Goal: Obtain resource: Download file/media

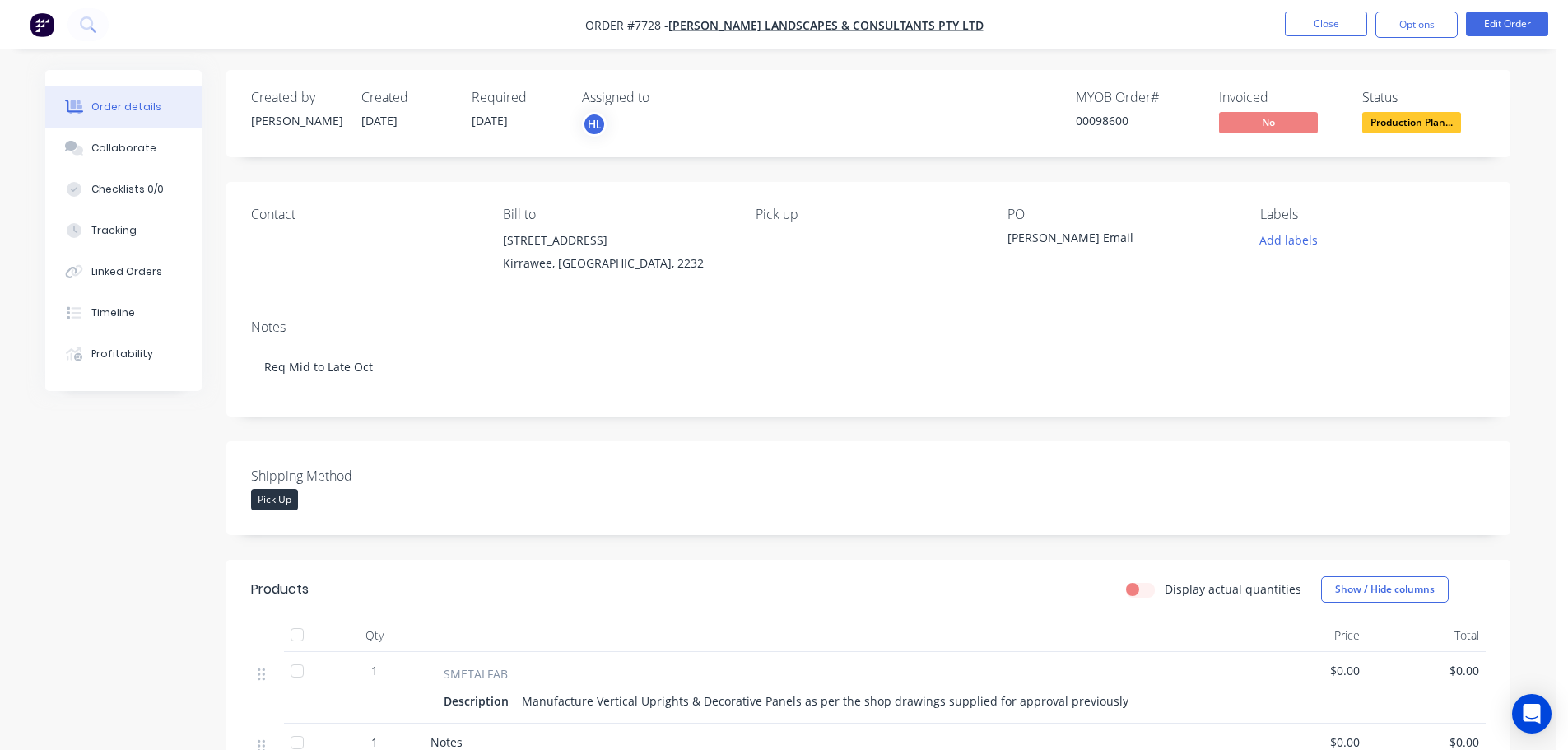
scroll to position [330, 0]
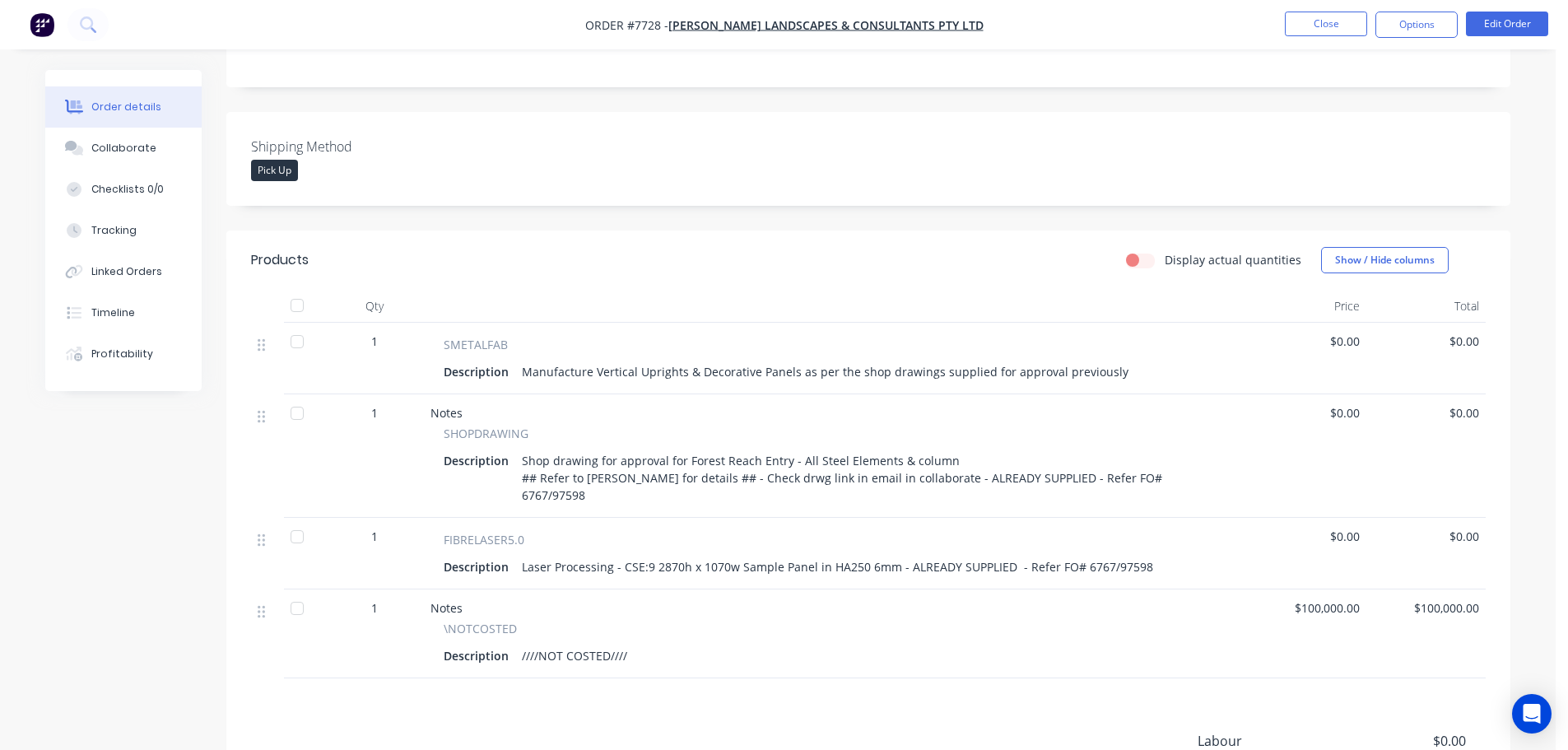
click at [40, 30] on img "button" at bounding box center [42, 24] width 24 height 24
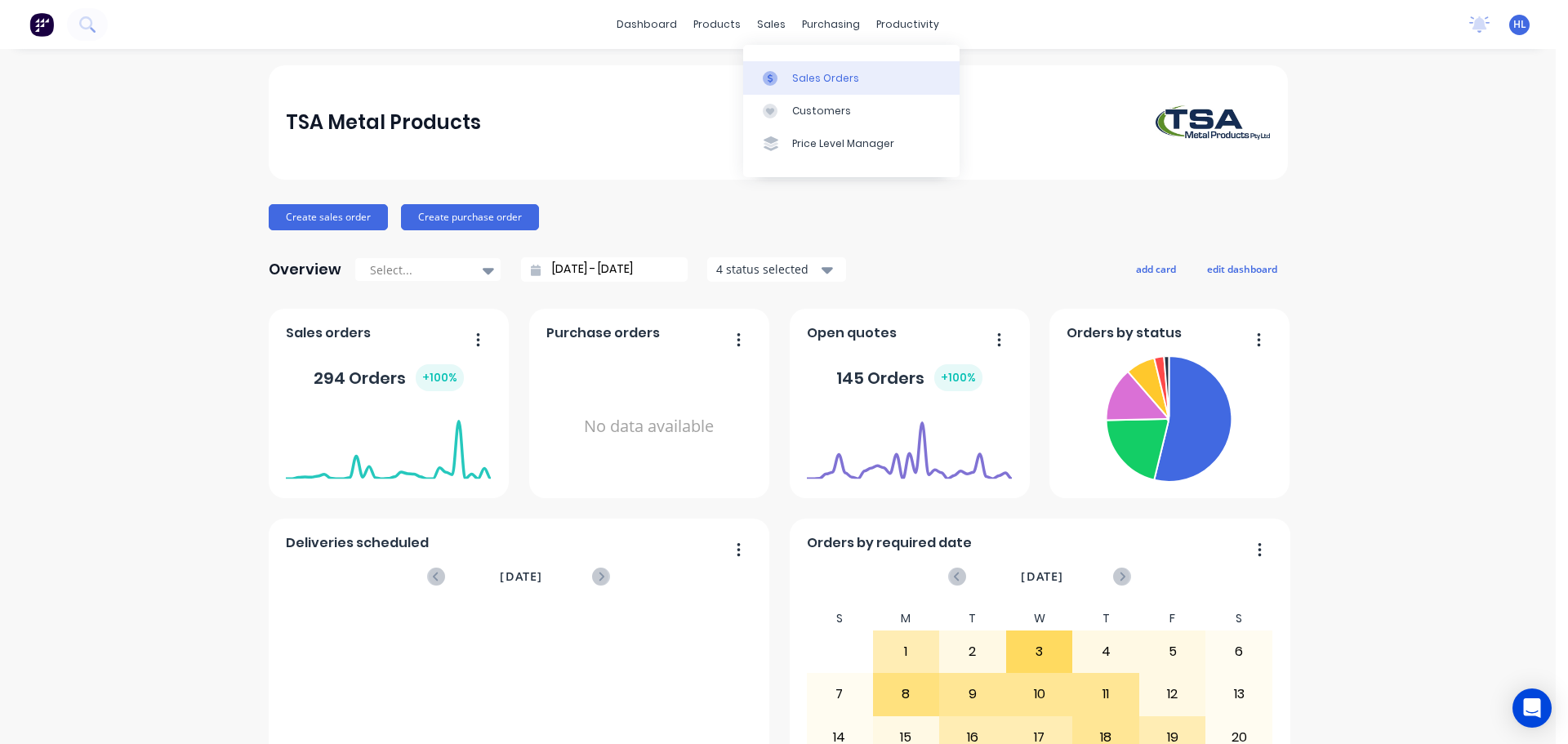
click at [796, 78] on div "Sales Orders" at bounding box center [826, 78] width 67 height 14
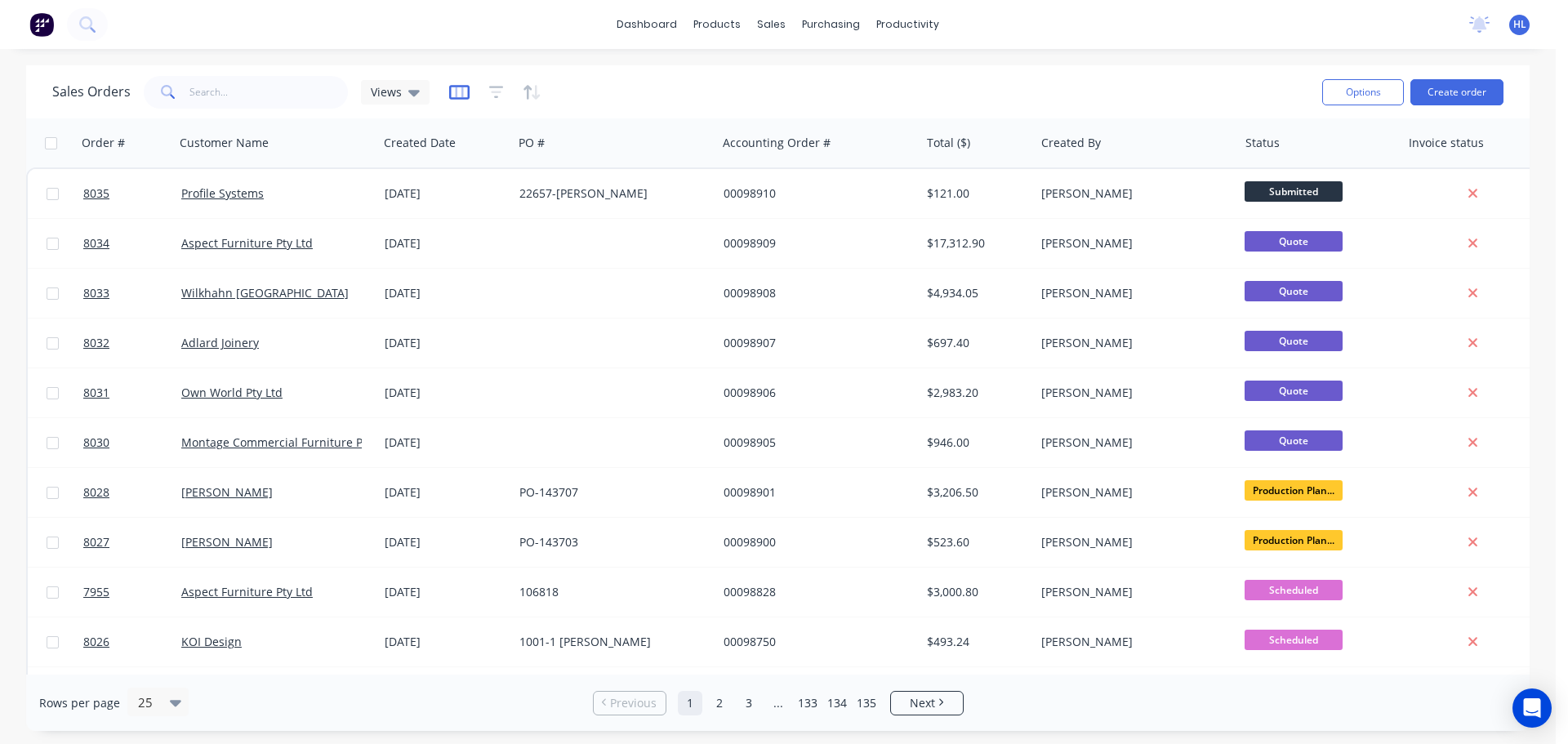
click at [461, 90] on icon "button" at bounding box center [459, 91] width 8 height 11
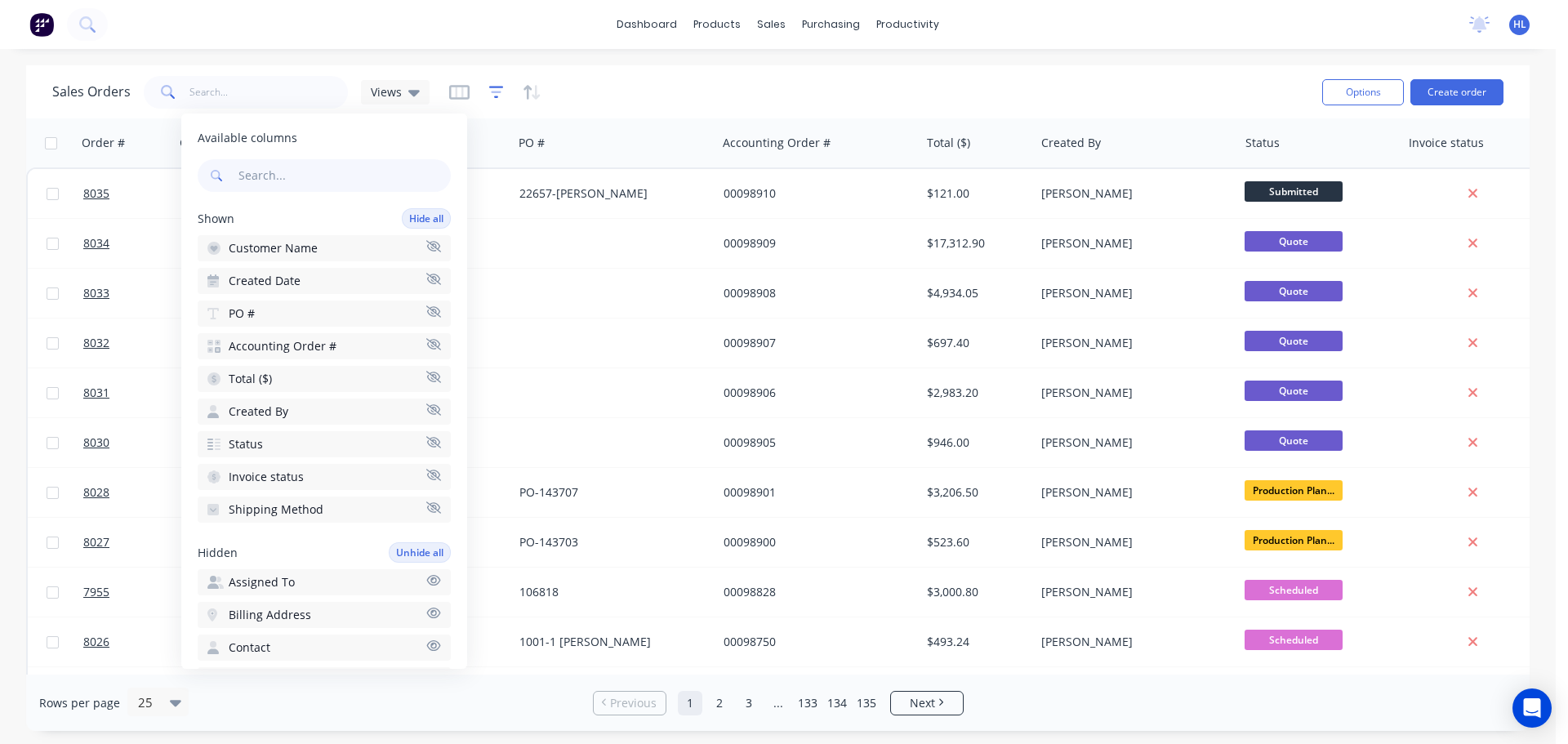
click at [494, 90] on icon "button" at bounding box center [496, 91] width 14 height 16
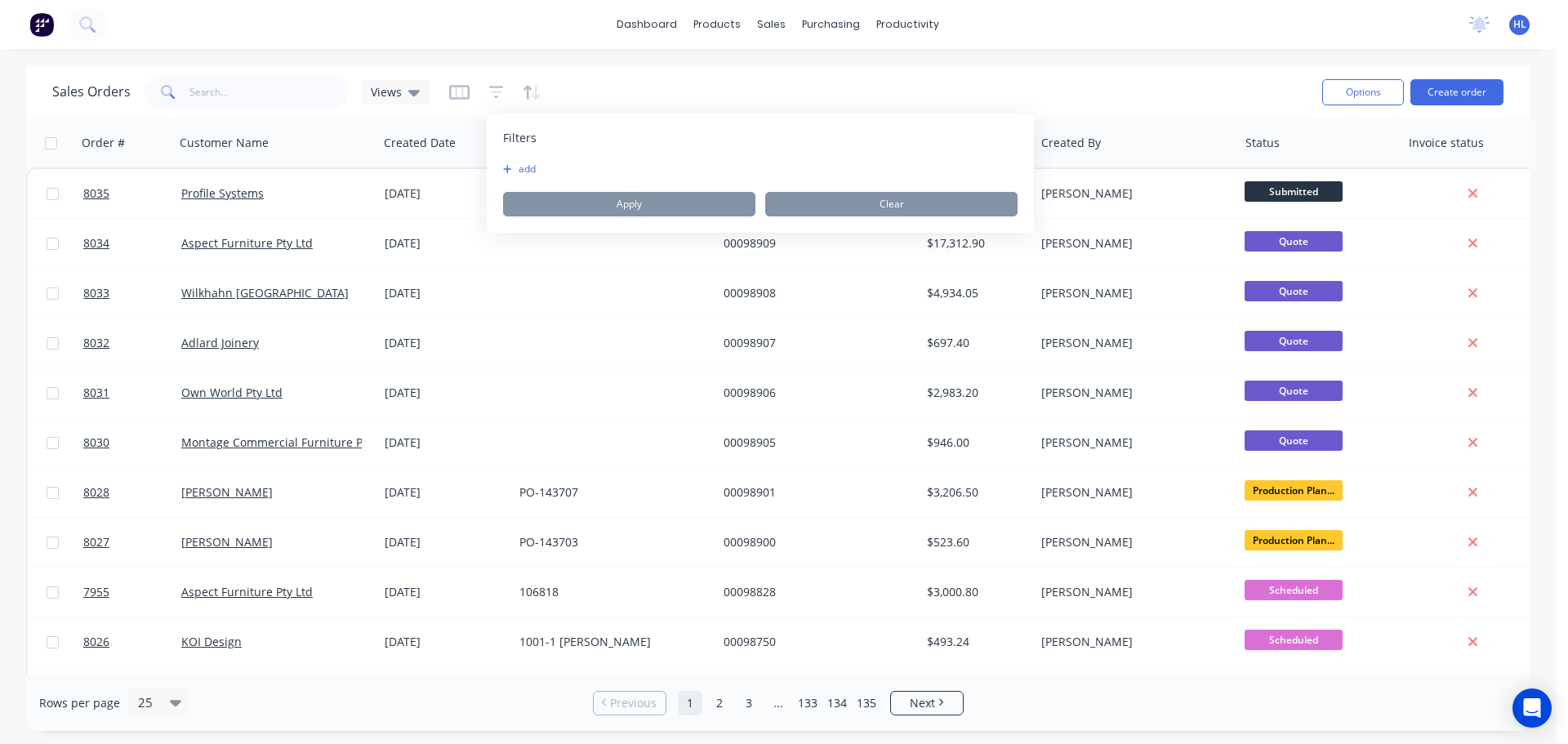
click at [519, 166] on button "add" at bounding box center [523, 169] width 40 height 13
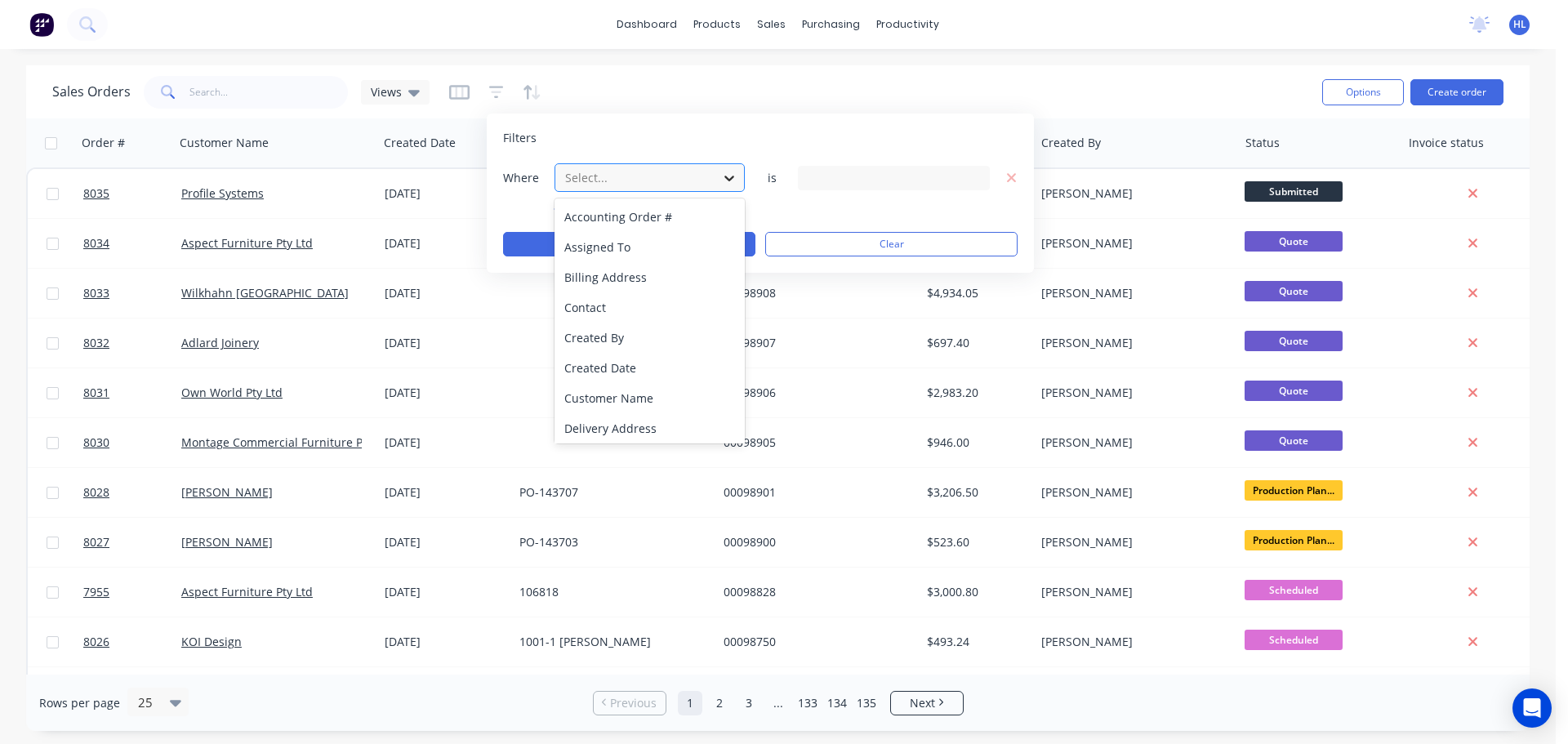
click at [729, 179] on icon at bounding box center [729, 179] width 10 height 6
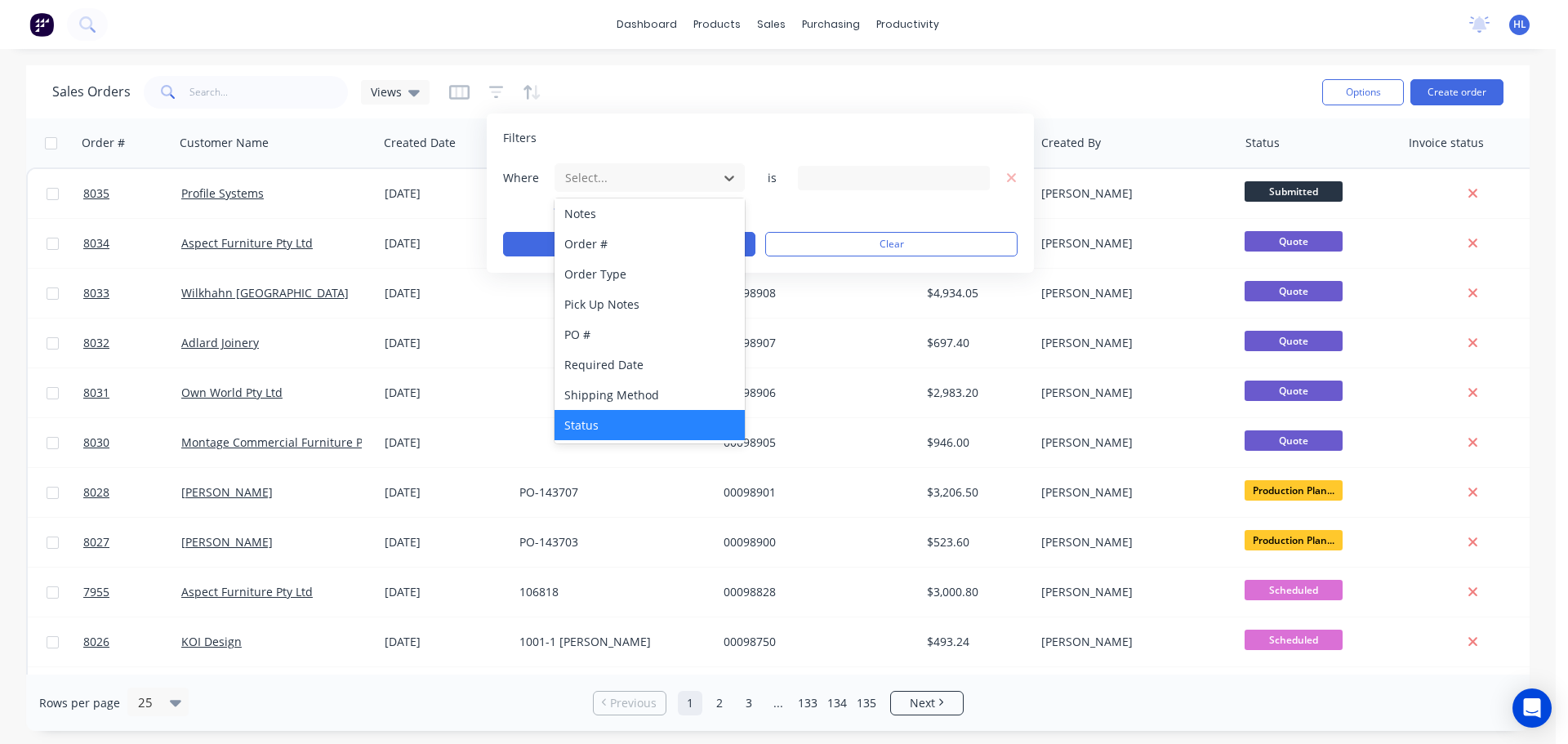
click at [598, 423] on div "Status" at bounding box center [649, 424] width 190 height 30
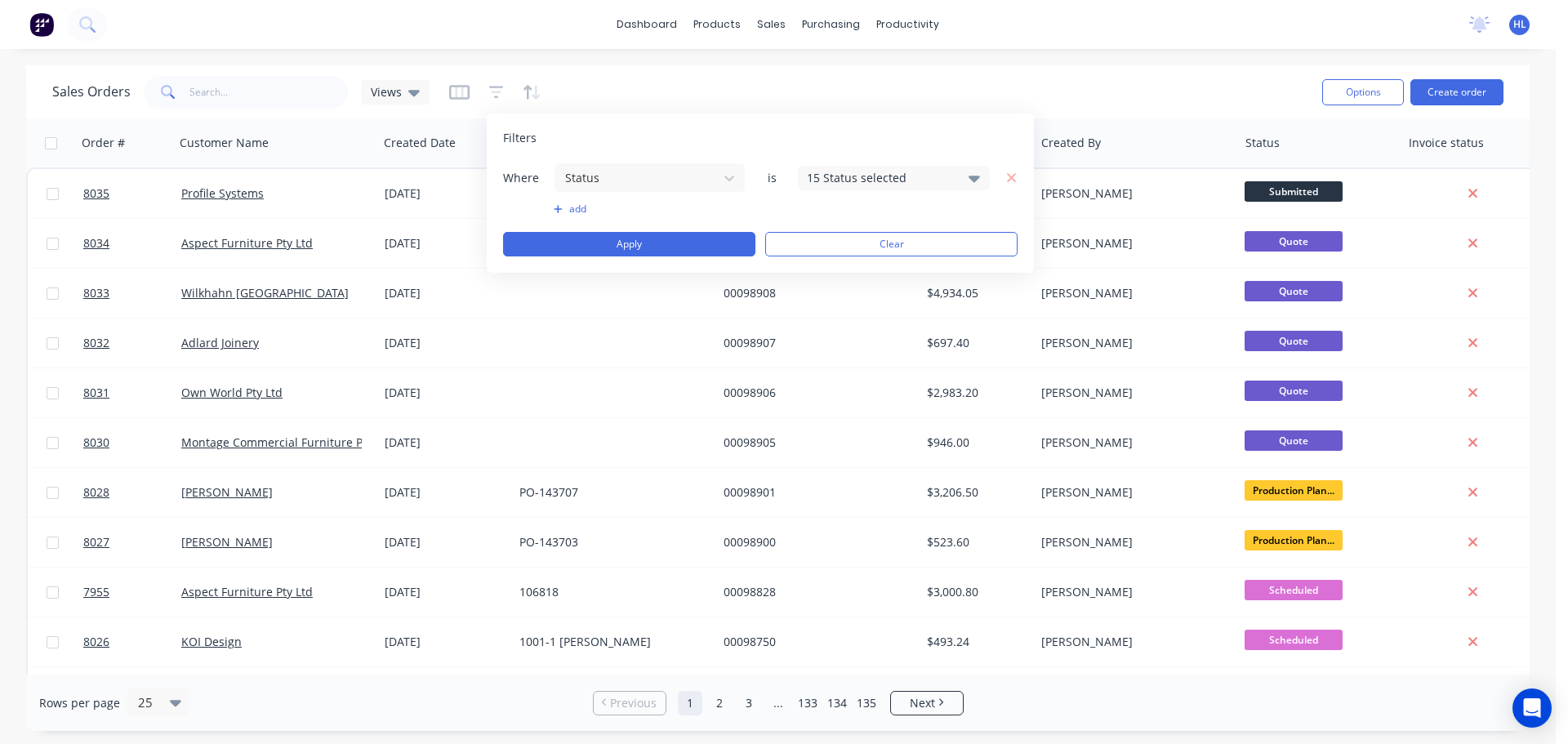
click at [971, 173] on icon at bounding box center [974, 178] width 12 height 18
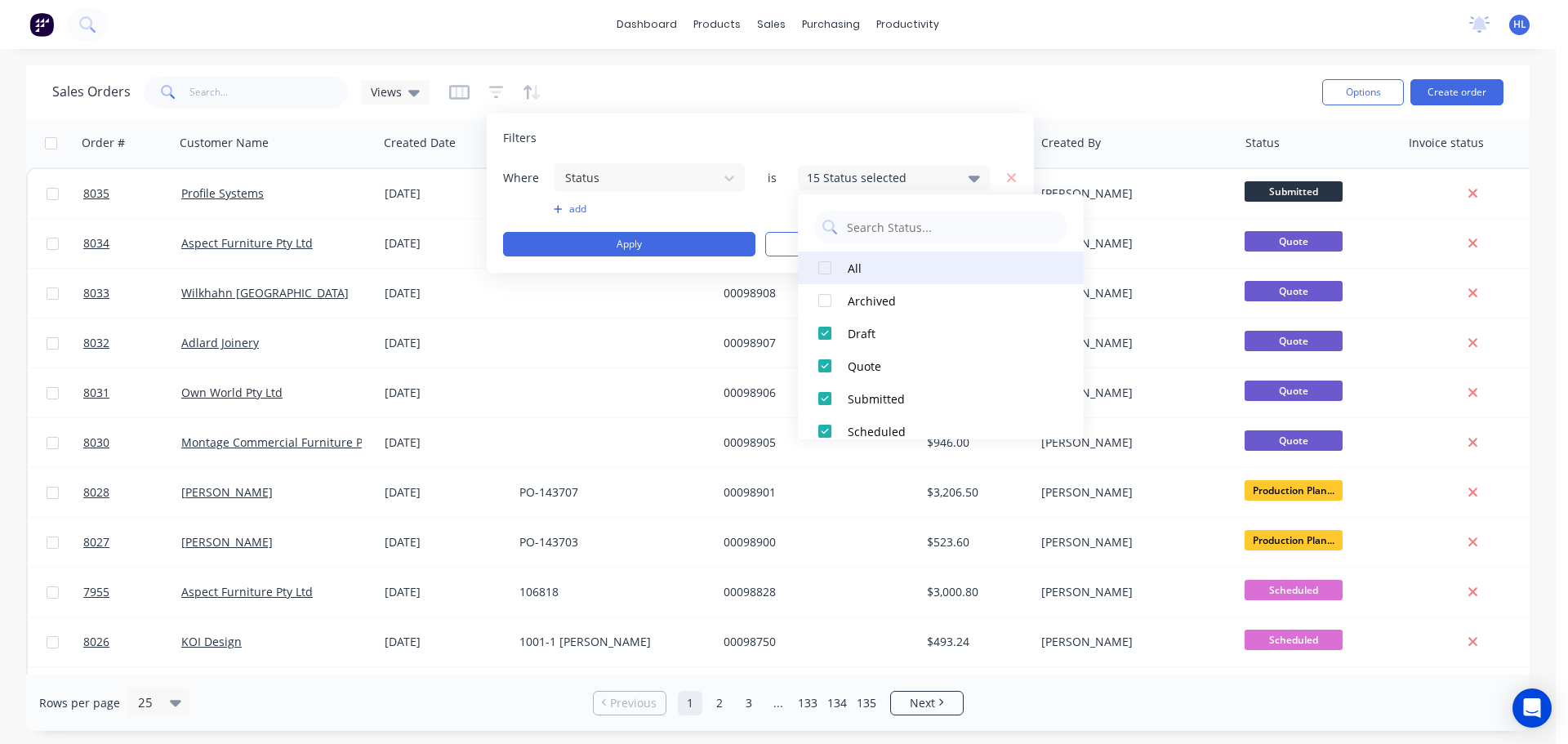
click at [824, 265] on div at bounding box center [825, 268] width 33 height 33
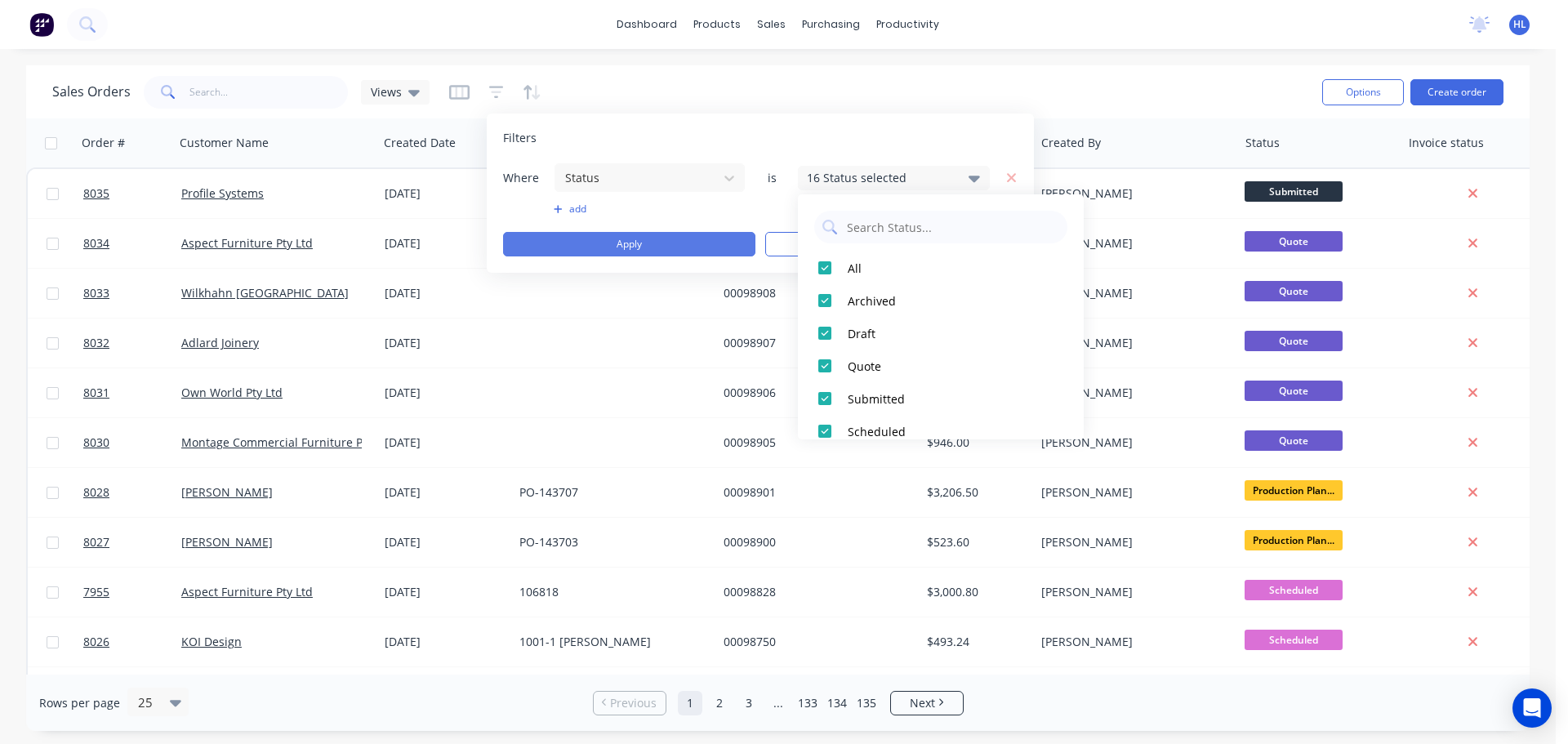
click at [683, 247] on button "Apply" at bounding box center [629, 244] width 252 height 24
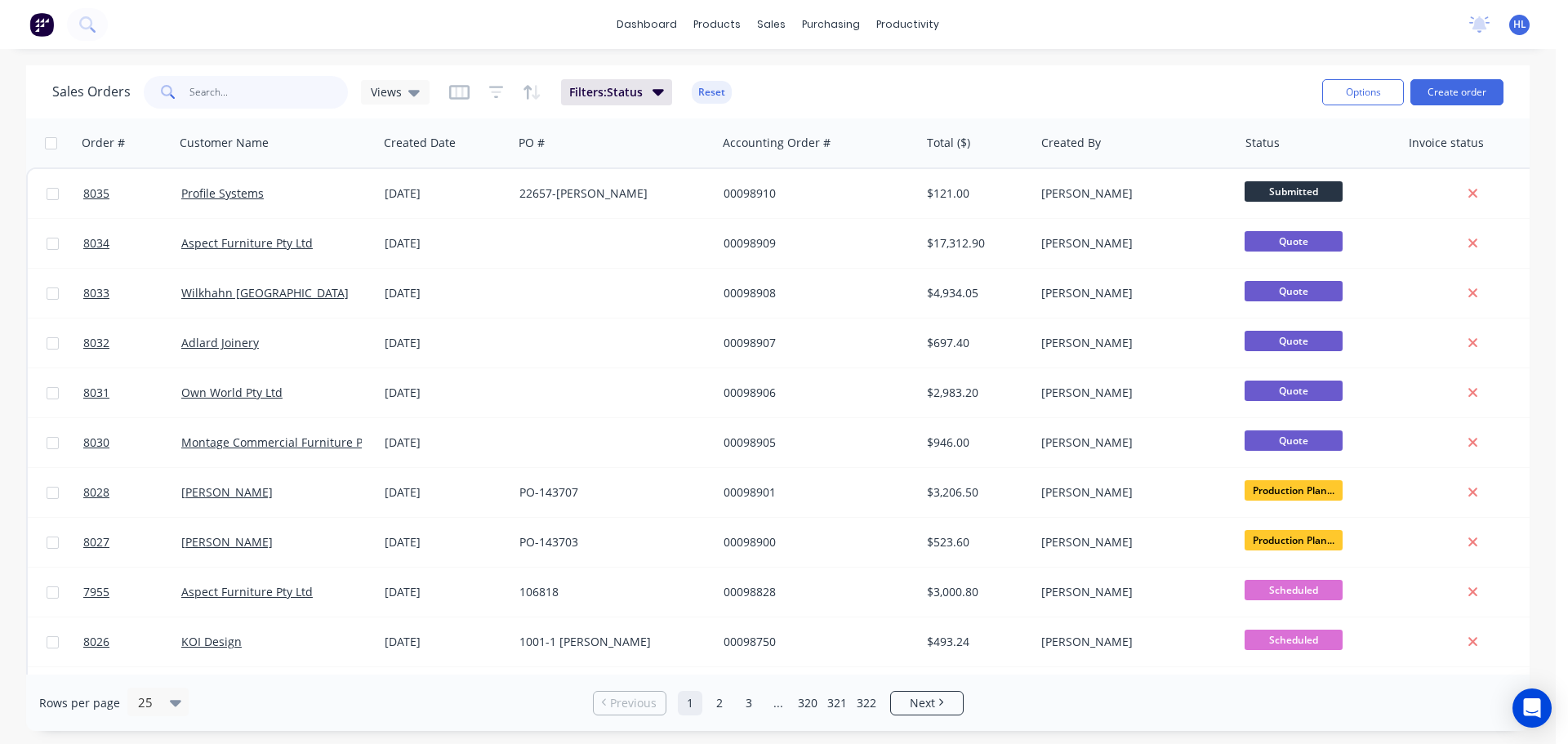
click at [217, 91] on input "text" at bounding box center [269, 92] width 160 height 33
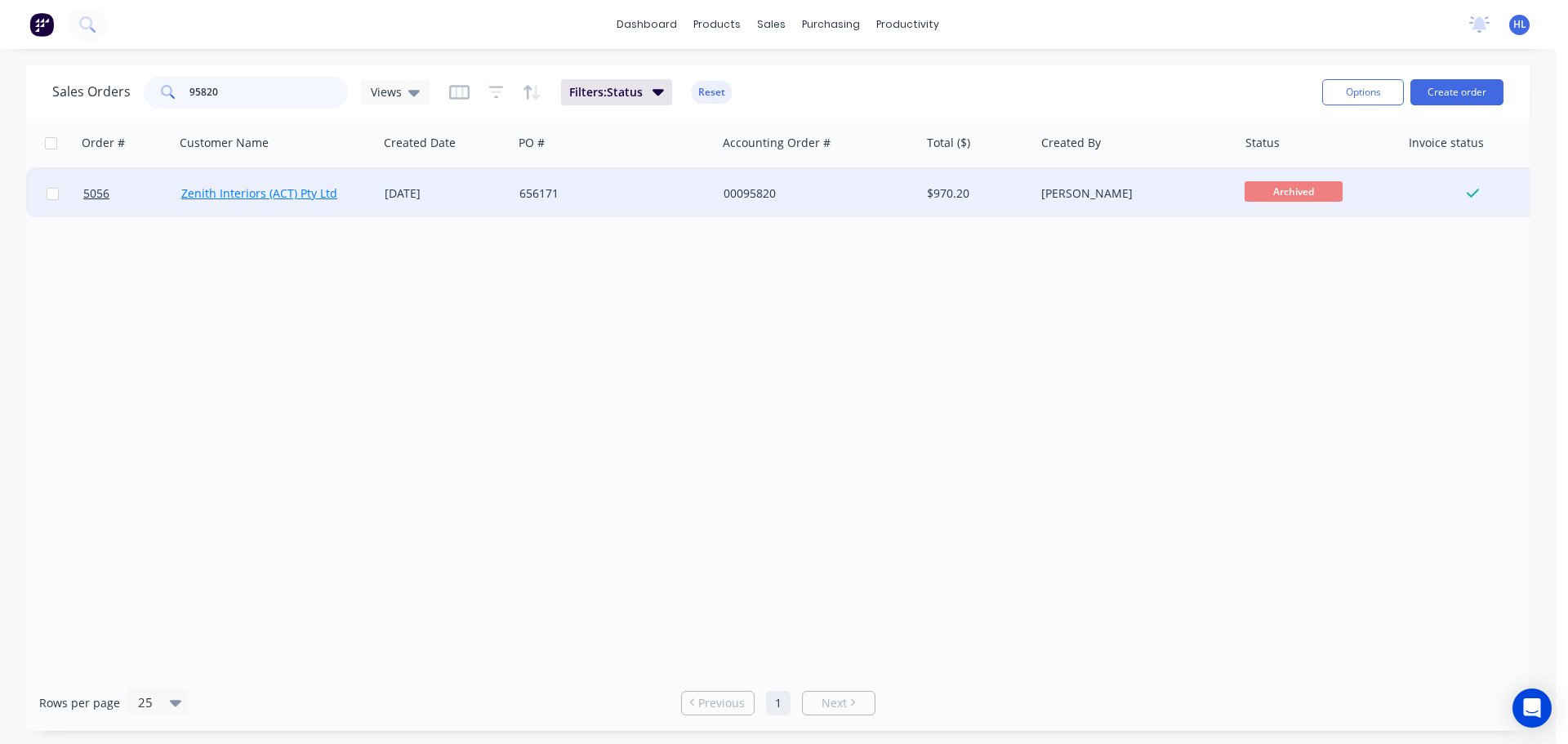
type input "95820"
click at [211, 196] on link "Zenith Interiors (ACT) Pty Ltd" at bounding box center [259, 193] width 156 height 15
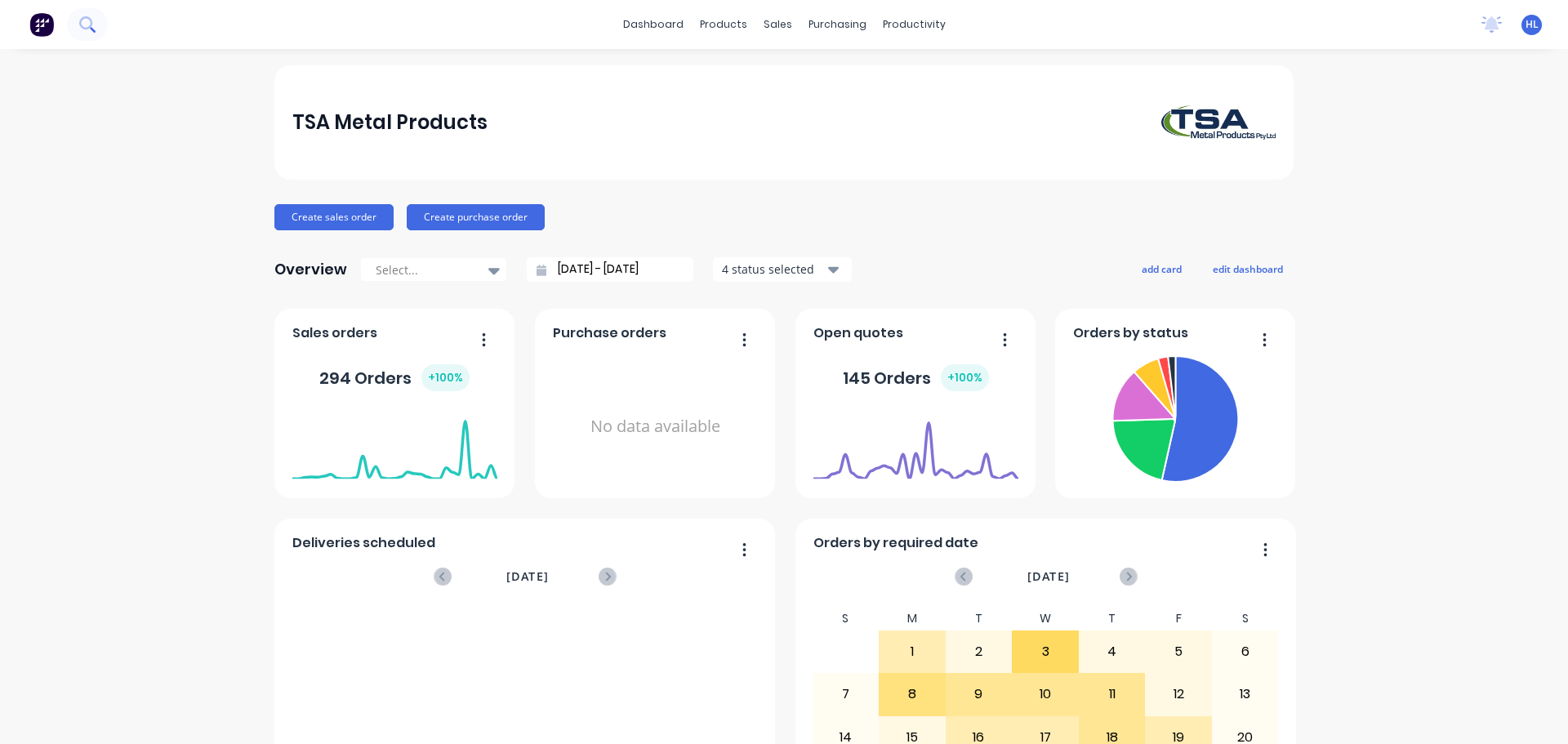
click at [86, 29] on icon at bounding box center [86, 23] width 13 height 13
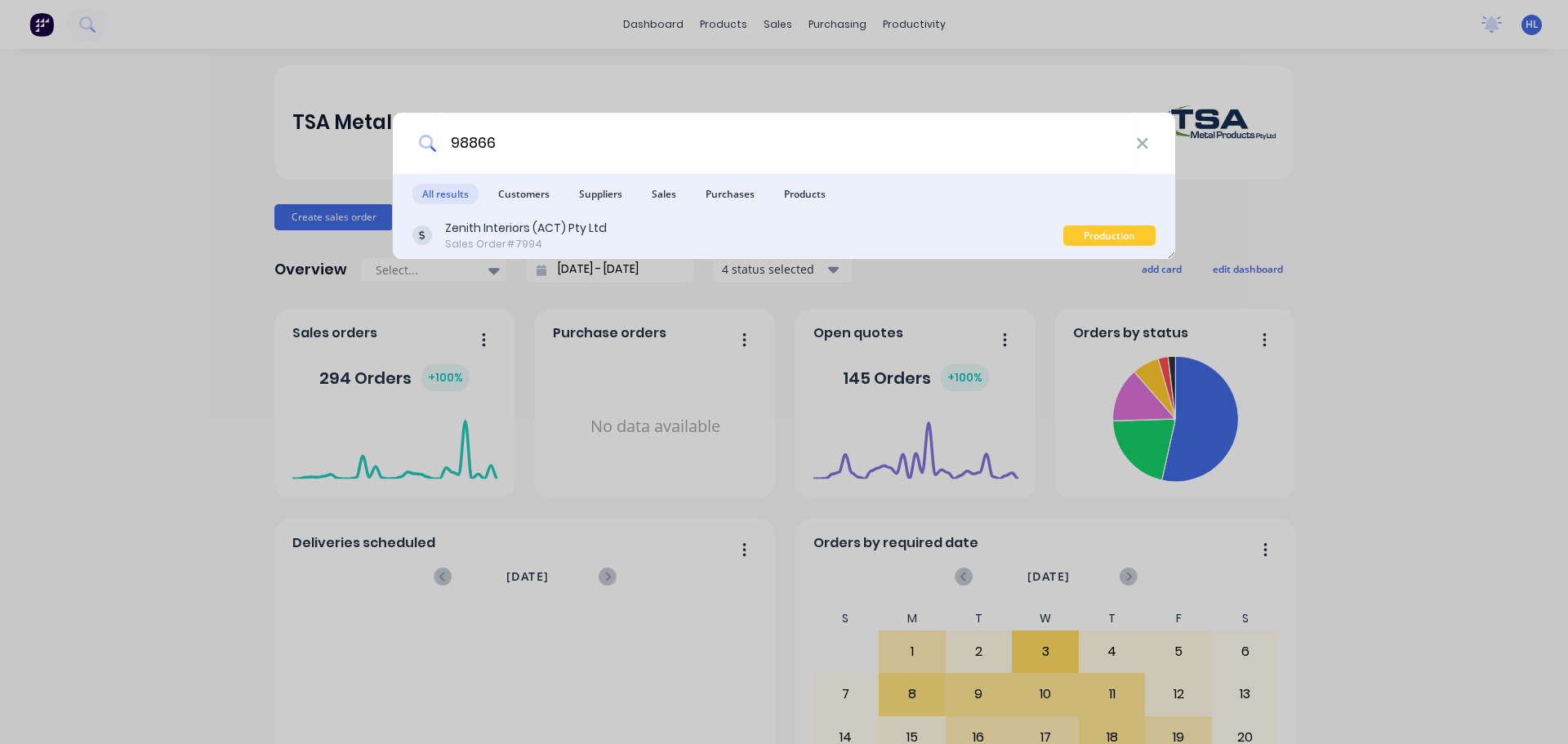
type input "98866"
click at [557, 244] on div "Sales Order #7994" at bounding box center [526, 244] width 162 height 14
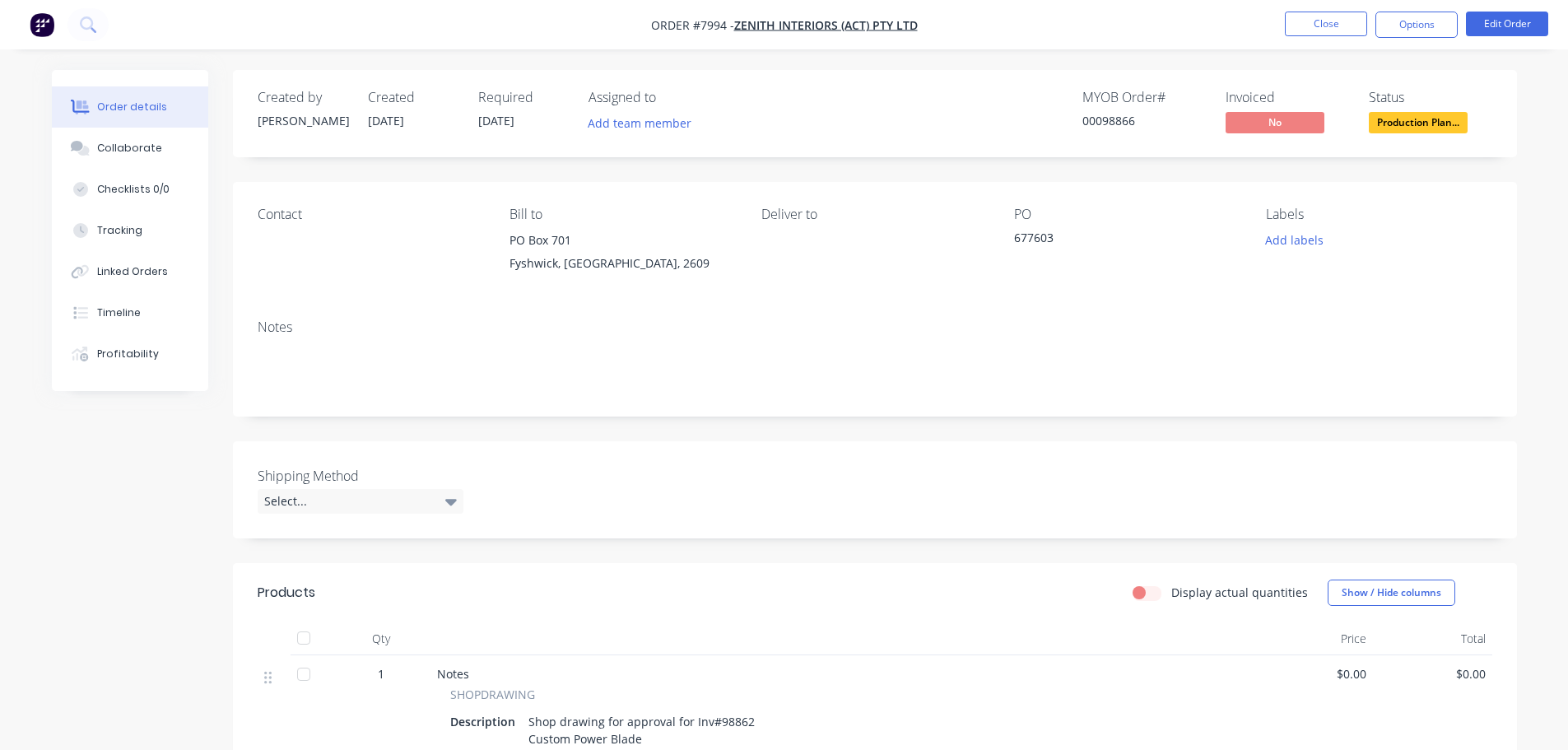
click at [622, 109] on div "Assigned to Add team member" at bounding box center [671, 114] width 165 height 48
click at [620, 114] on button "Add team member" at bounding box center [639, 122] width 121 height 22
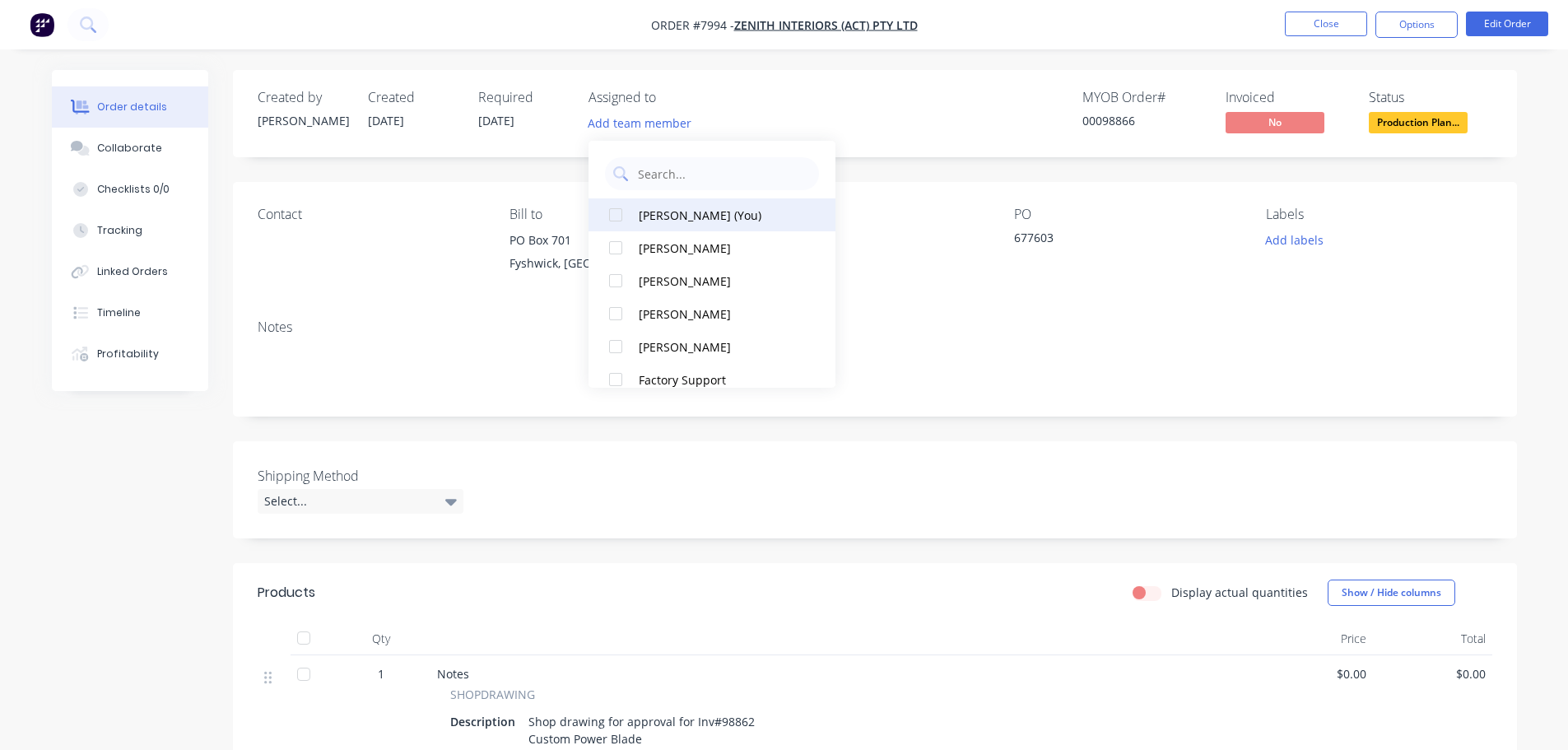
click at [615, 215] on div at bounding box center [616, 215] width 33 height 33
click at [918, 122] on div "MYOB Order # 00098866 Invoiced No Status Production Plan..." at bounding box center [1123, 114] width 739 height 48
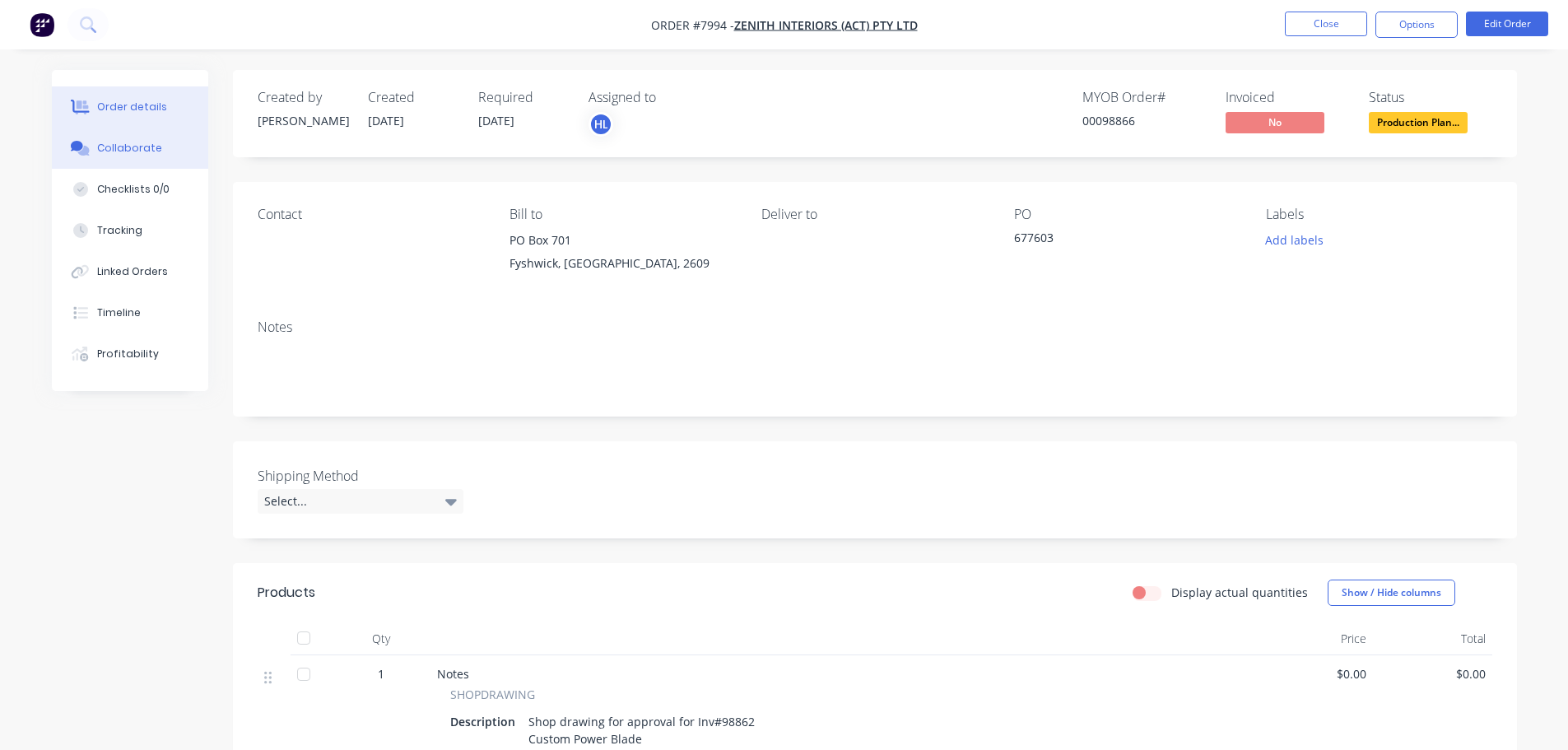
click at [131, 141] on div "Collaborate" at bounding box center [129, 147] width 65 height 15
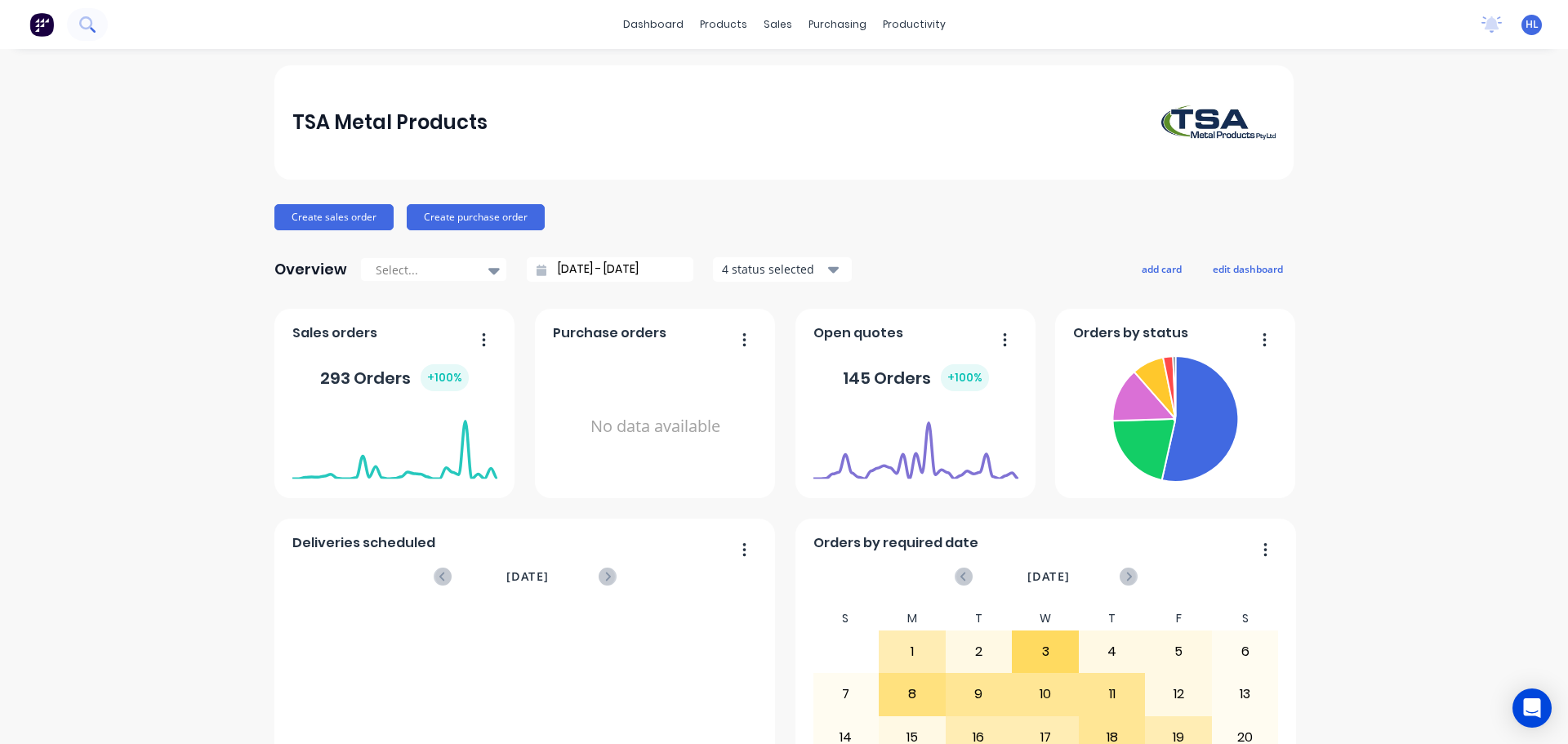
click at [93, 24] on icon at bounding box center [87, 24] width 15 height 15
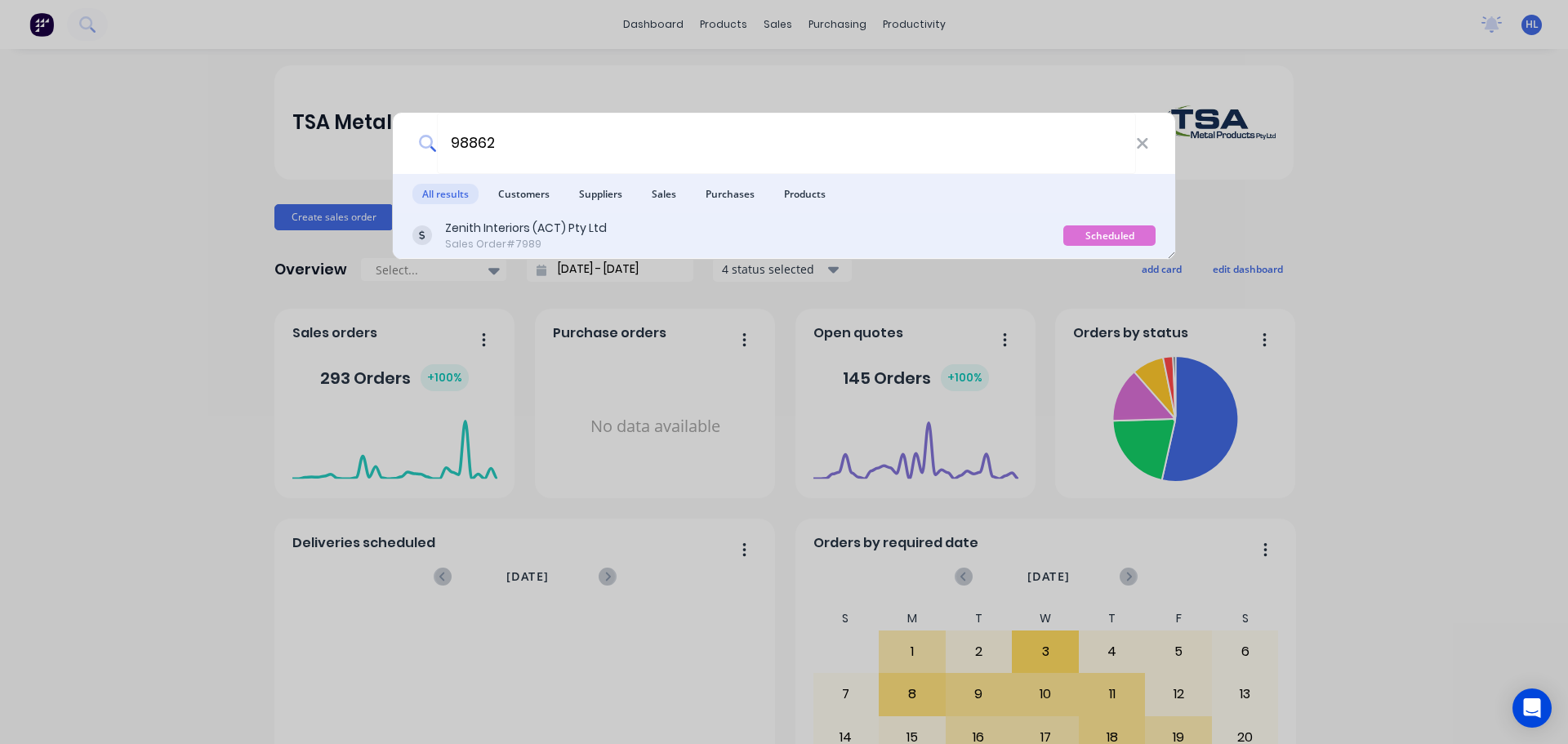
type input "98862"
click at [499, 228] on div "Zenith Interiors (ACT) Pty Ltd" at bounding box center [526, 228] width 162 height 17
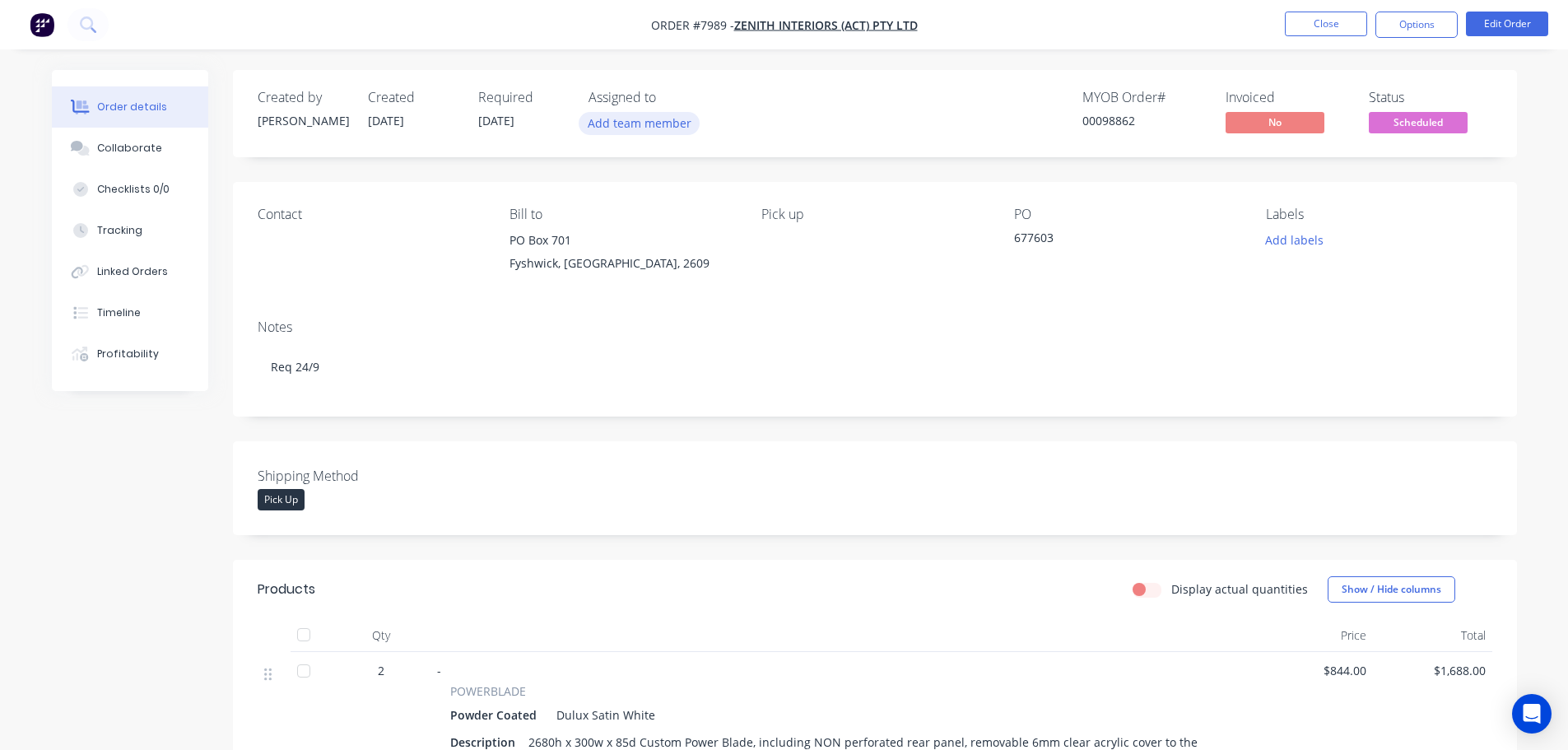
click at [635, 123] on button "Add team member" at bounding box center [639, 122] width 121 height 22
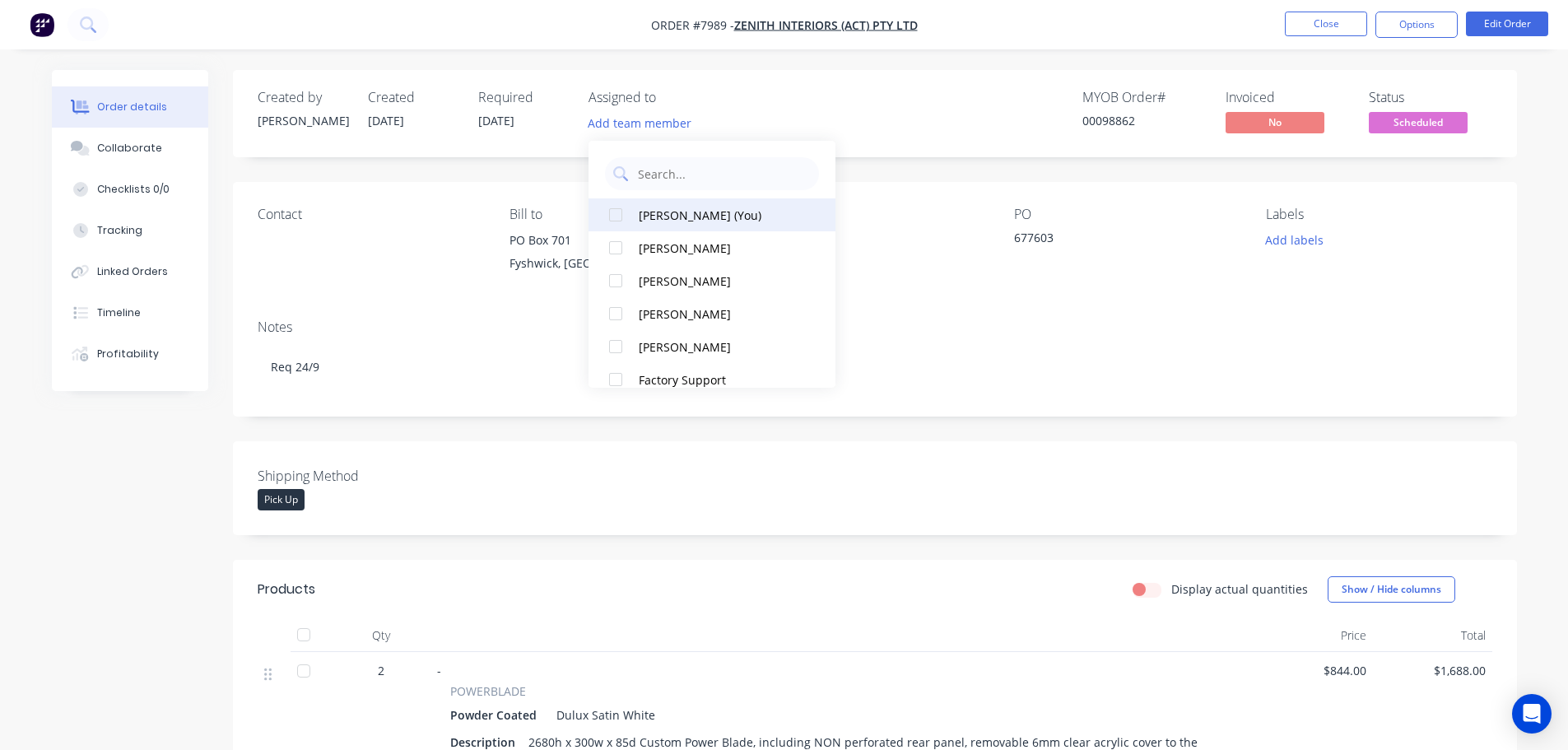
click at [618, 217] on div at bounding box center [616, 215] width 33 height 33
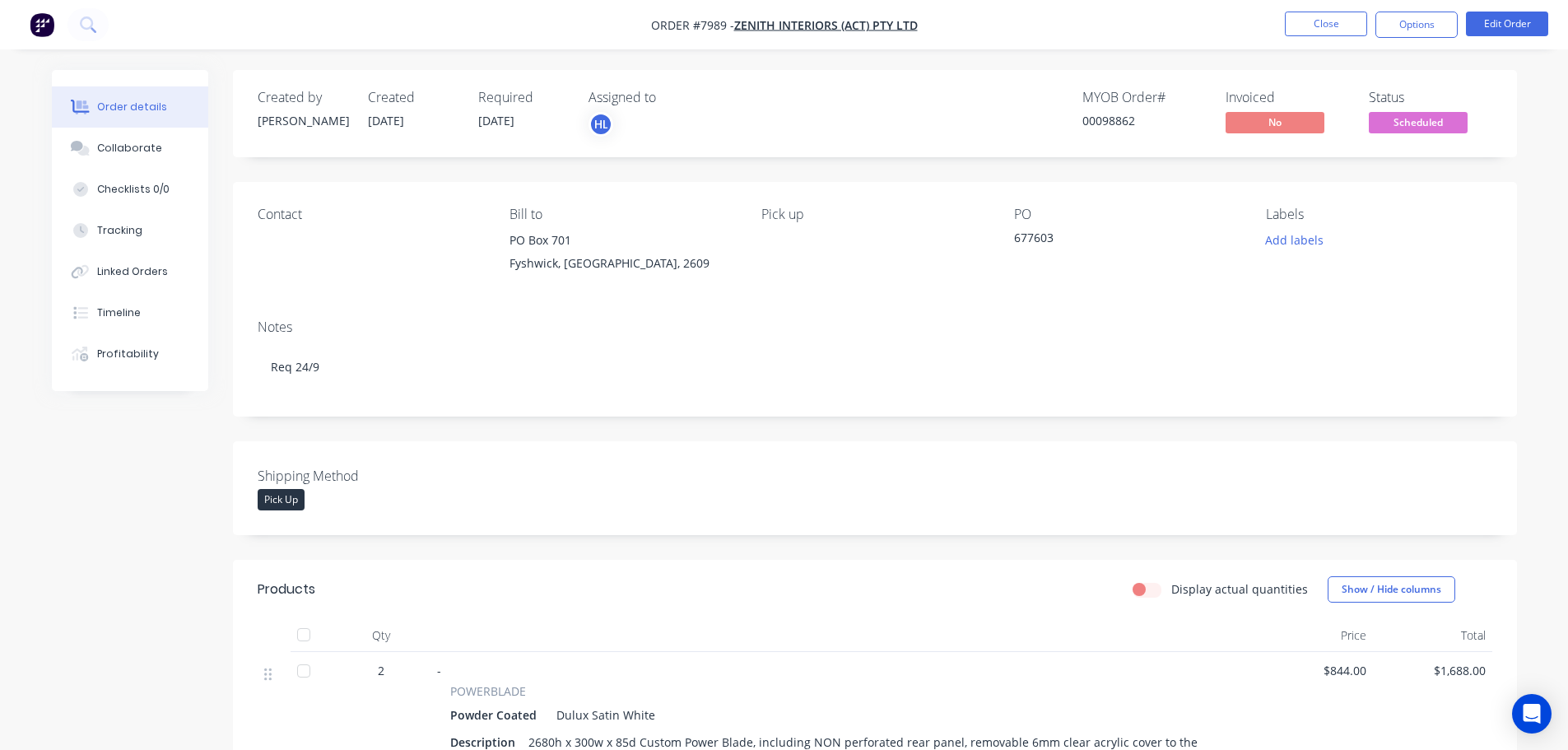
click at [206, 461] on div "Created by Allisa Created 04/09/25 Required 19/09/25 Assigned to HL MYOB Order …" at bounding box center [784, 705] width 1465 height 1271
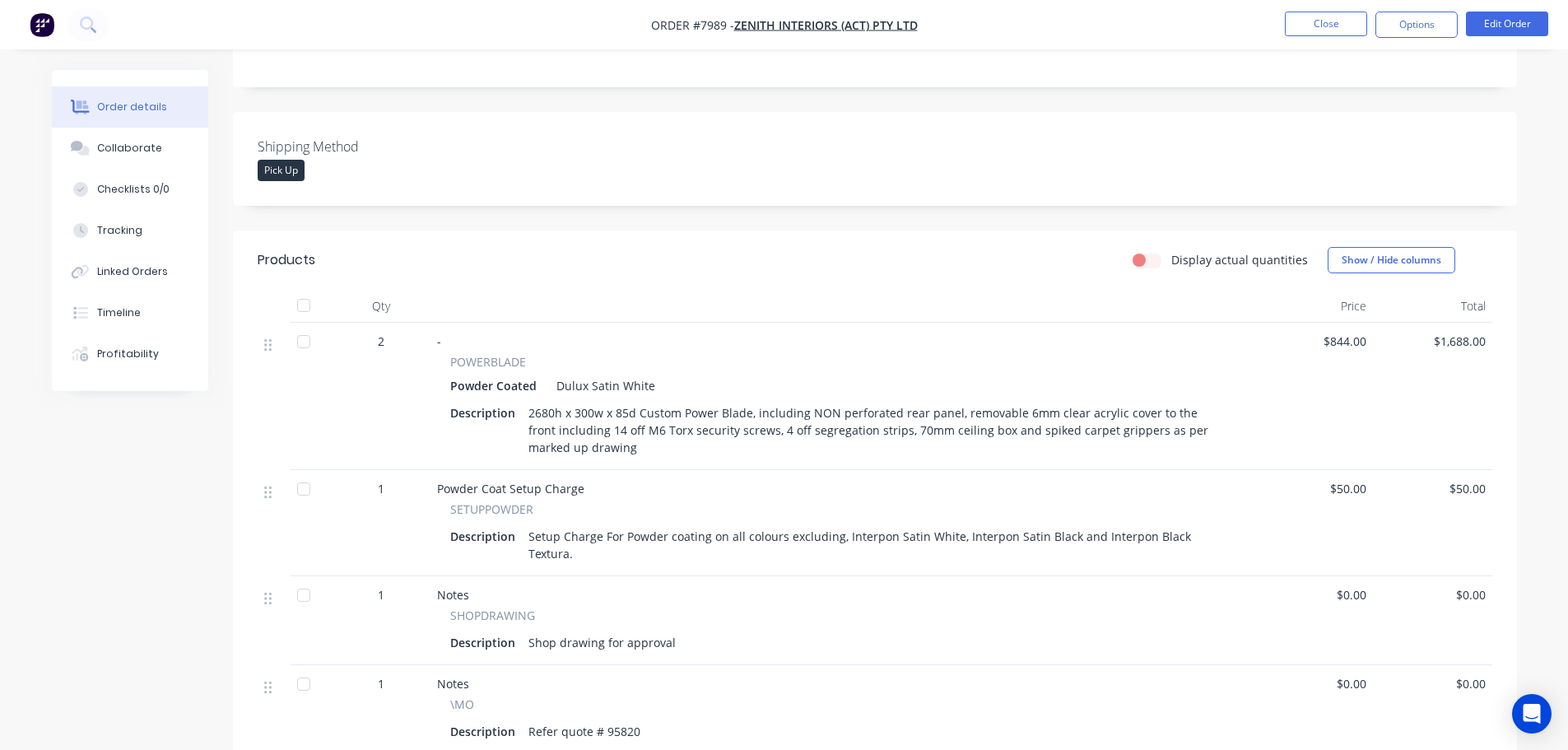
scroll to position [411, 0]
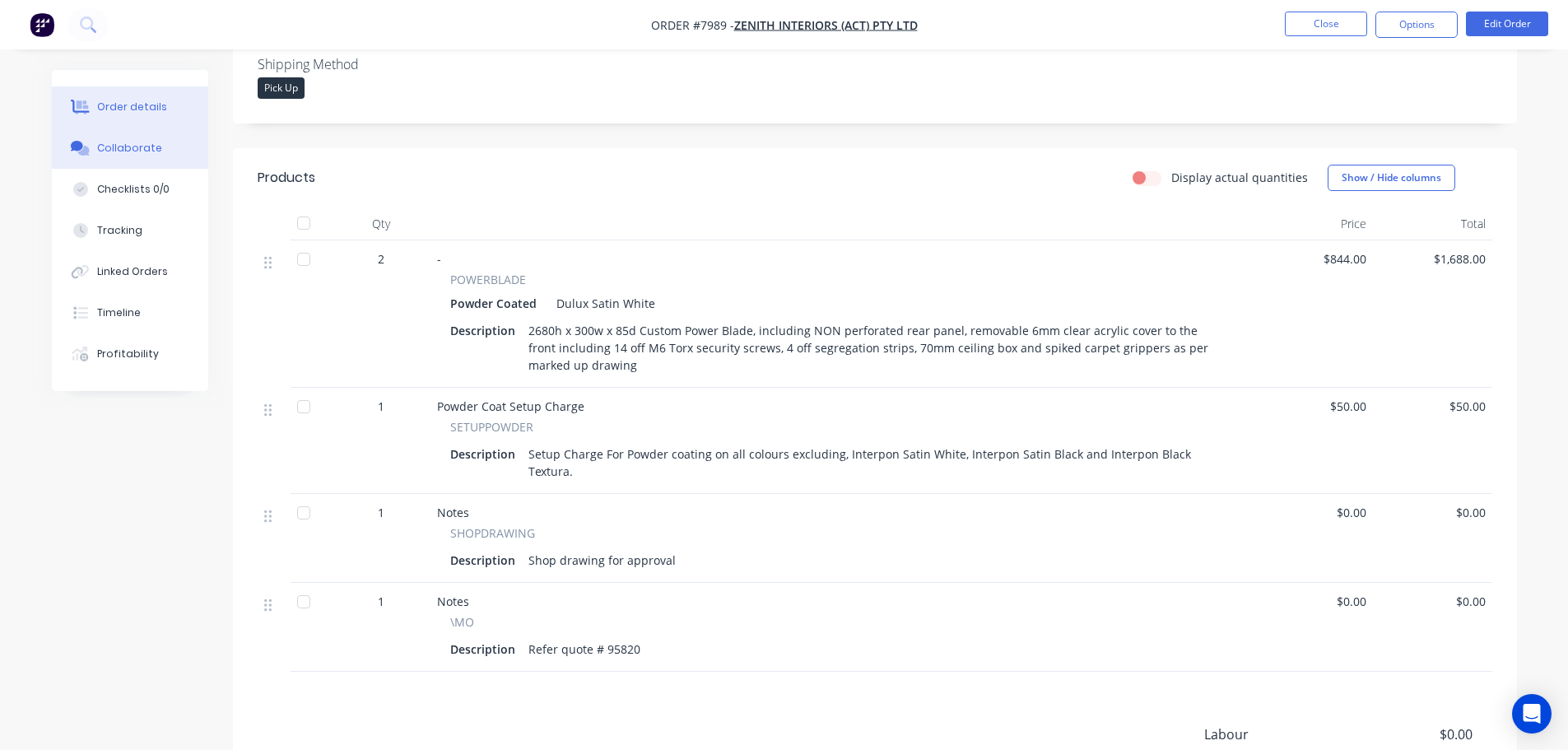
click at [143, 137] on button "Collaborate" at bounding box center [129, 148] width 156 height 41
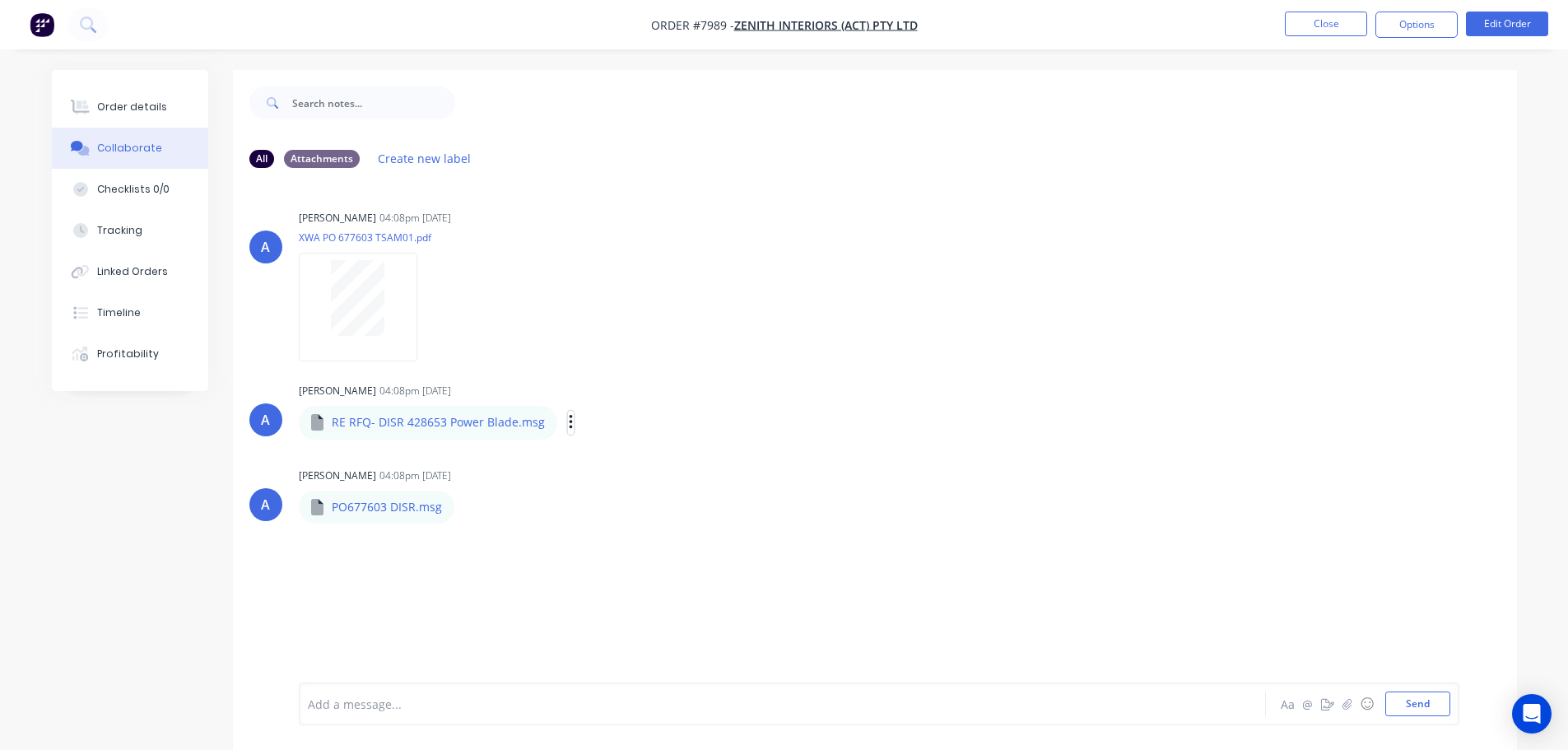
click at [569, 421] on icon "button" at bounding box center [571, 423] width 5 height 19
click at [662, 456] on button "Download" at bounding box center [678, 467] width 185 height 37
click at [111, 104] on div "Order details" at bounding box center [132, 107] width 70 height 15
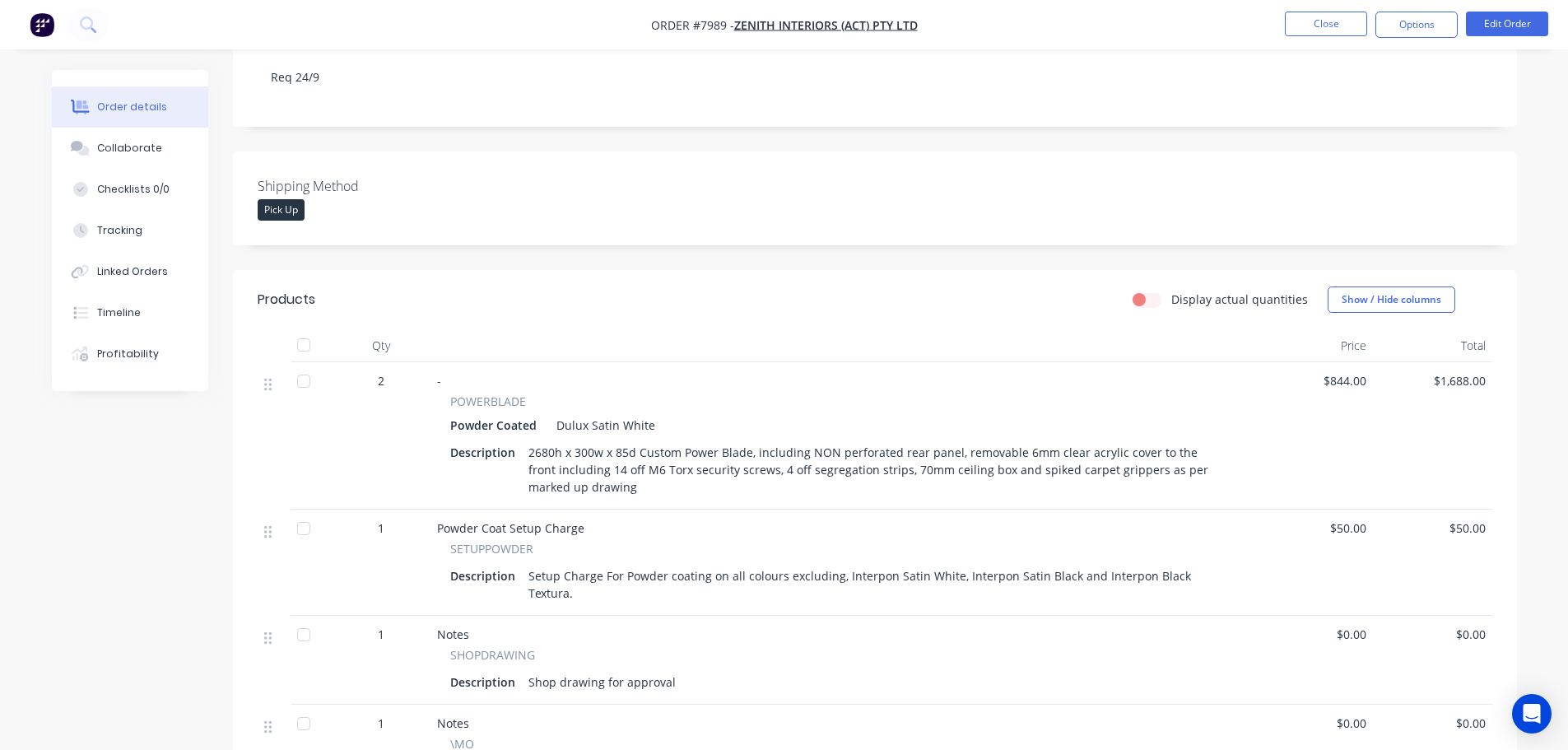
scroll to position [330, 0]
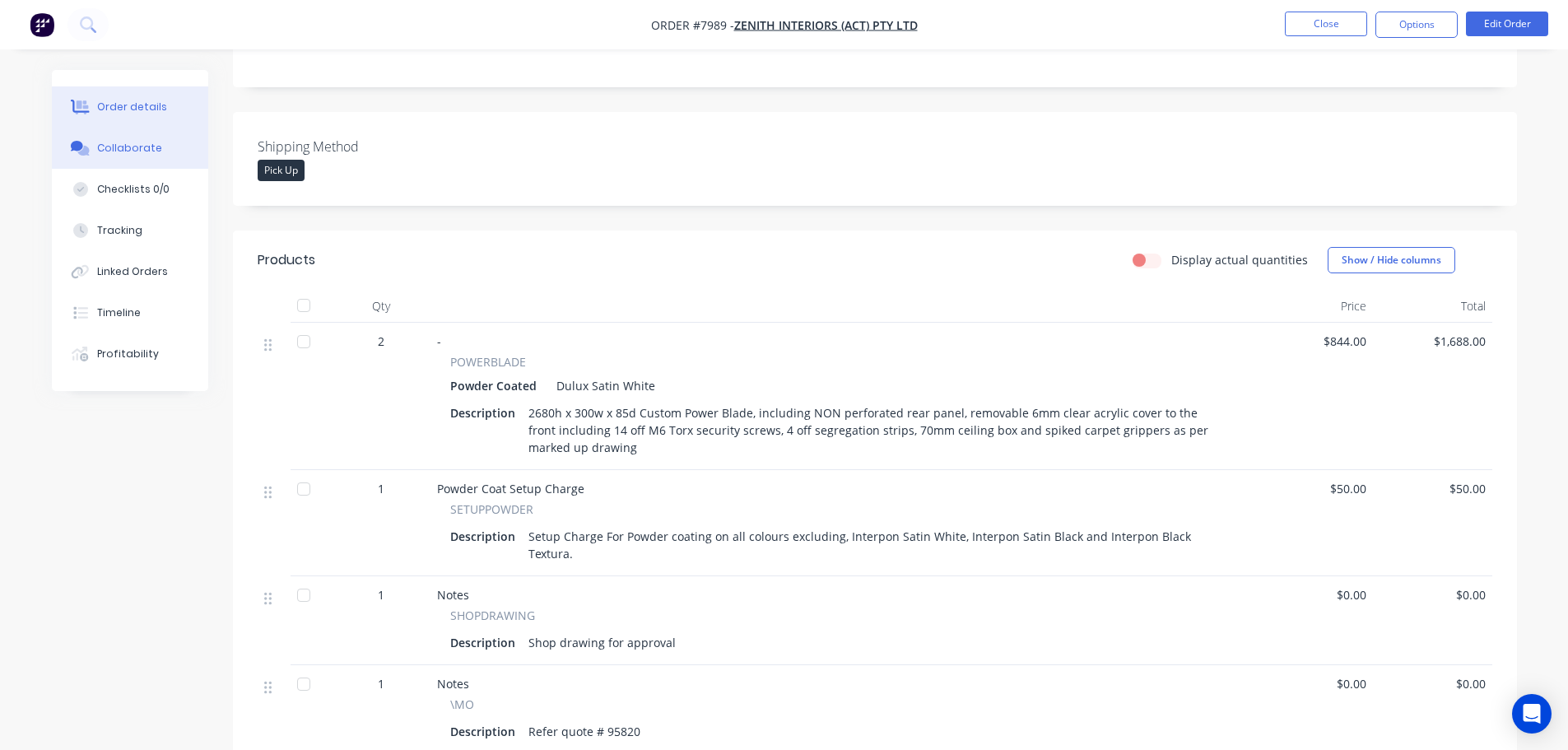
click at [139, 152] on div "Collaborate" at bounding box center [129, 147] width 65 height 15
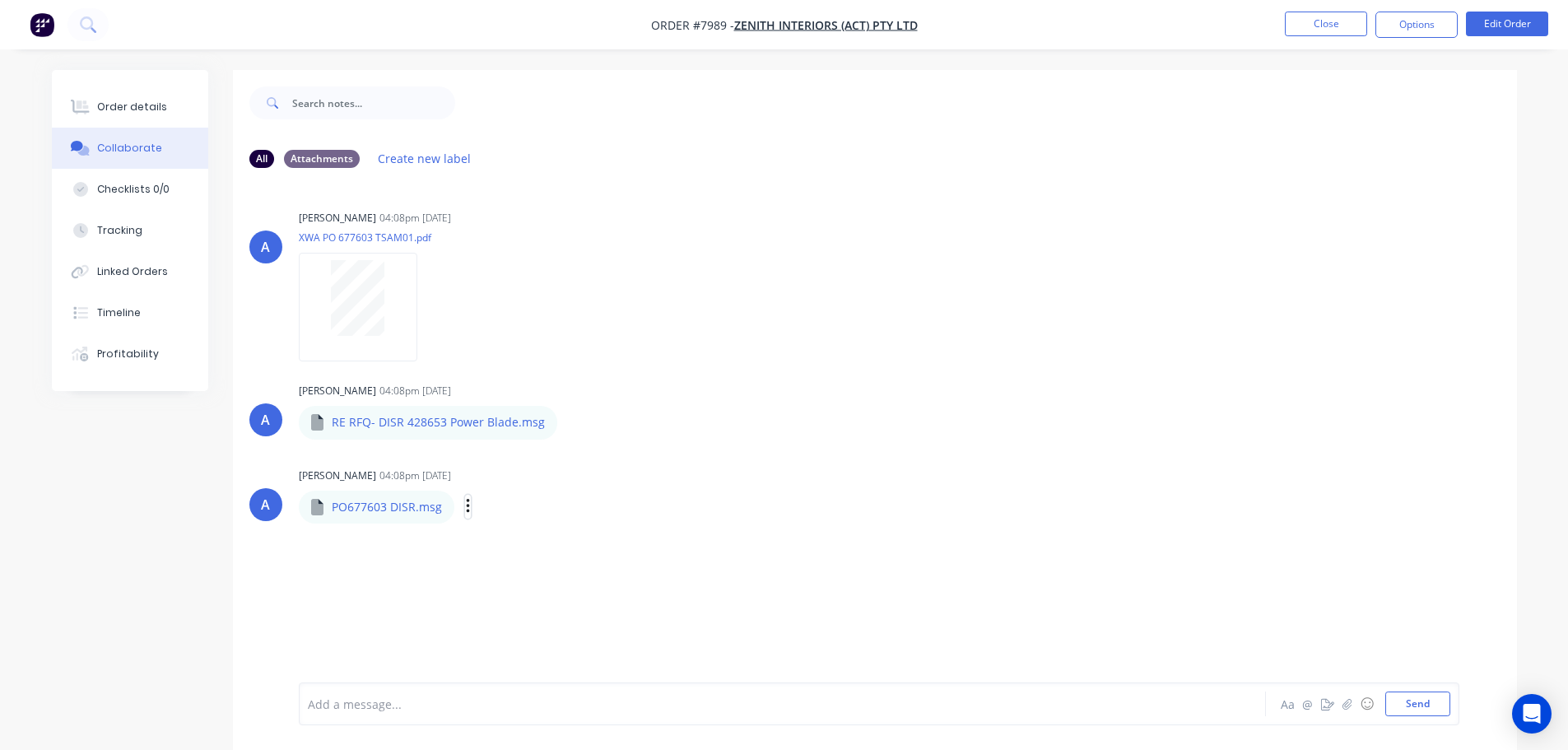
click at [466, 508] on icon "button" at bounding box center [467, 505] width 3 height 15
click at [531, 541] on button "Download" at bounding box center [575, 550] width 185 height 37
click at [83, 114] on button "Order details" at bounding box center [129, 107] width 156 height 41
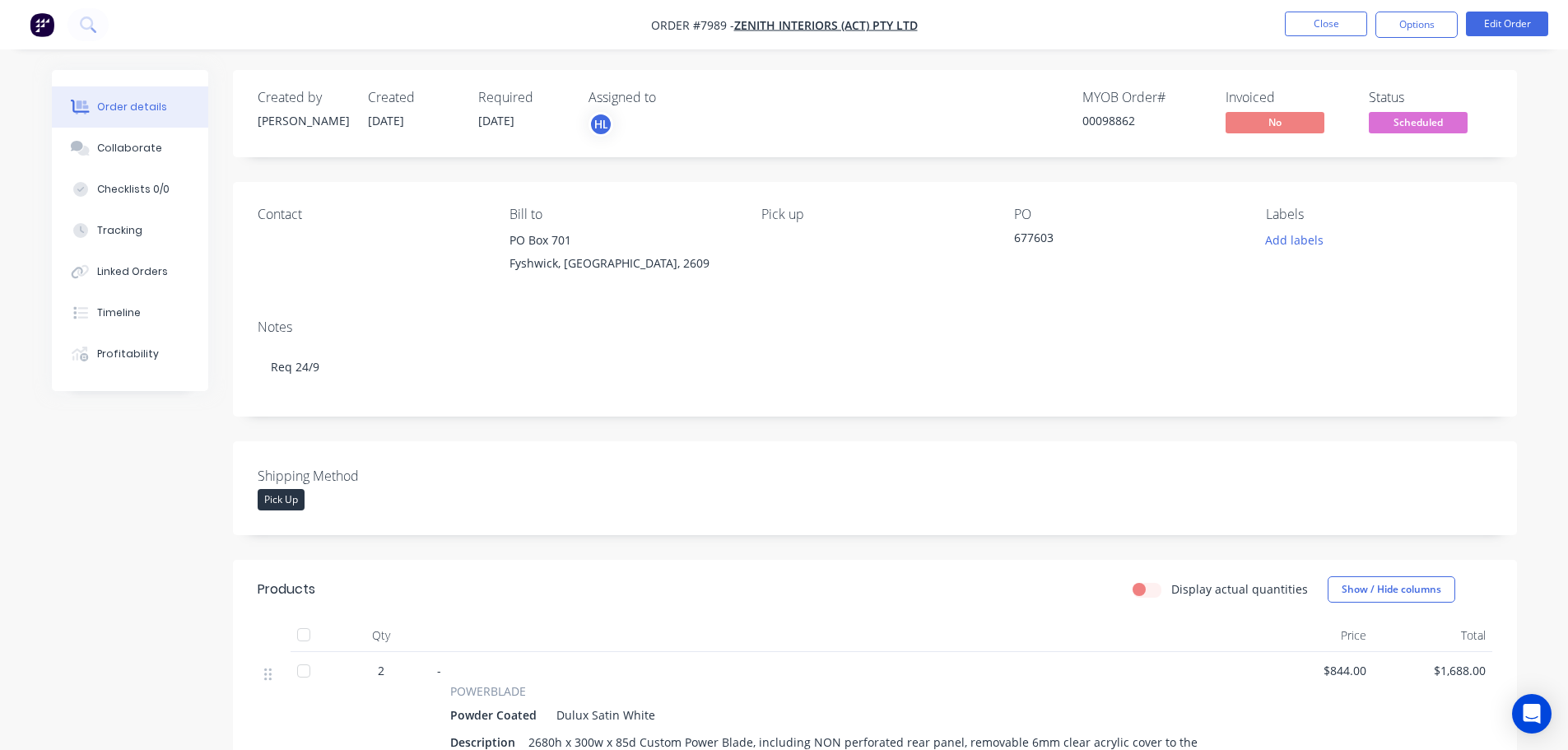
click at [35, 27] on img "button" at bounding box center [42, 24] width 24 height 24
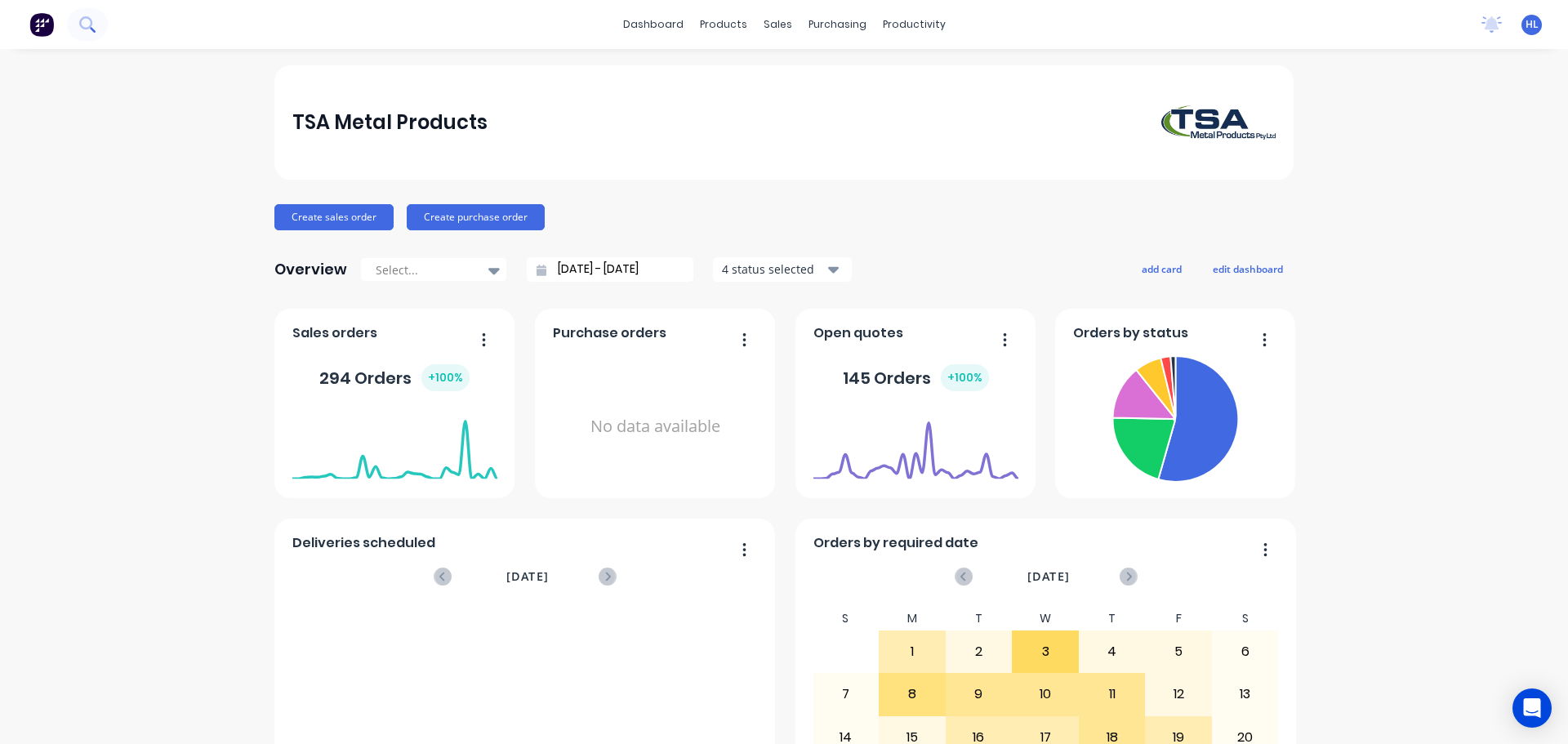
click at [86, 20] on icon at bounding box center [87, 24] width 15 height 15
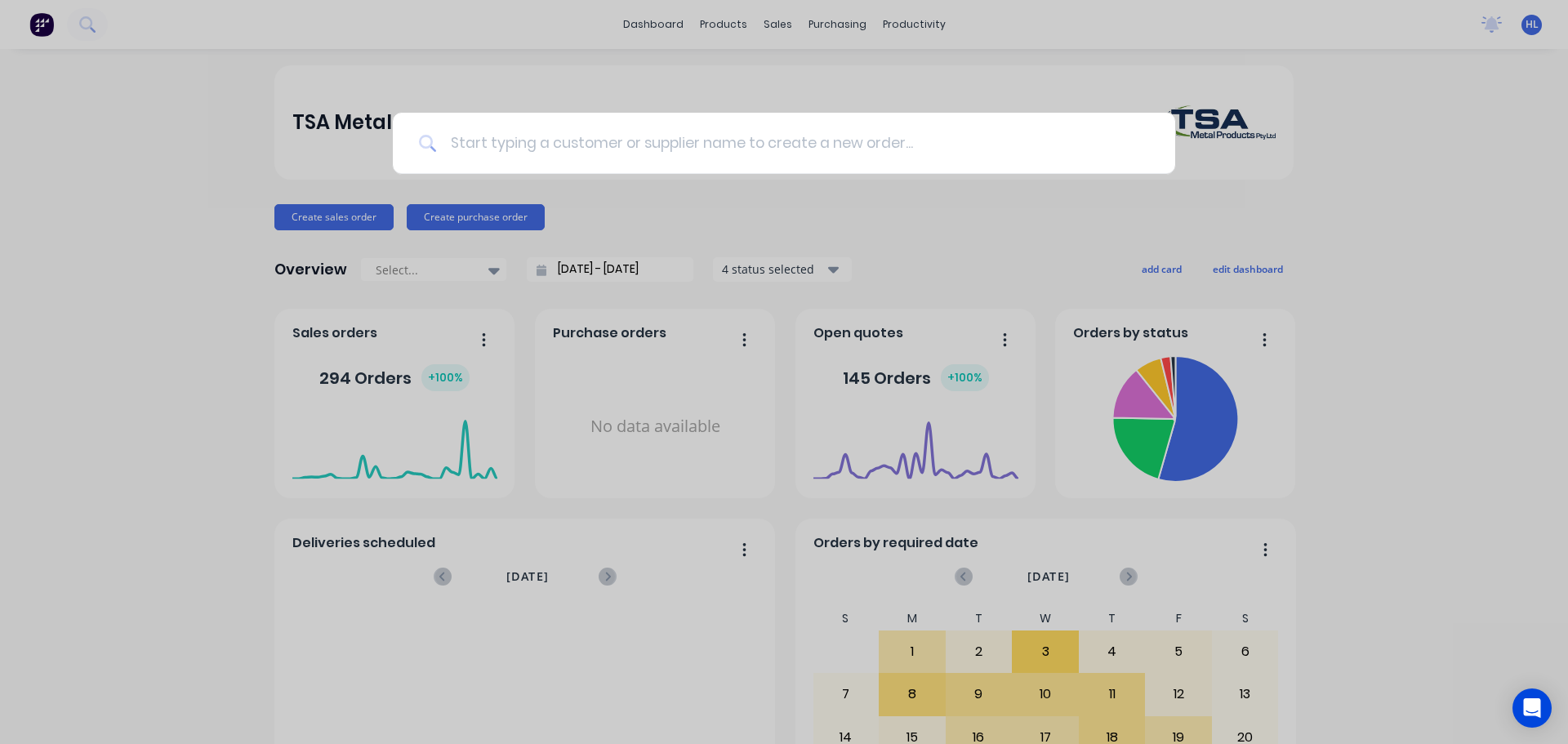
click at [534, 158] on input at bounding box center [793, 143] width 712 height 62
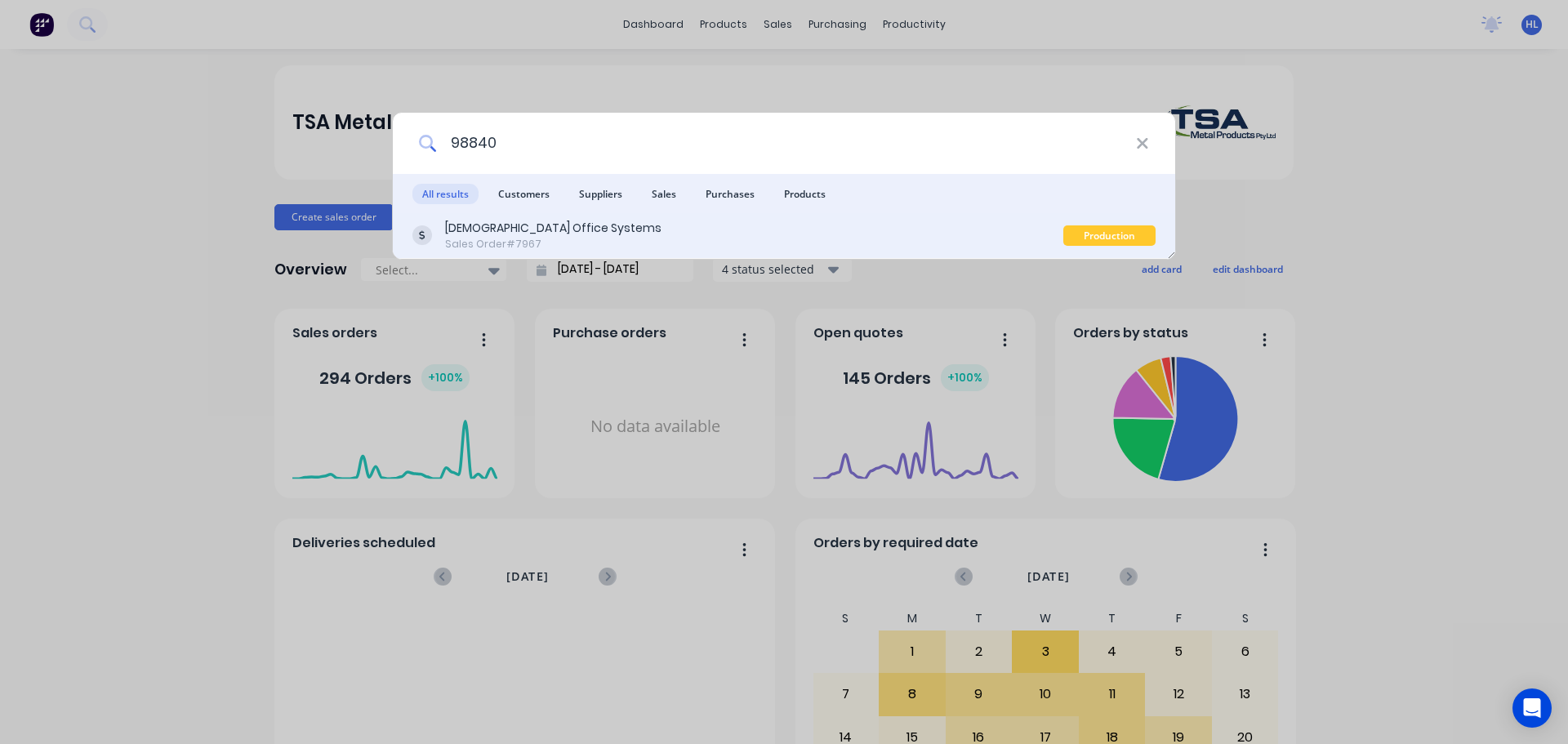
type input "98840"
click at [506, 252] on div "Unifor Office Systems Sales Order #7967 Production Planning" at bounding box center [783, 237] width 782 height 46
click at [514, 222] on div "Unifor Office Systems" at bounding box center [553, 228] width 216 height 17
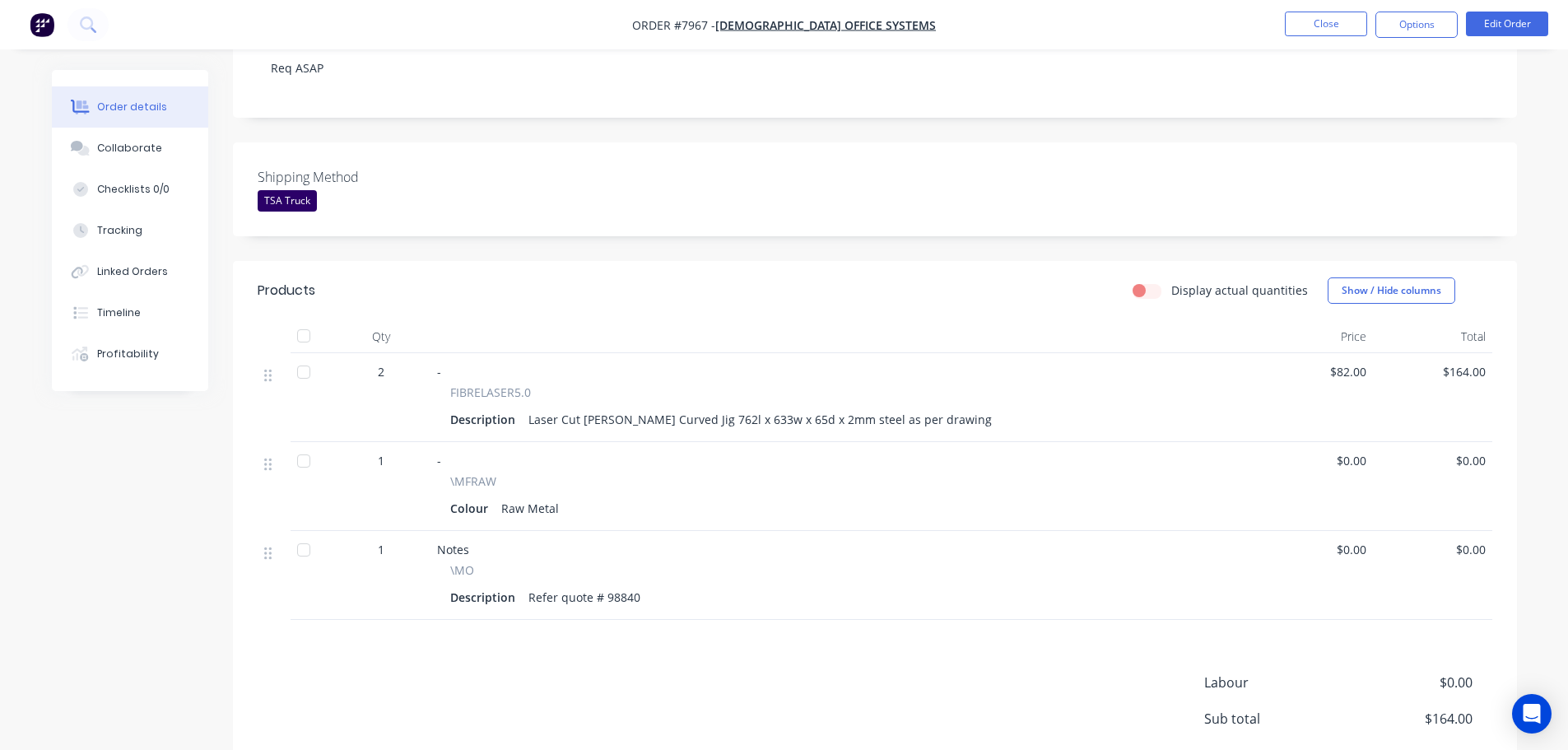
scroll to position [330, 0]
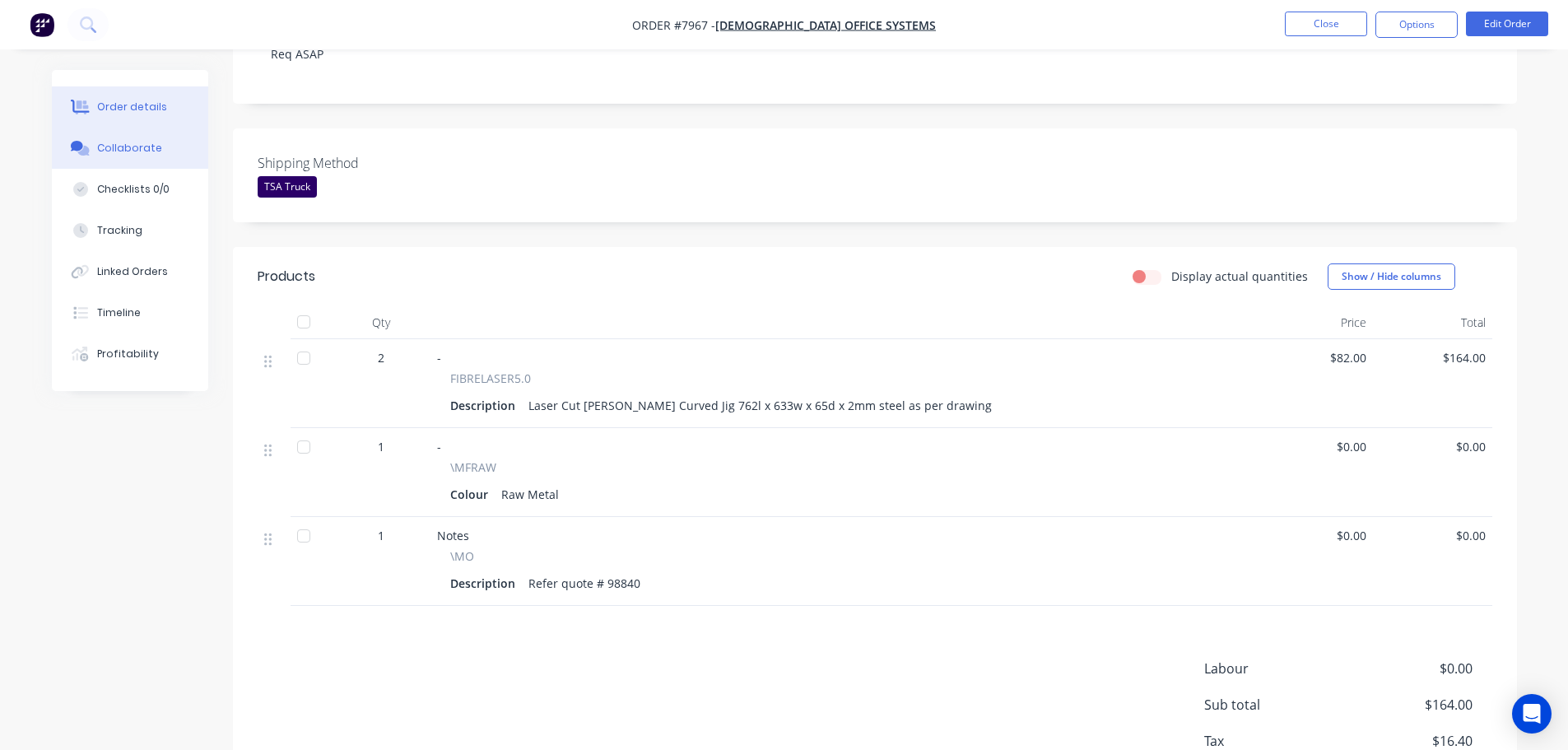
click at [125, 148] on div "Collaborate" at bounding box center [129, 147] width 65 height 15
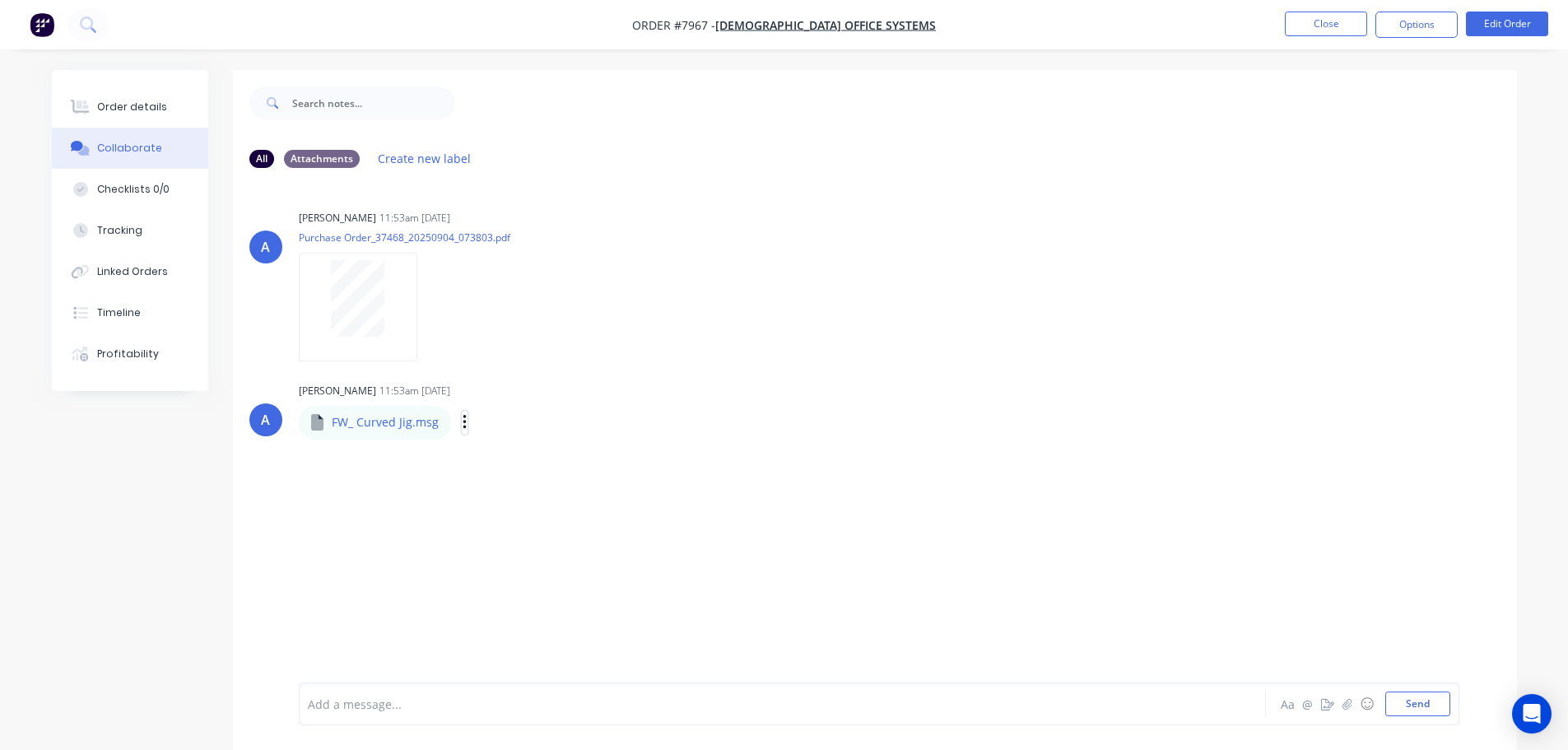
click at [463, 427] on icon "button" at bounding box center [464, 423] width 5 height 19
click at [536, 466] on button "Download" at bounding box center [572, 467] width 185 height 37
click at [125, 109] on div "Order details" at bounding box center [132, 107] width 70 height 15
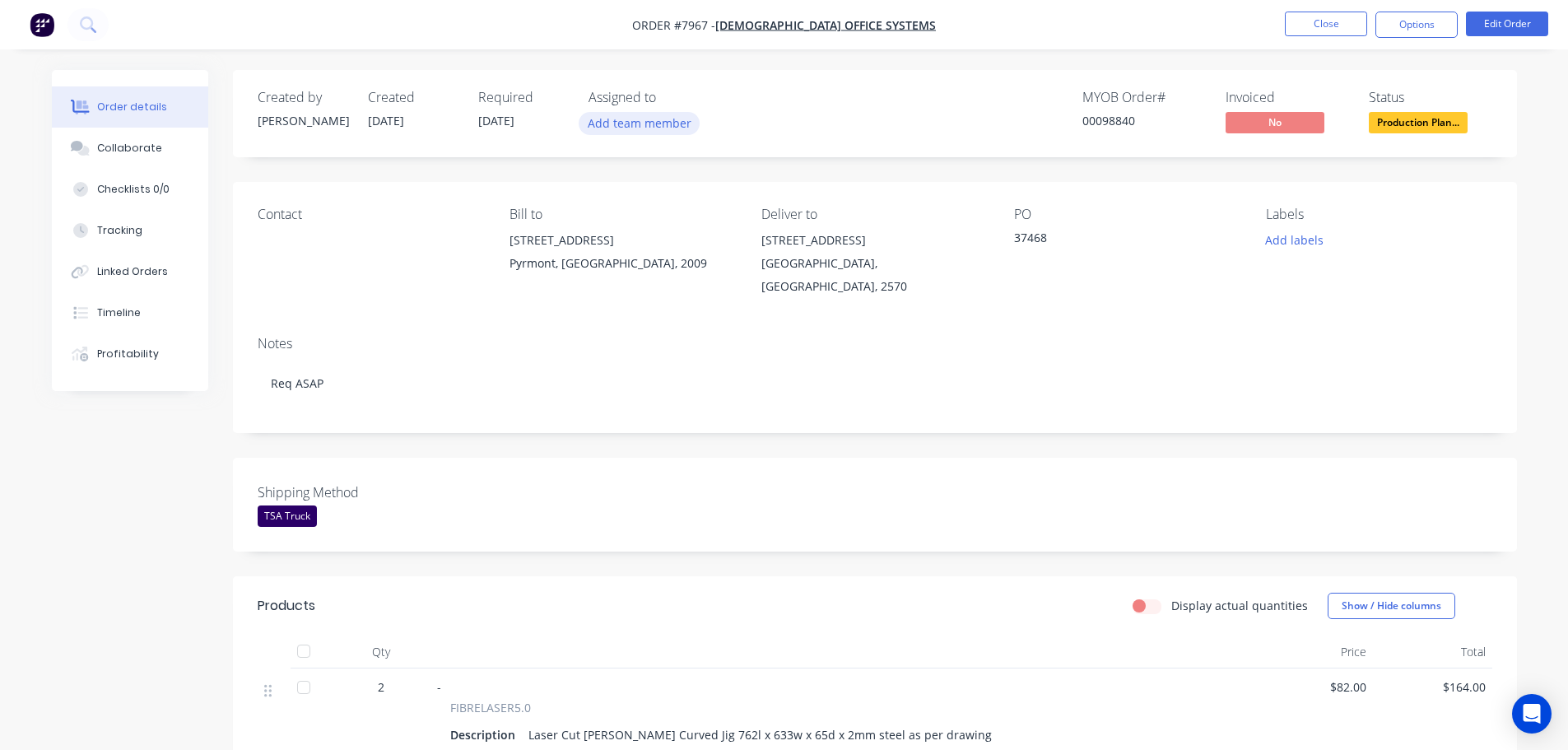
click at [621, 117] on button "Add team member" at bounding box center [639, 122] width 121 height 22
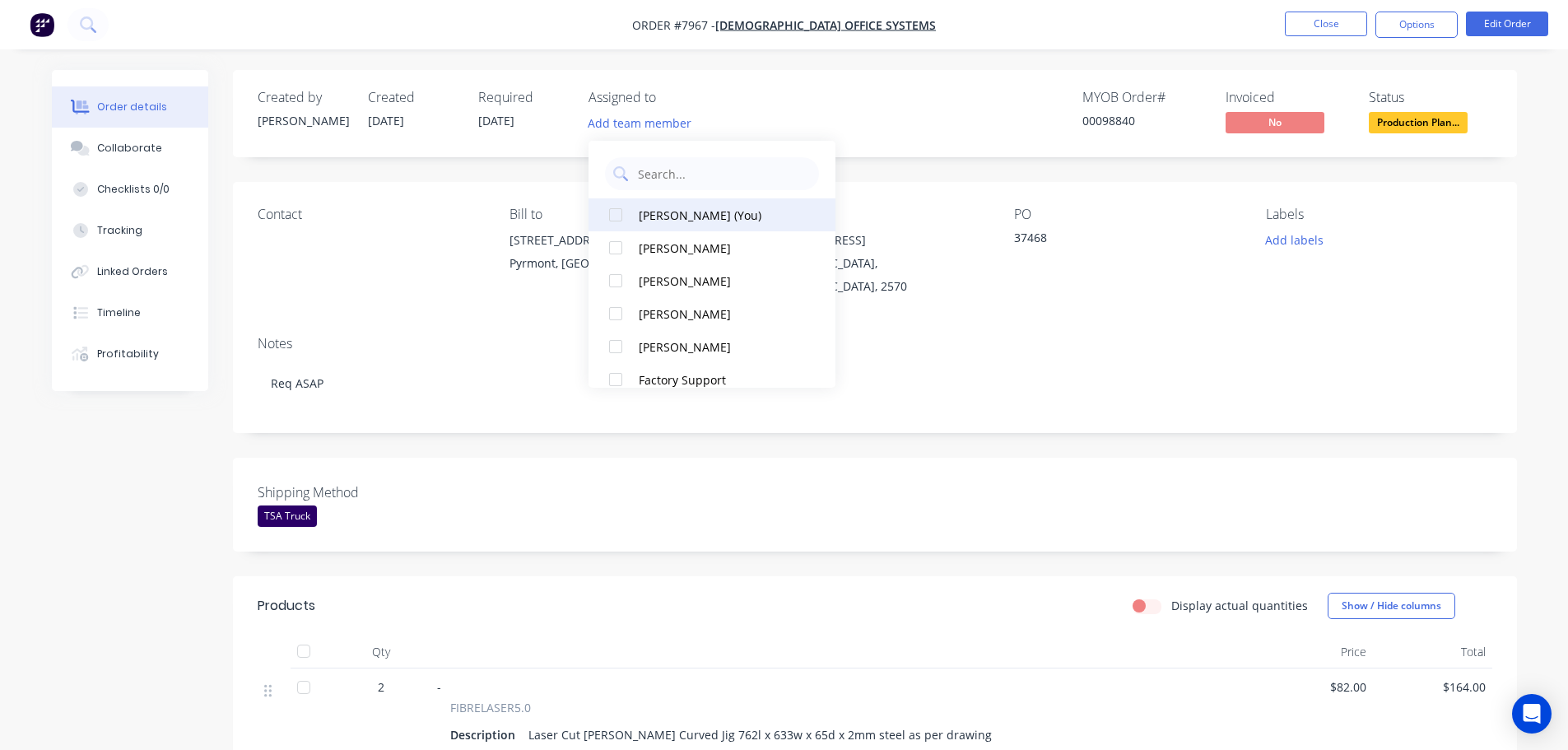
click at [614, 216] on div at bounding box center [616, 215] width 33 height 33
click at [962, 113] on div "MYOB Order # 00098840 Invoiced No Status Production Plan..." at bounding box center [1123, 114] width 739 height 48
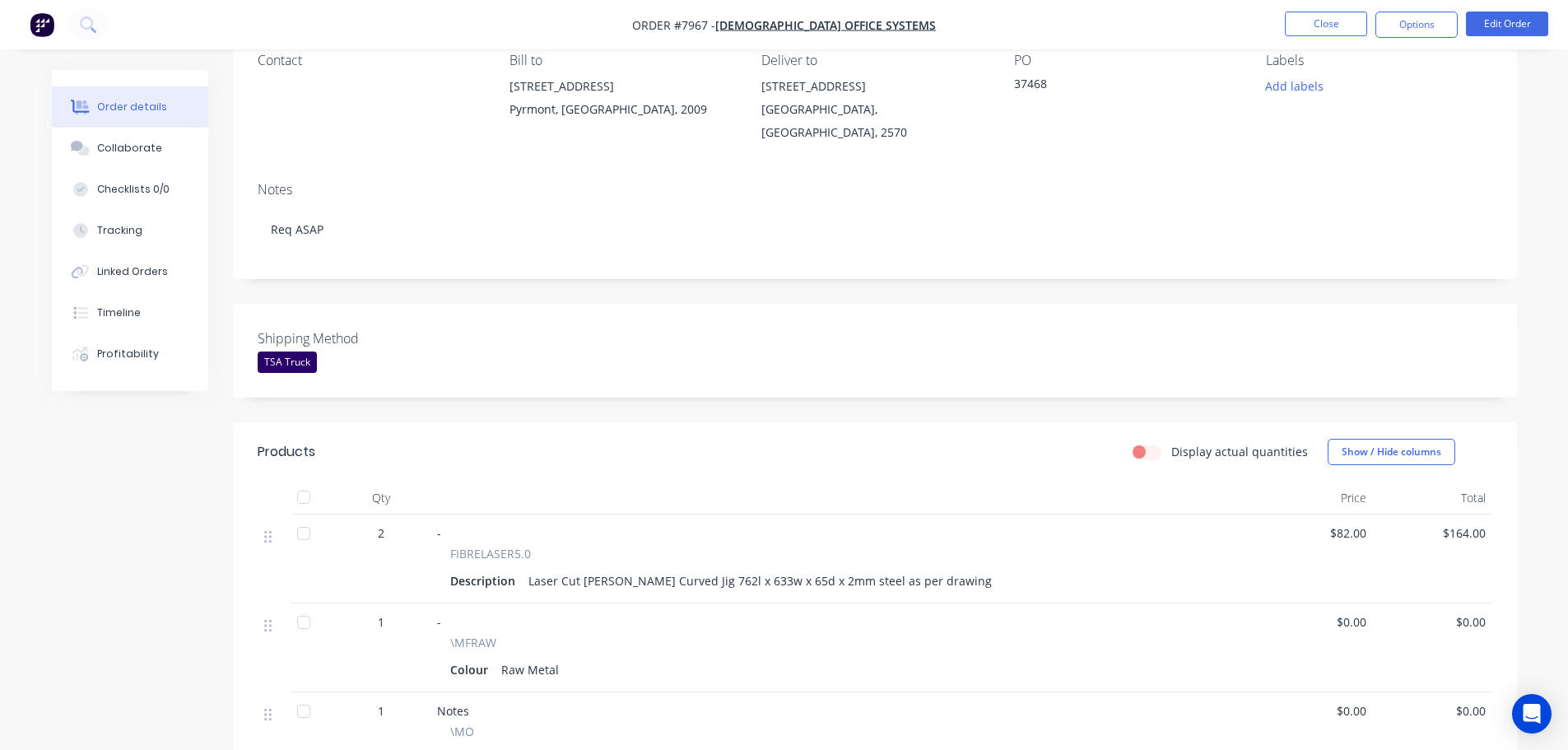
scroll to position [165, 0]
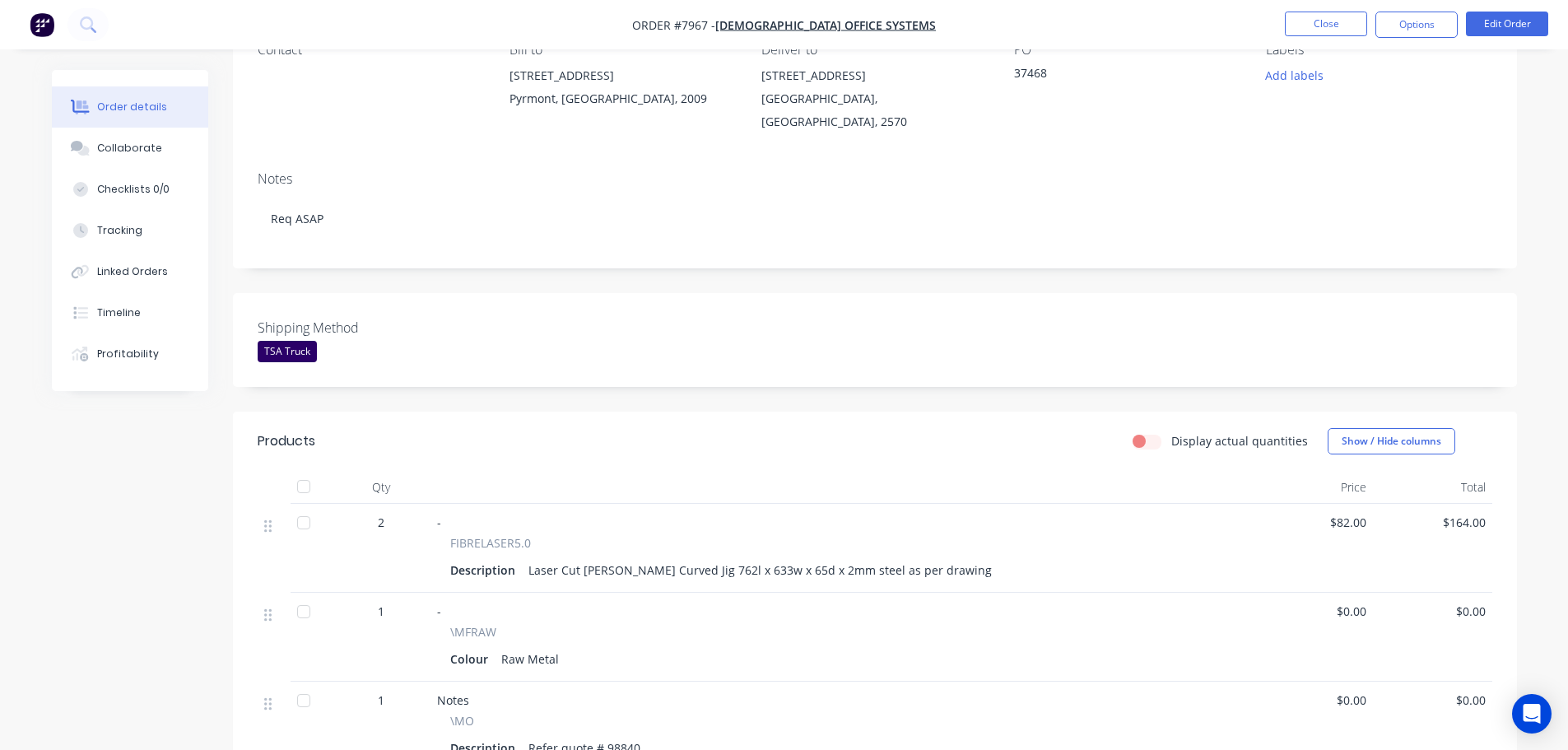
click at [85, 668] on div "Created by Damon Created 04/09/25 Required 09/09/25 Assigned to HL MYOB Order #…" at bounding box center [784, 466] width 1465 height 1123
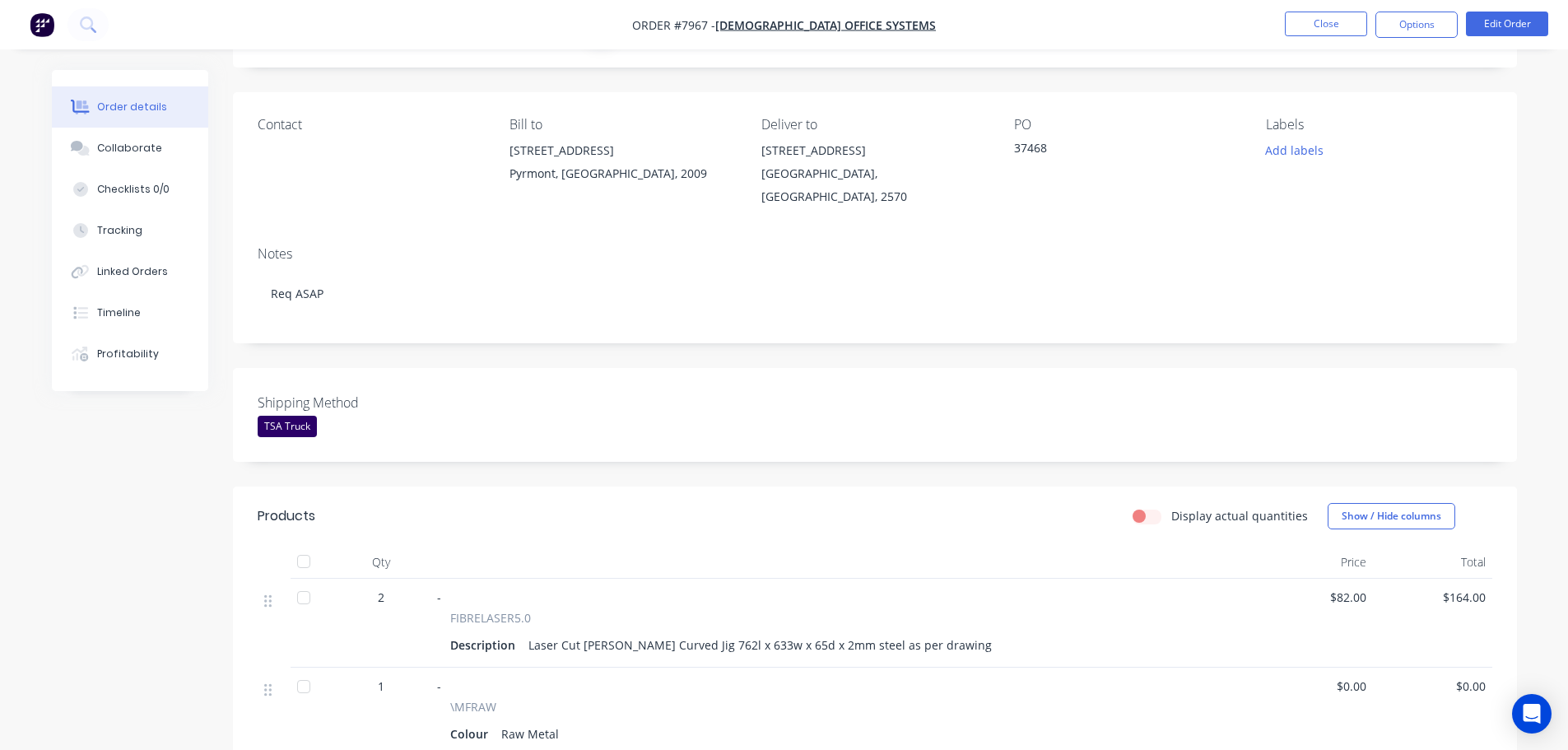
scroll to position [0, 0]
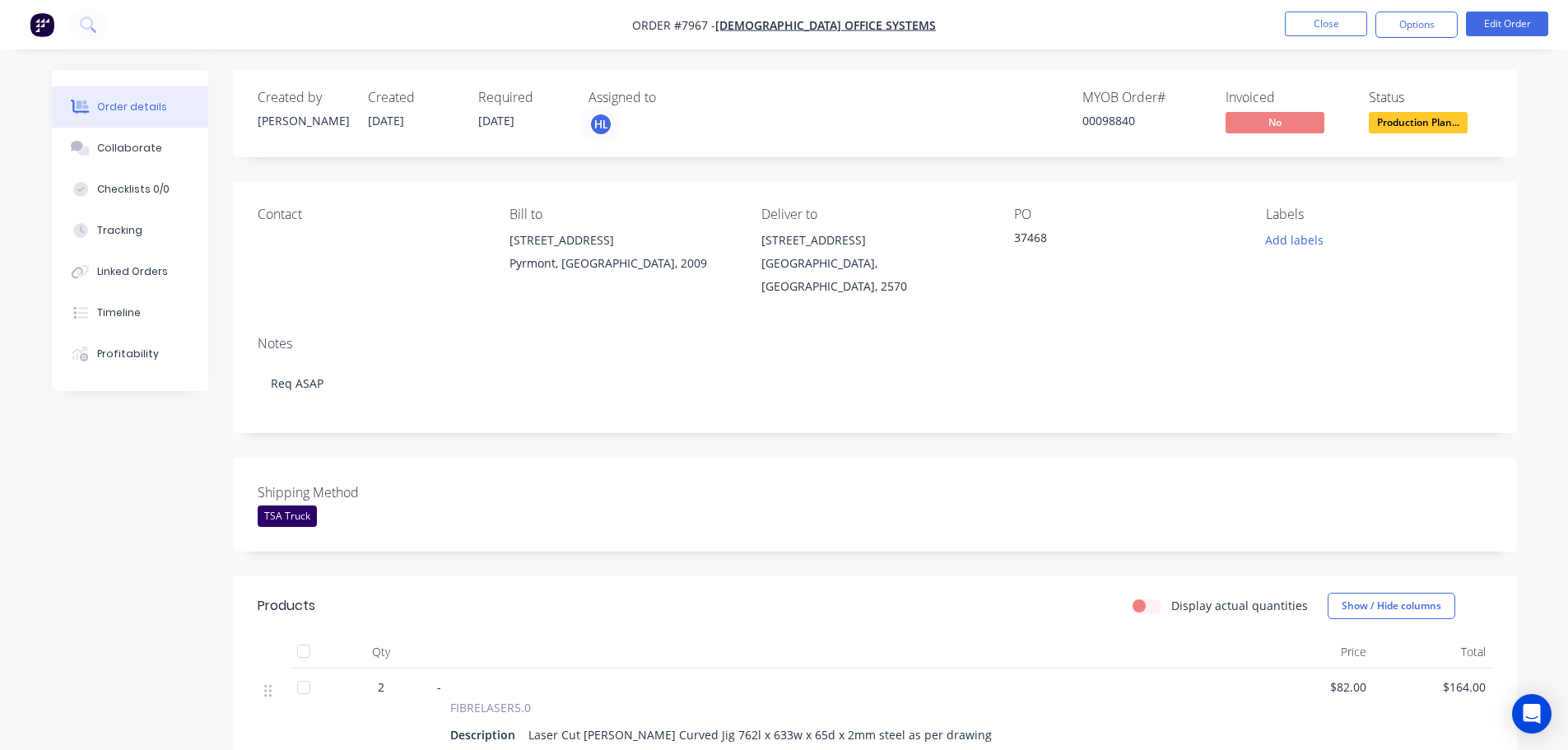
click at [1432, 119] on span "Production Plan..." at bounding box center [1419, 121] width 99 height 20
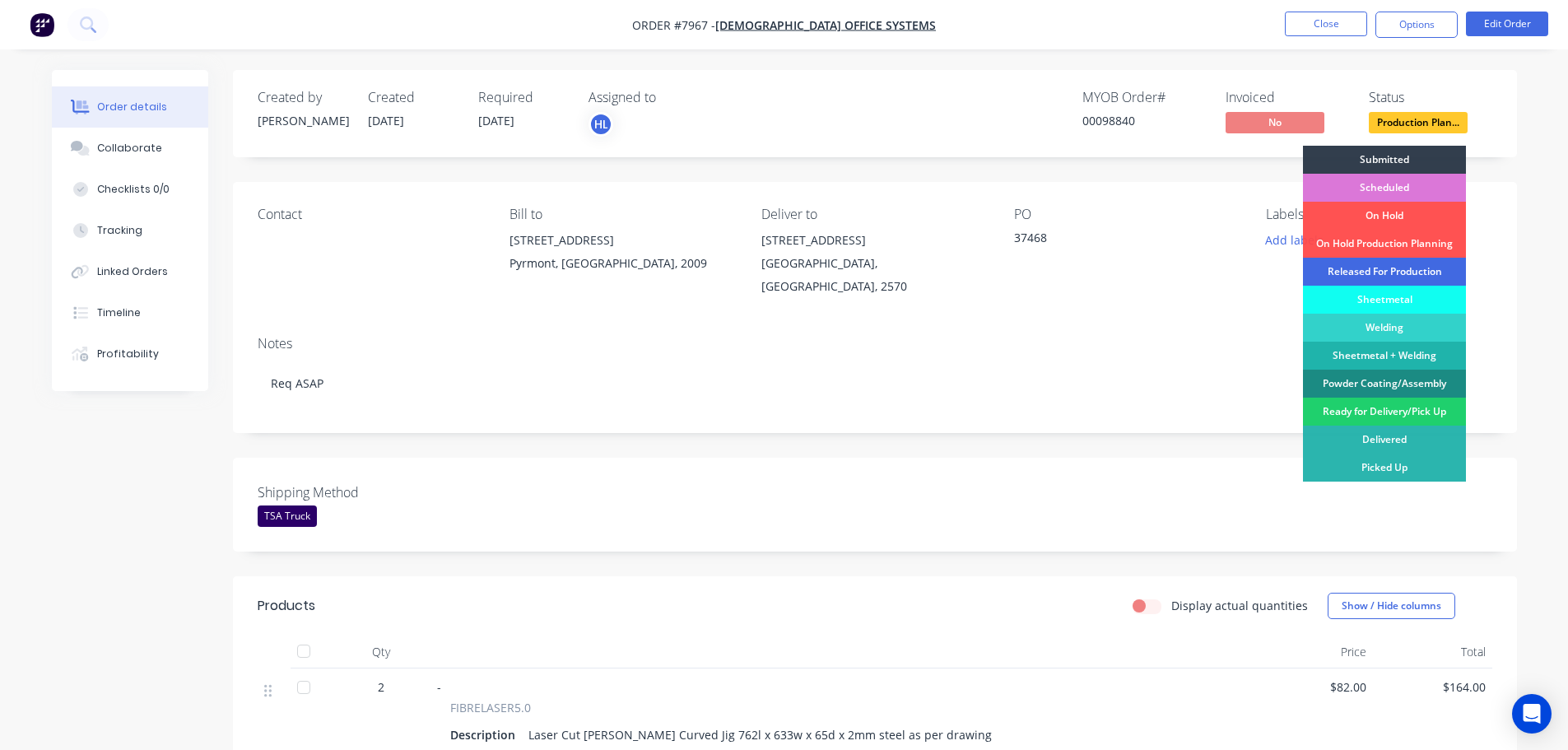
click at [1370, 277] on div "Released For Production" at bounding box center [1385, 272] width 163 height 28
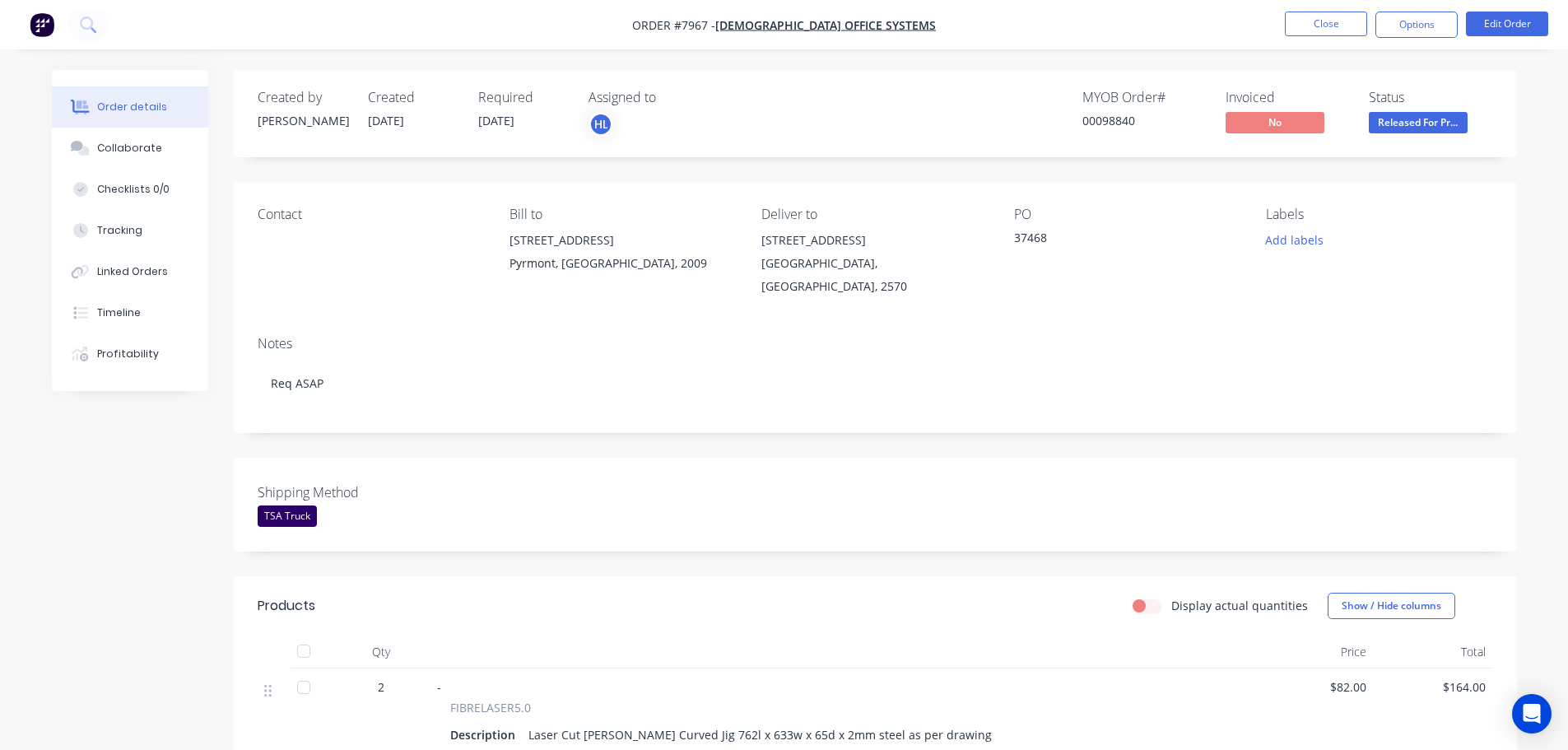
click at [1502, 232] on div "Contact Bill to 140 Bank Street Pyrmont, New South Wales, 2009 Deliver to Unit …" at bounding box center [875, 252] width 1284 height 141
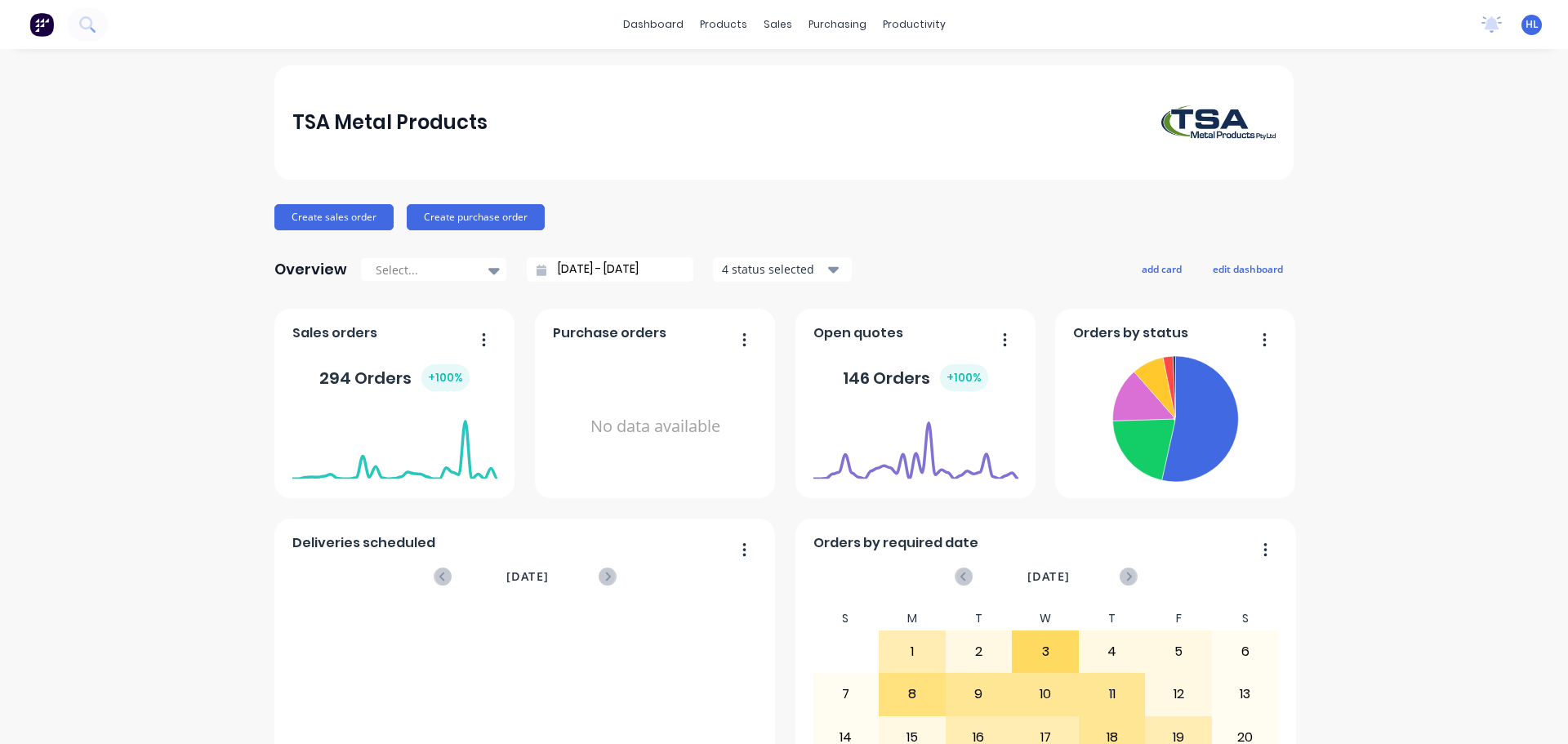
click at [87, 22] on icon at bounding box center [87, 24] width 15 height 15
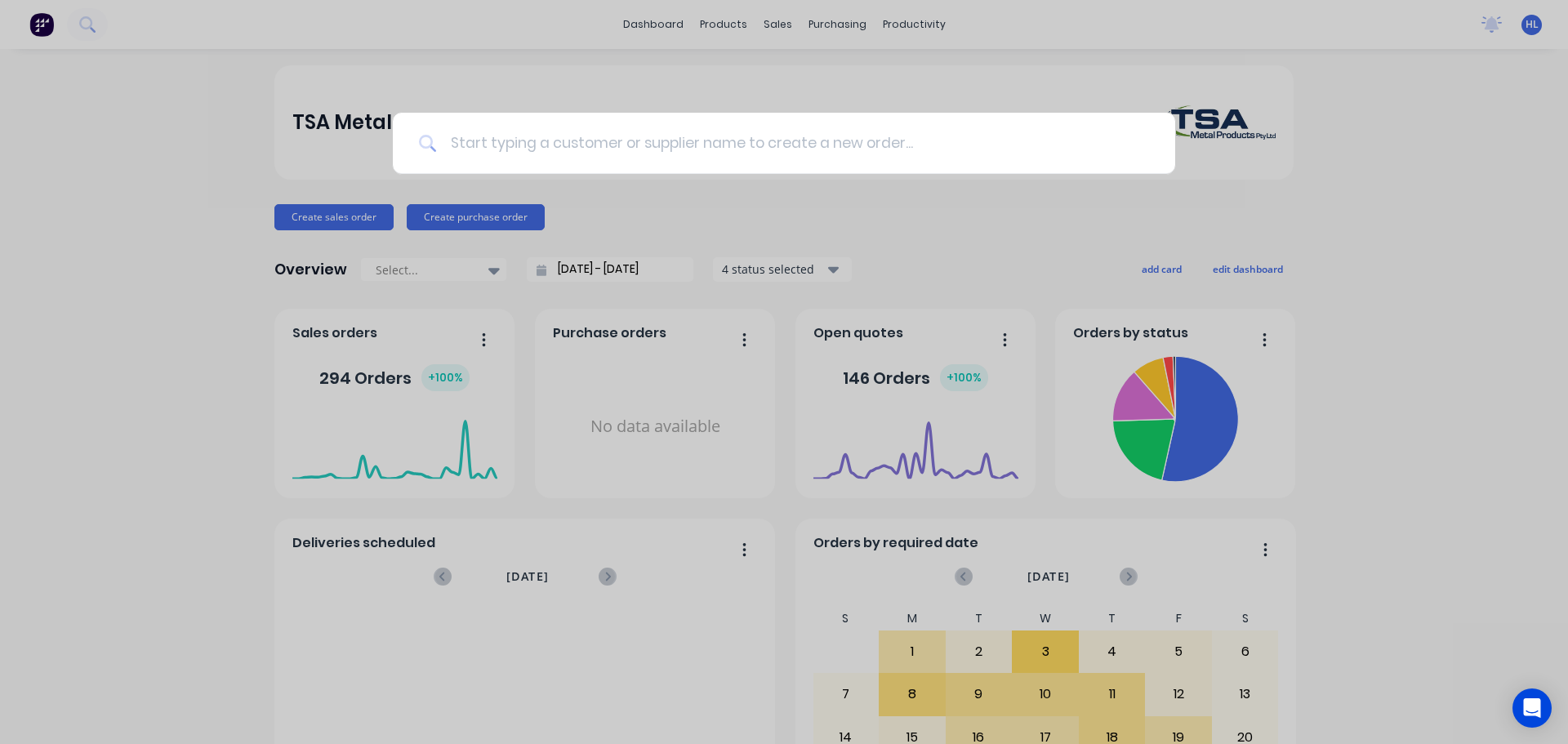
click at [625, 142] on input at bounding box center [793, 143] width 712 height 62
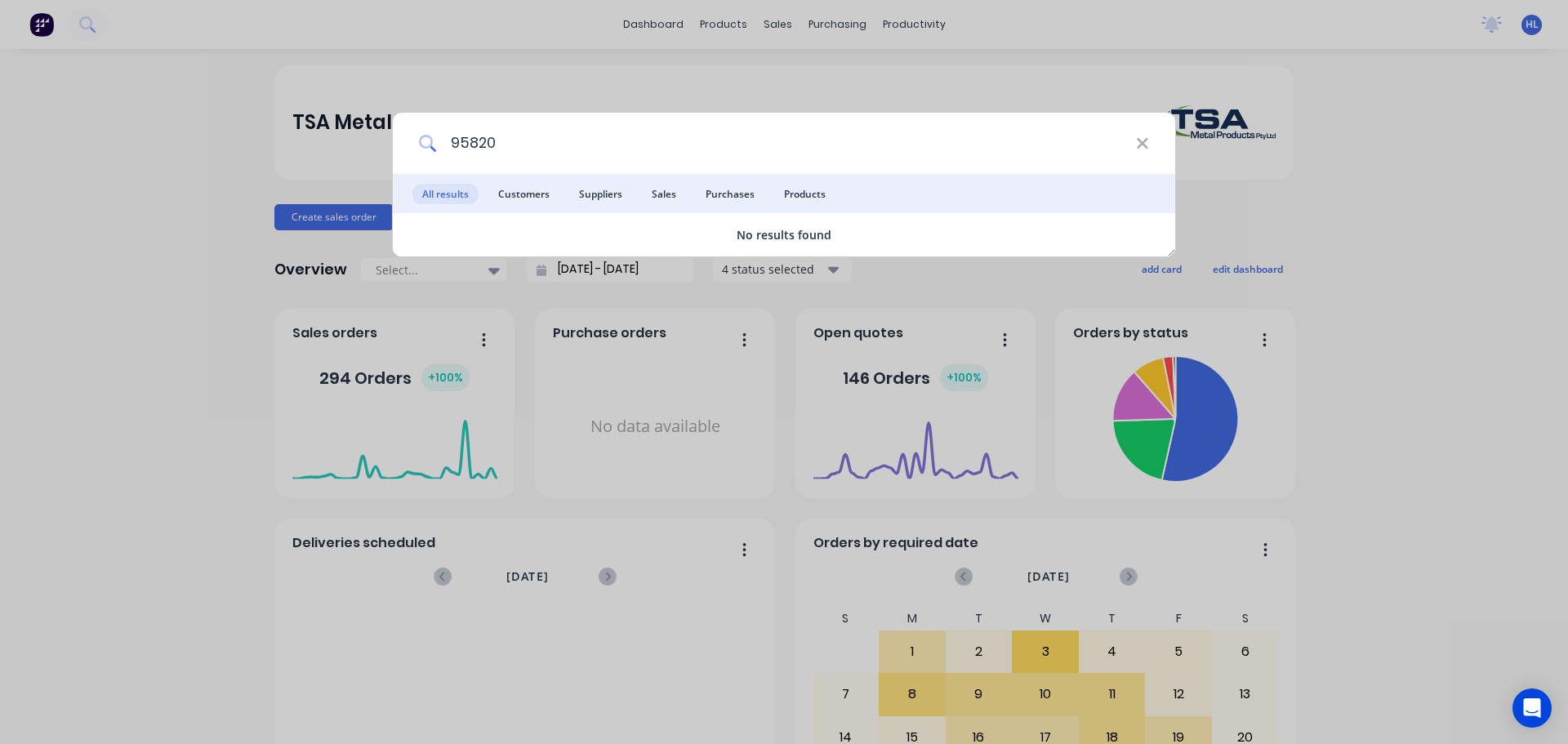
type input "95820"
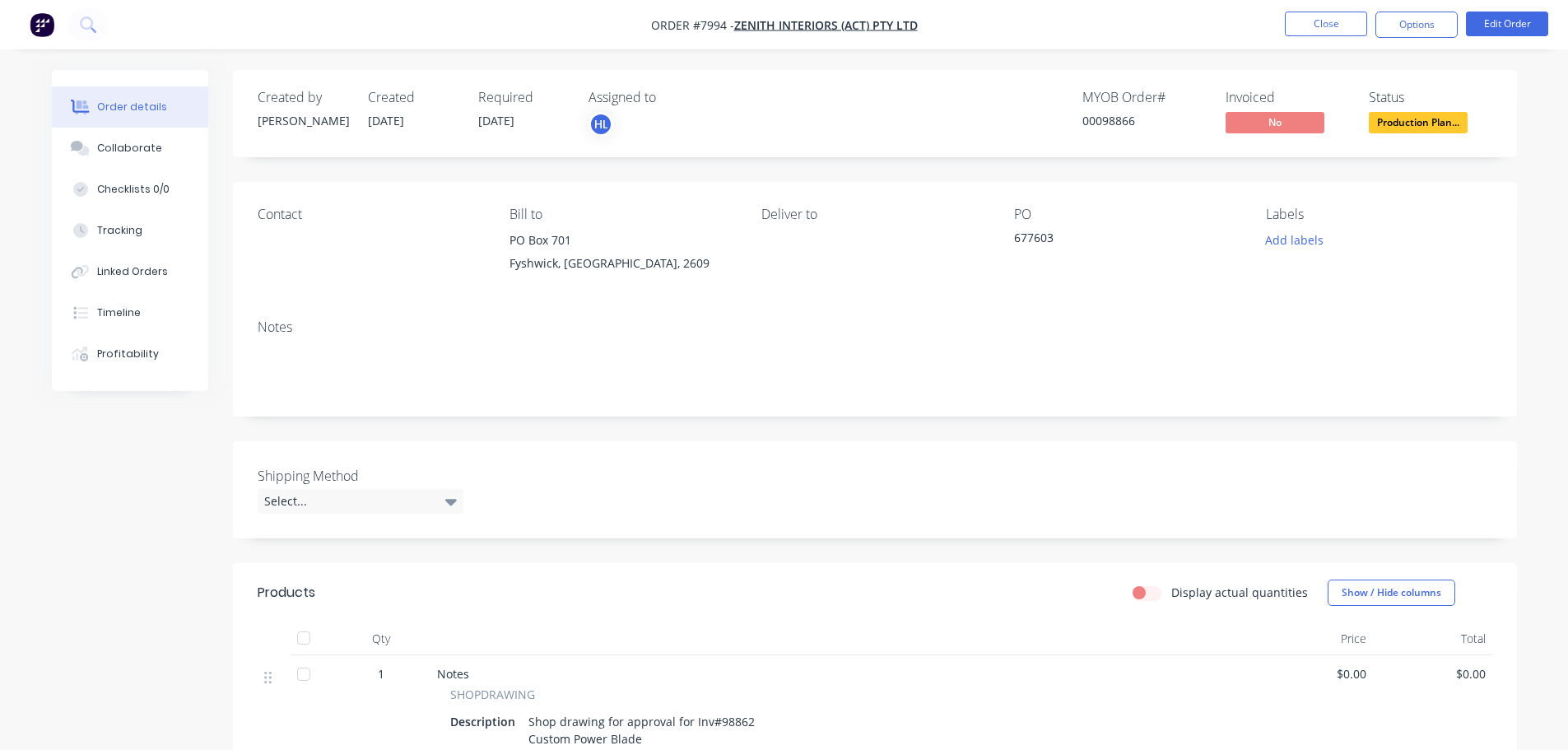
click at [44, 19] on img "button" at bounding box center [42, 24] width 24 height 24
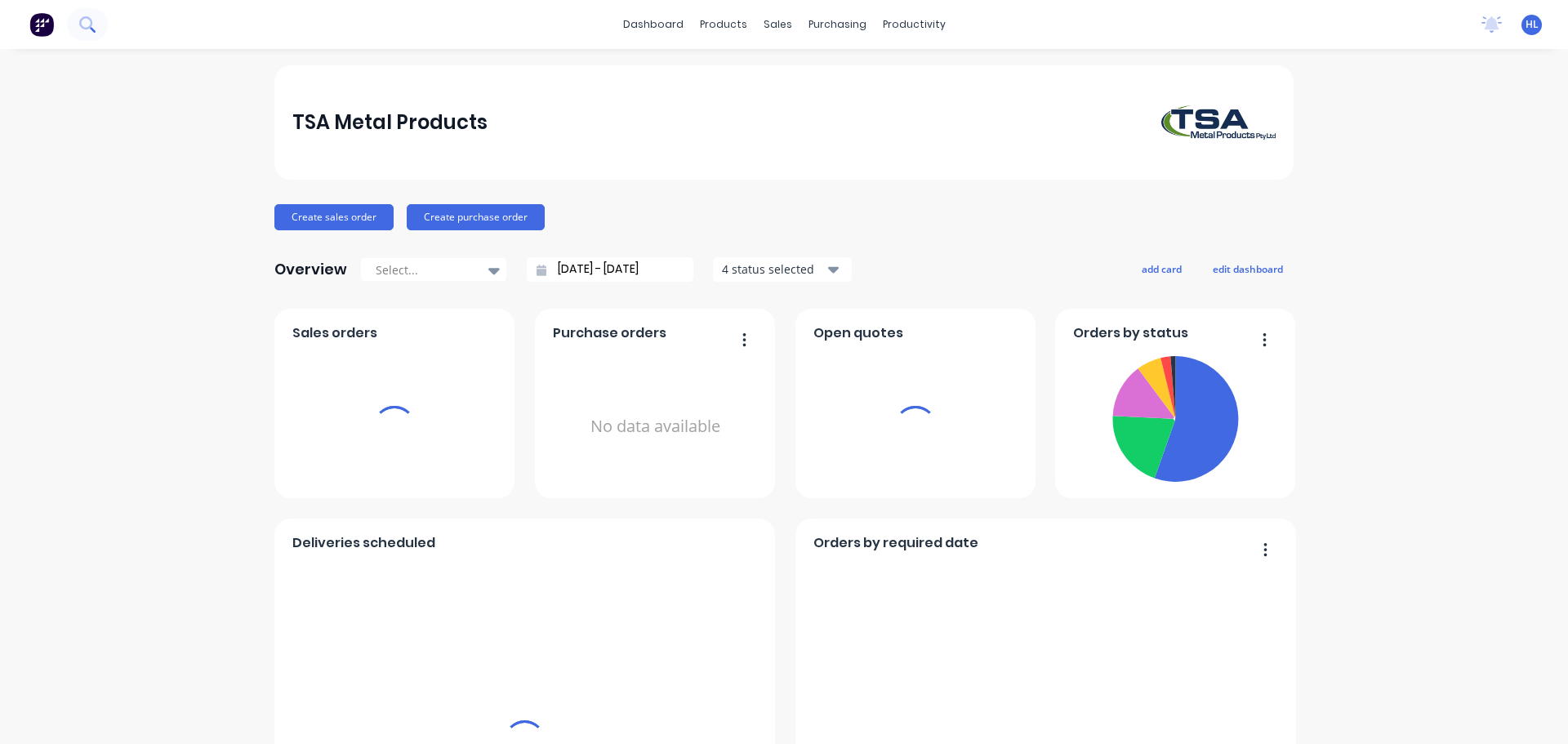
click at [91, 20] on icon at bounding box center [86, 23] width 13 height 13
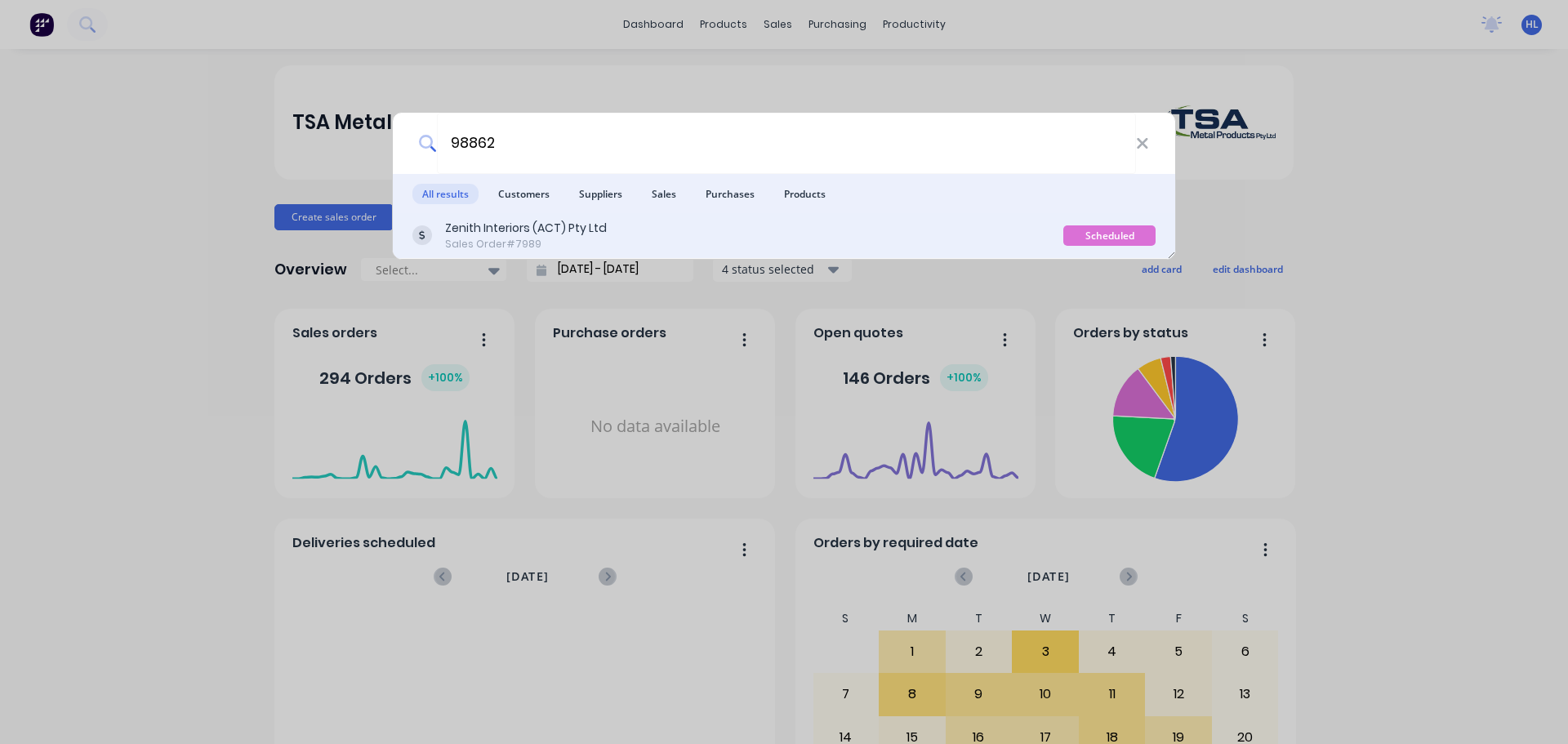
type input "98862"
click at [533, 228] on div "Zenith Interiors (ACT) Pty Ltd" at bounding box center [526, 228] width 162 height 17
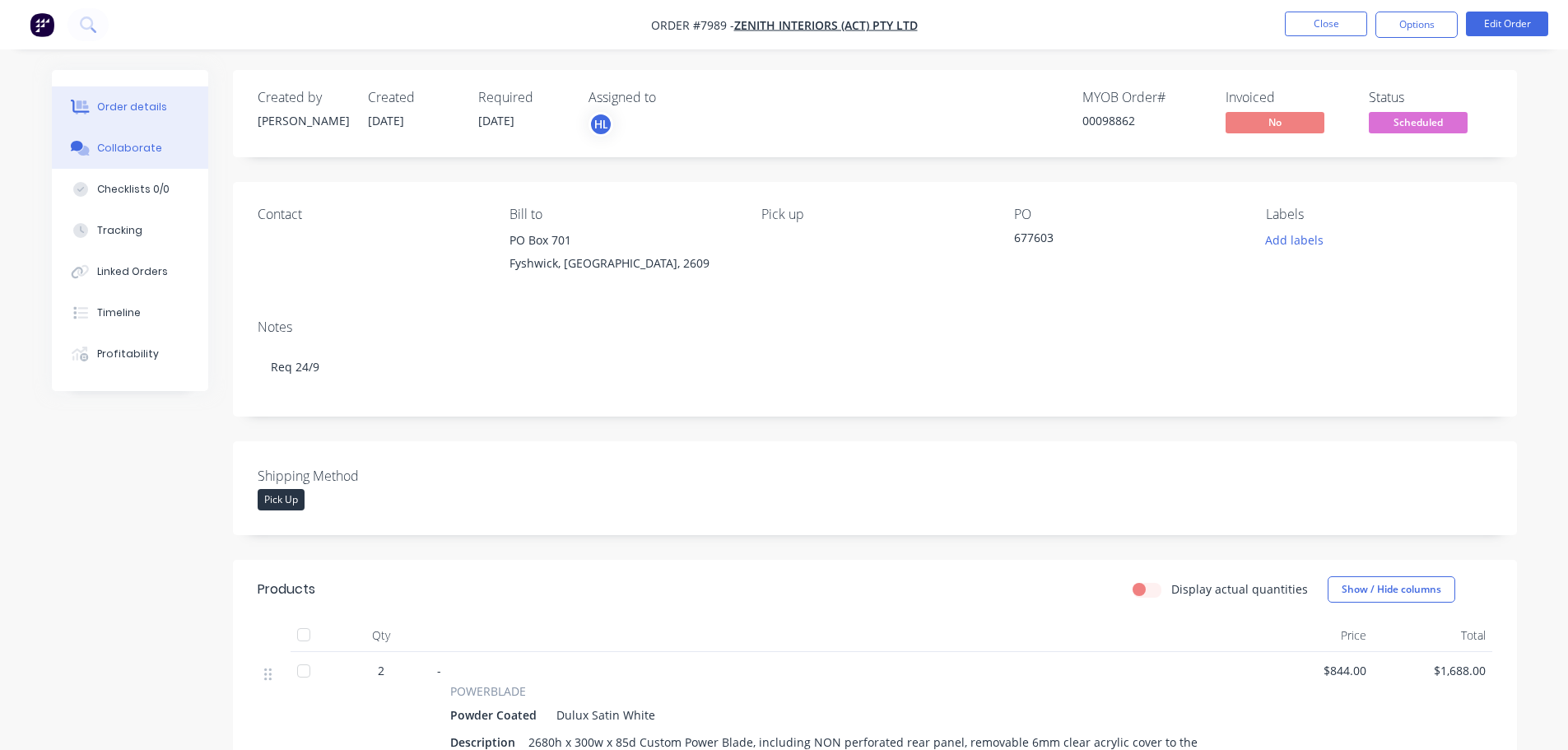
click at [107, 142] on div "Collaborate" at bounding box center [129, 147] width 65 height 15
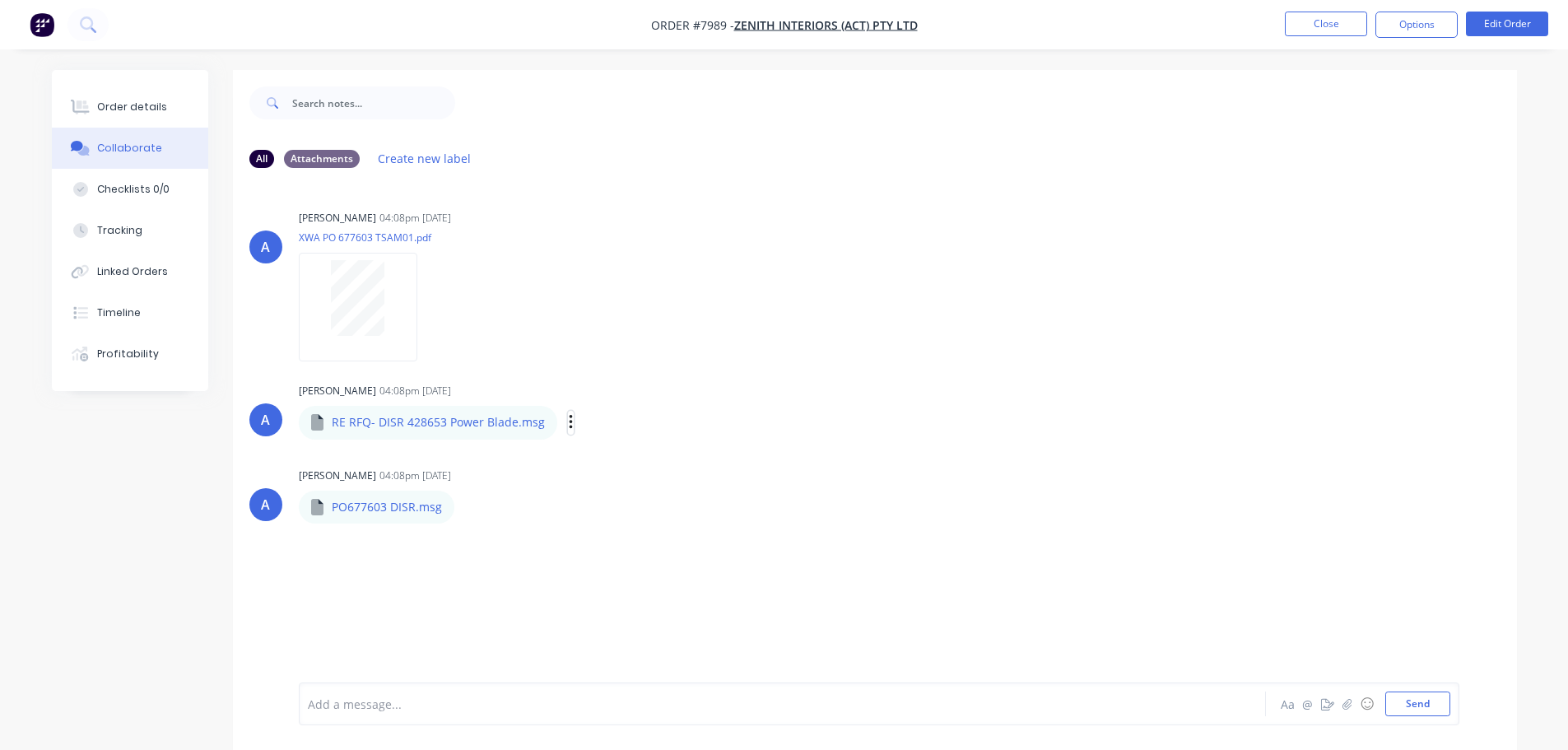
click at [569, 420] on icon "button" at bounding box center [571, 423] width 5 height 19
click at [628, 465] on button "Download" at bounding box center [678, 467] width 185 height 37
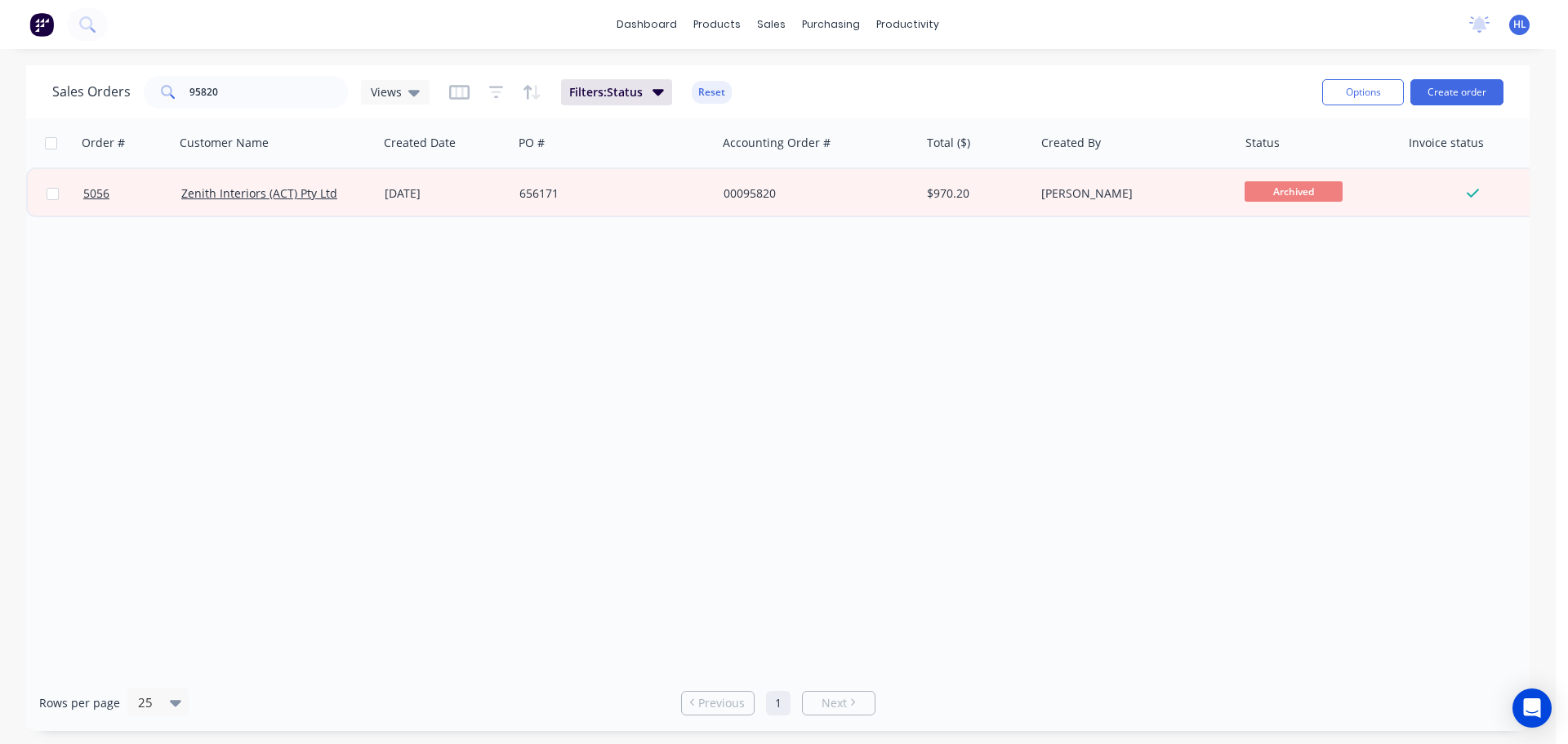
click at [41, 25] on img at bounding box center [41, 24] width 24 height 24
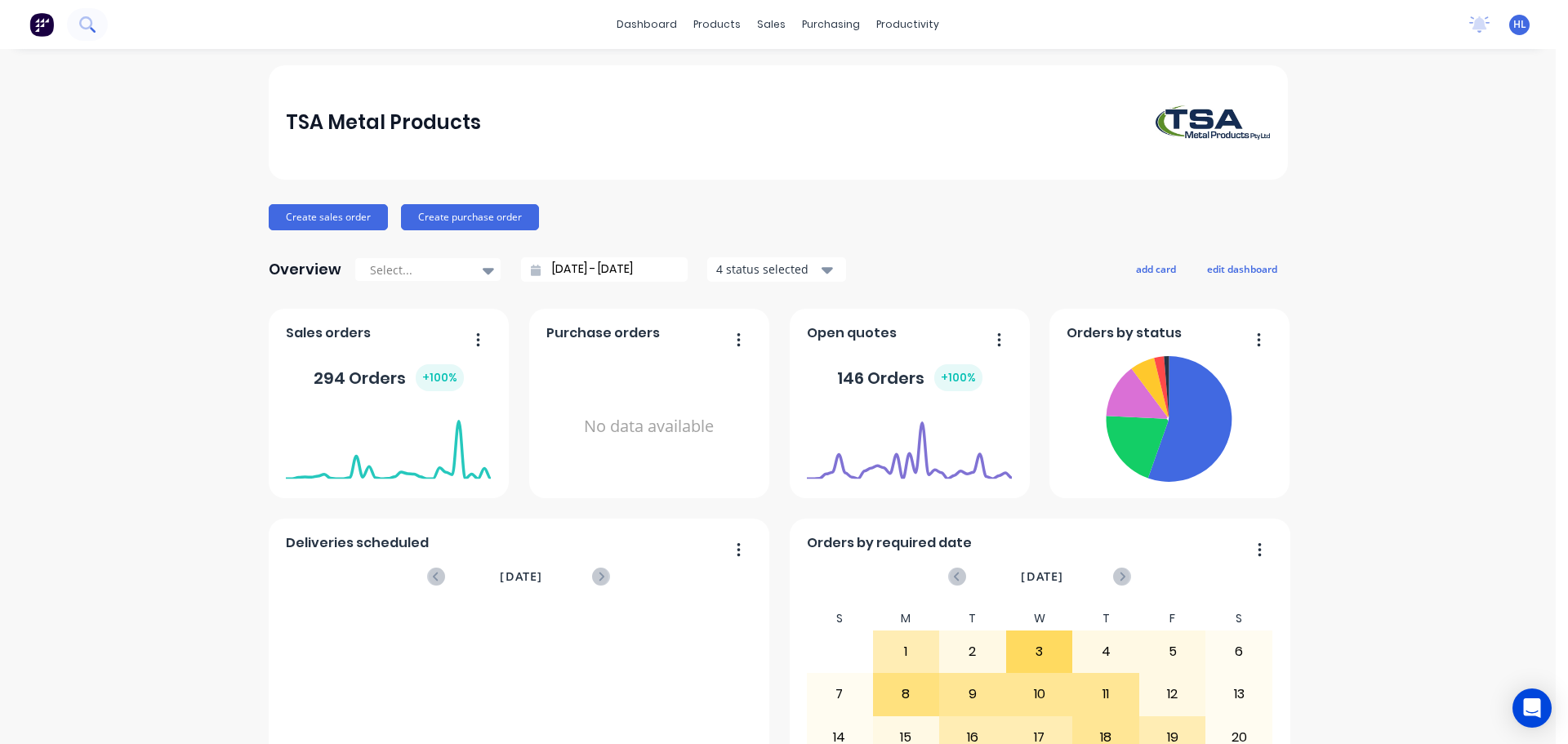
click at [89, 27] on icon at bounding box center [86, 23] width 13 height 13
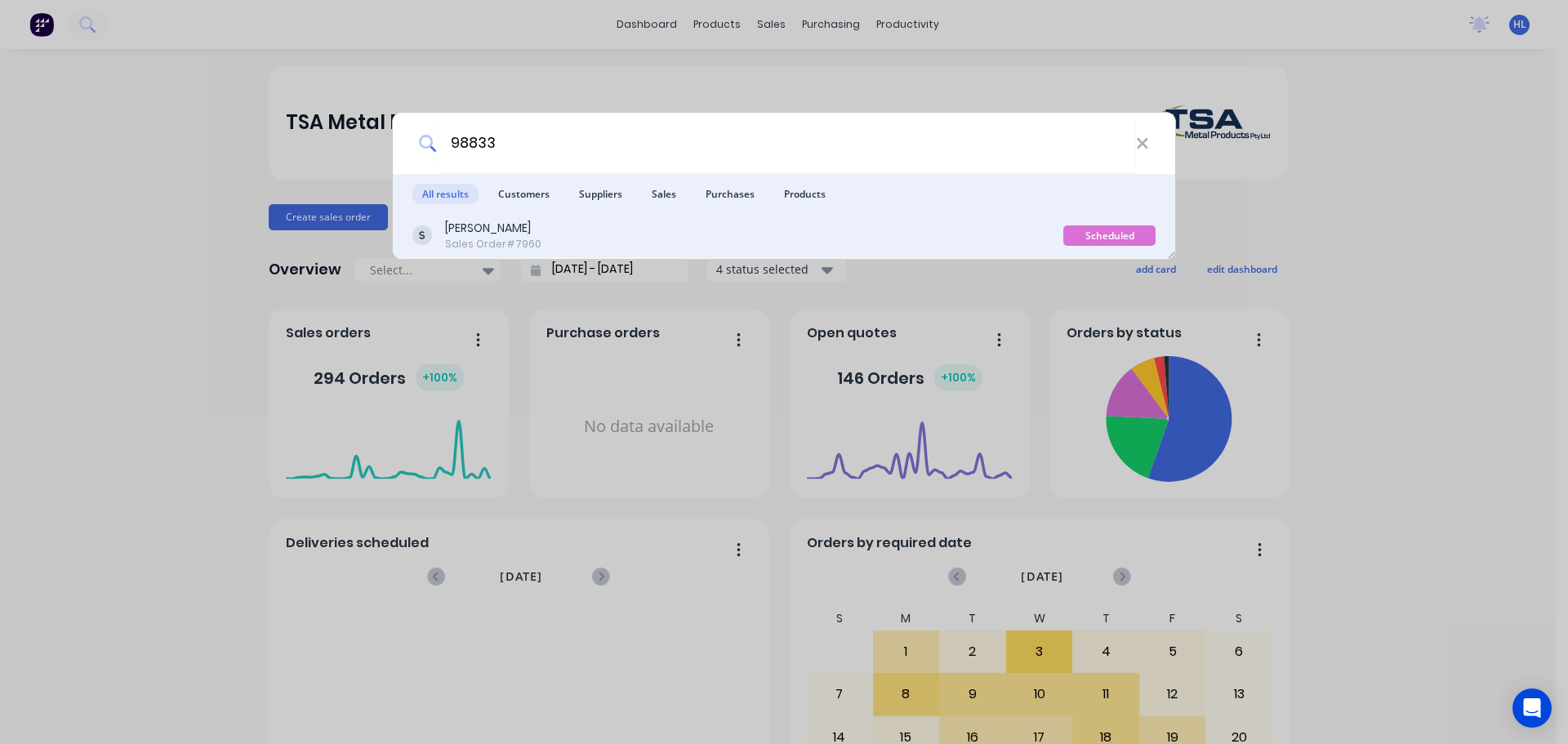
type input "98833"
click at [517, 238] on div "Sales Order #7960" at bounding box center [493, 244] width 96 height 14
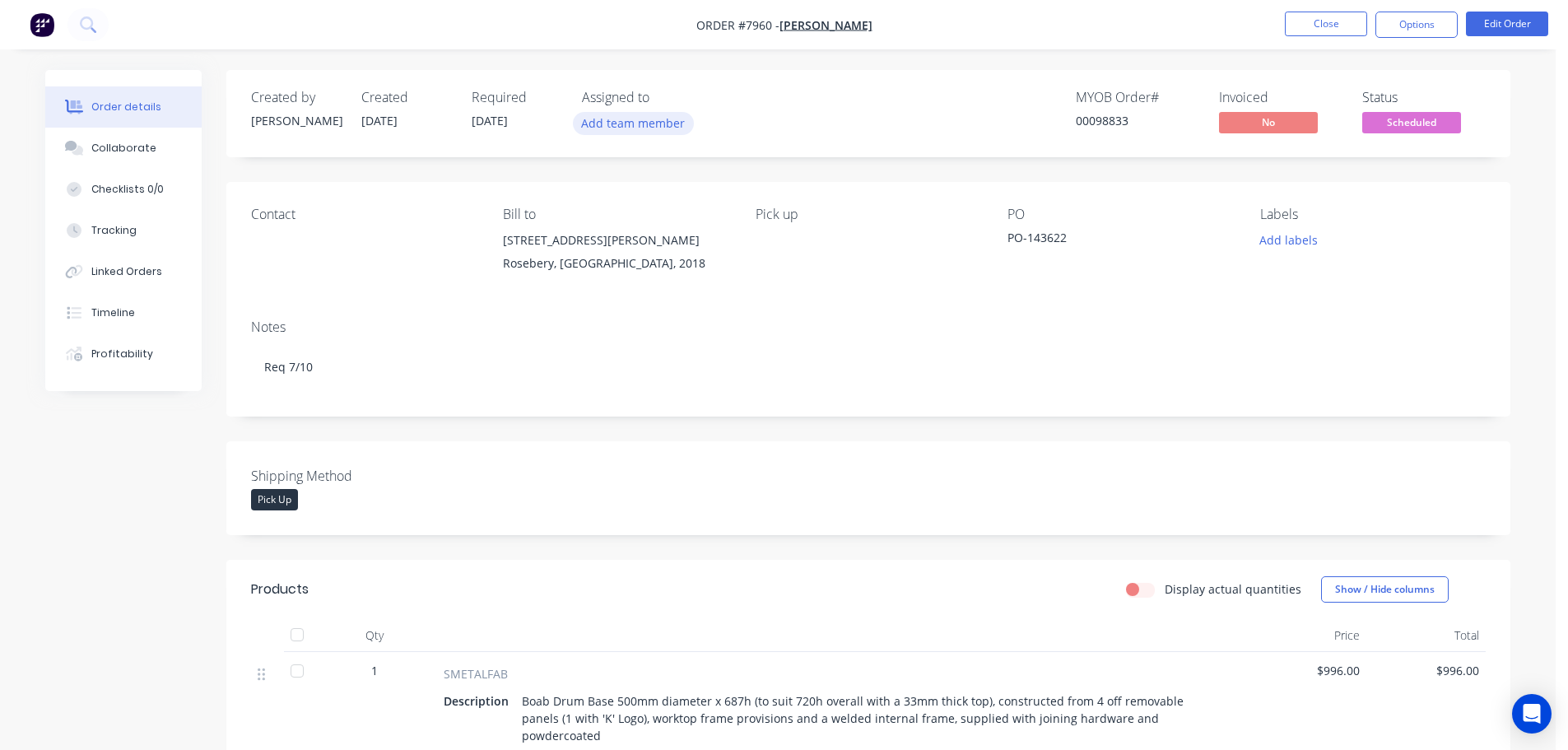
click at [640, 124] on button "Add team member" at bounding box center [633, 122] width 121 height 22
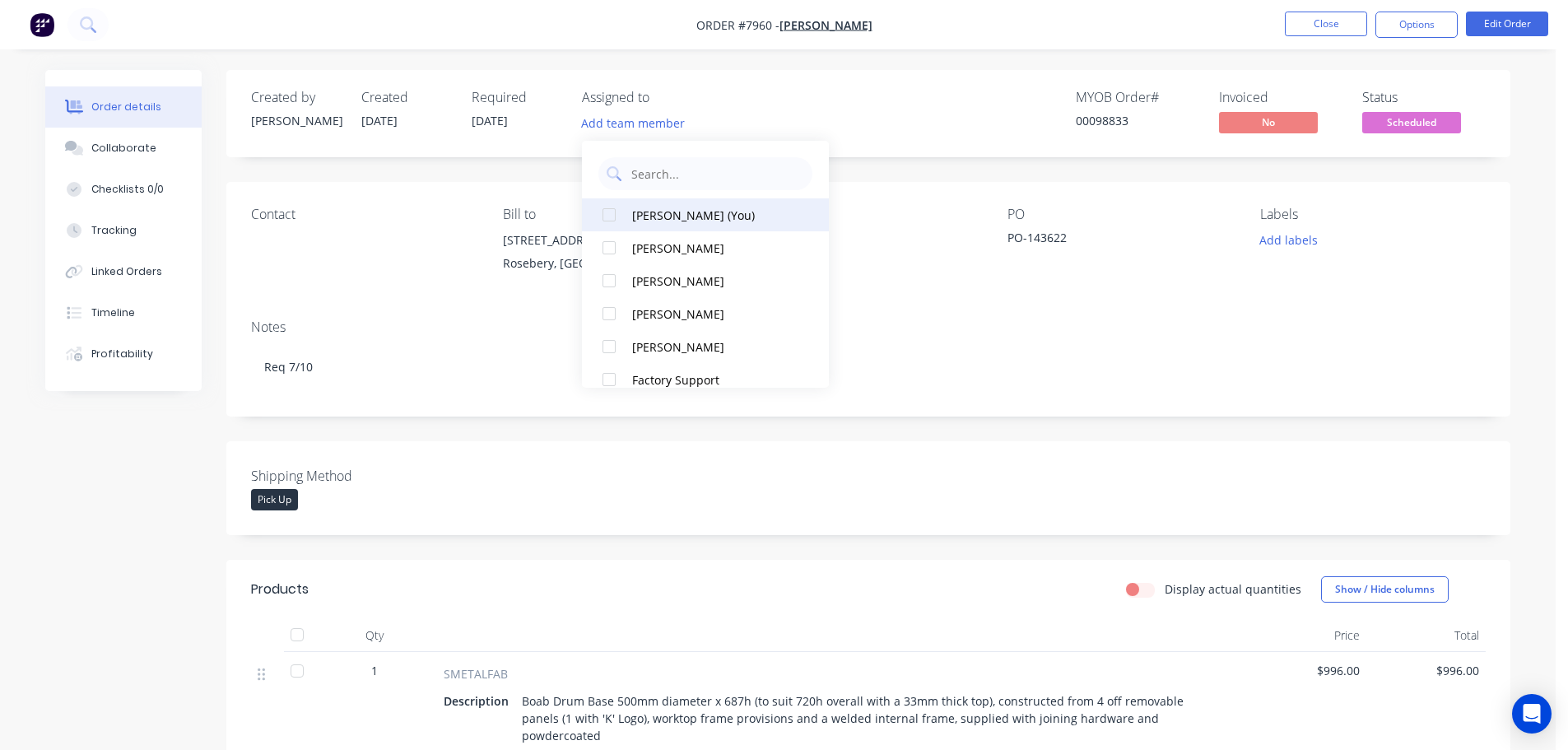
click at [610, 212] on div at bounding box center [609, 215] width 33 height 33
click at [3, 591] on div "Order details Collaborate Checklists 0/0 Tracking Linked Orders Timeline Profit…" at bounding box center [778, 605] width 1556 height 1211
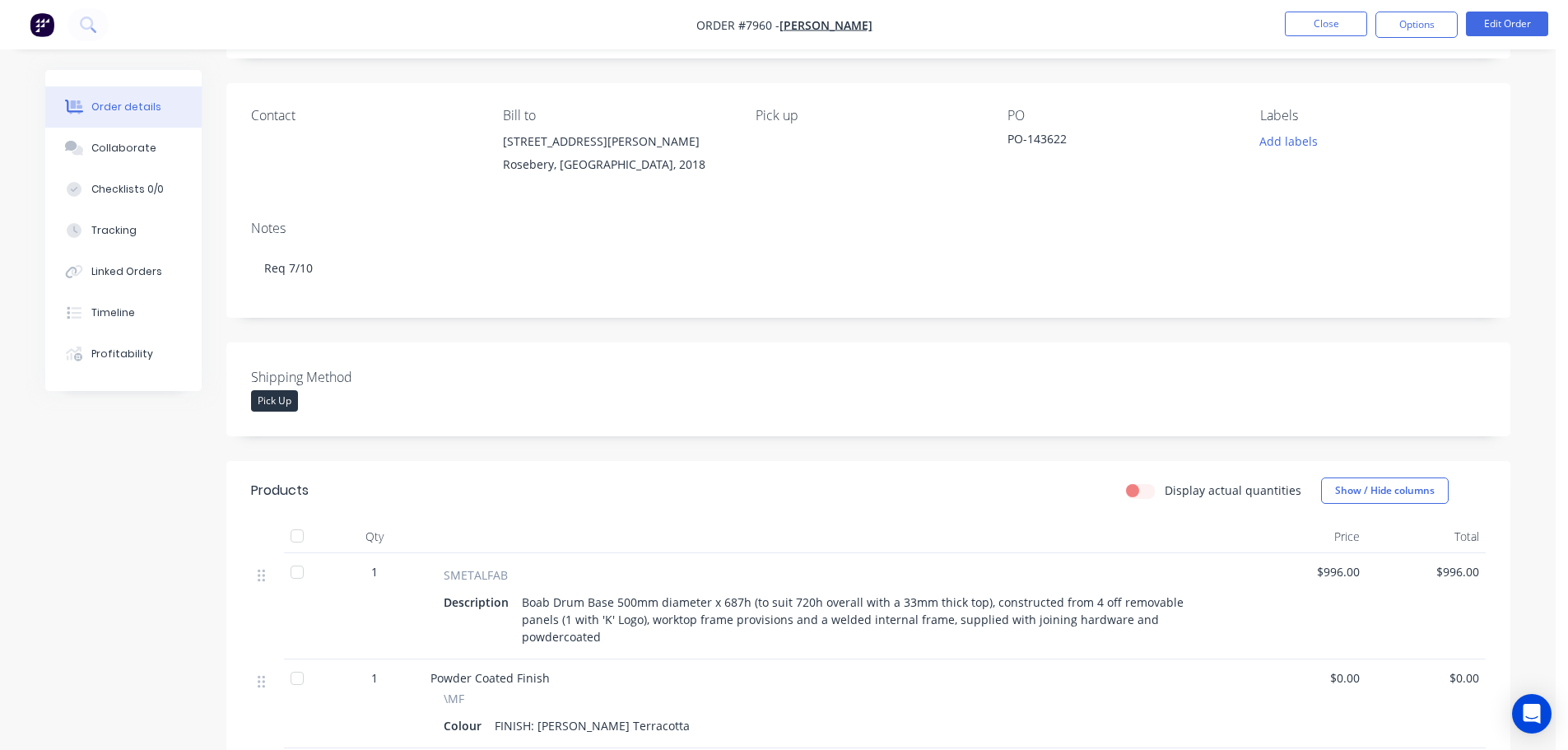
scroll to position [330, 0]
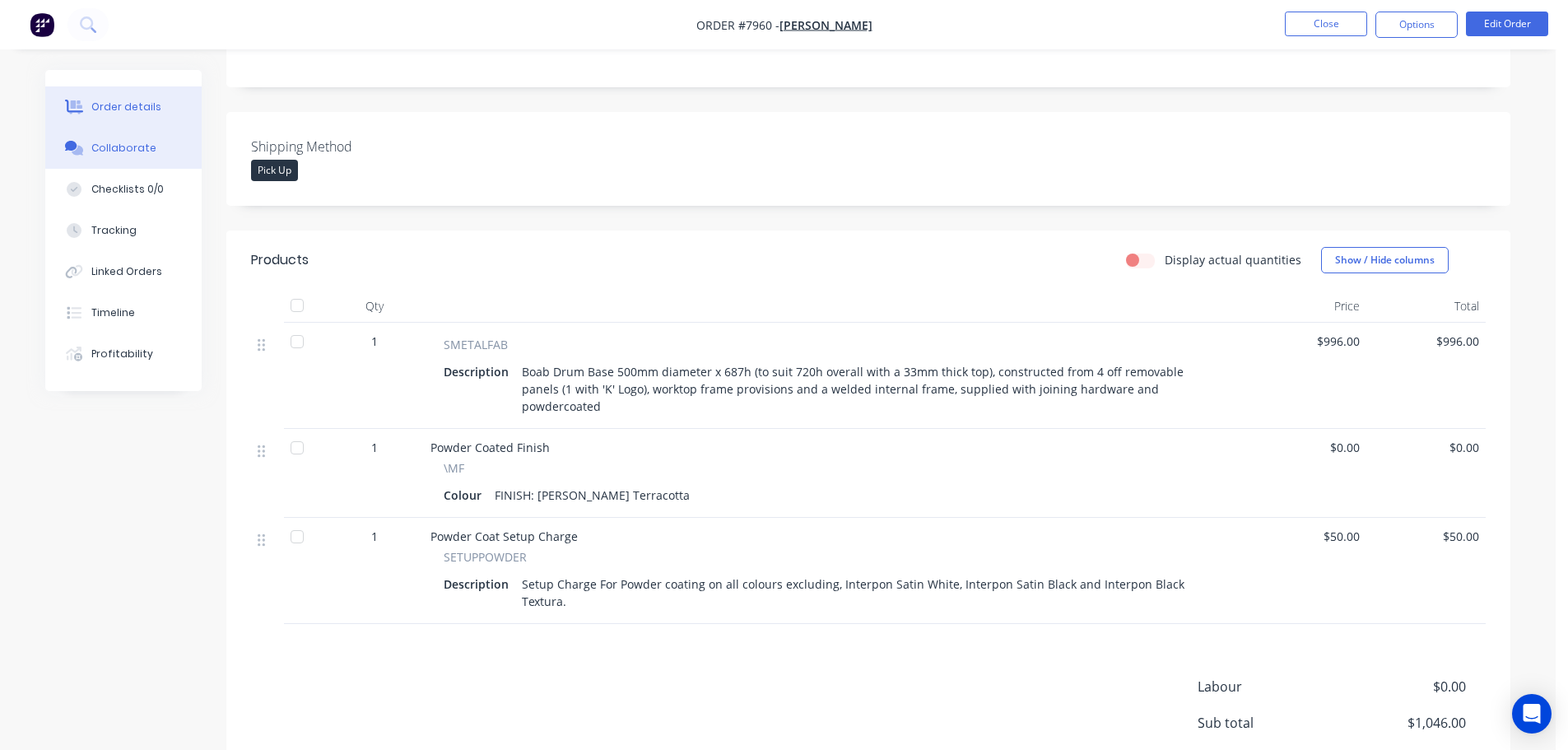
click at [130, 150] on div "Collaborate" at bounding box center [123, 147] width 65 height 15
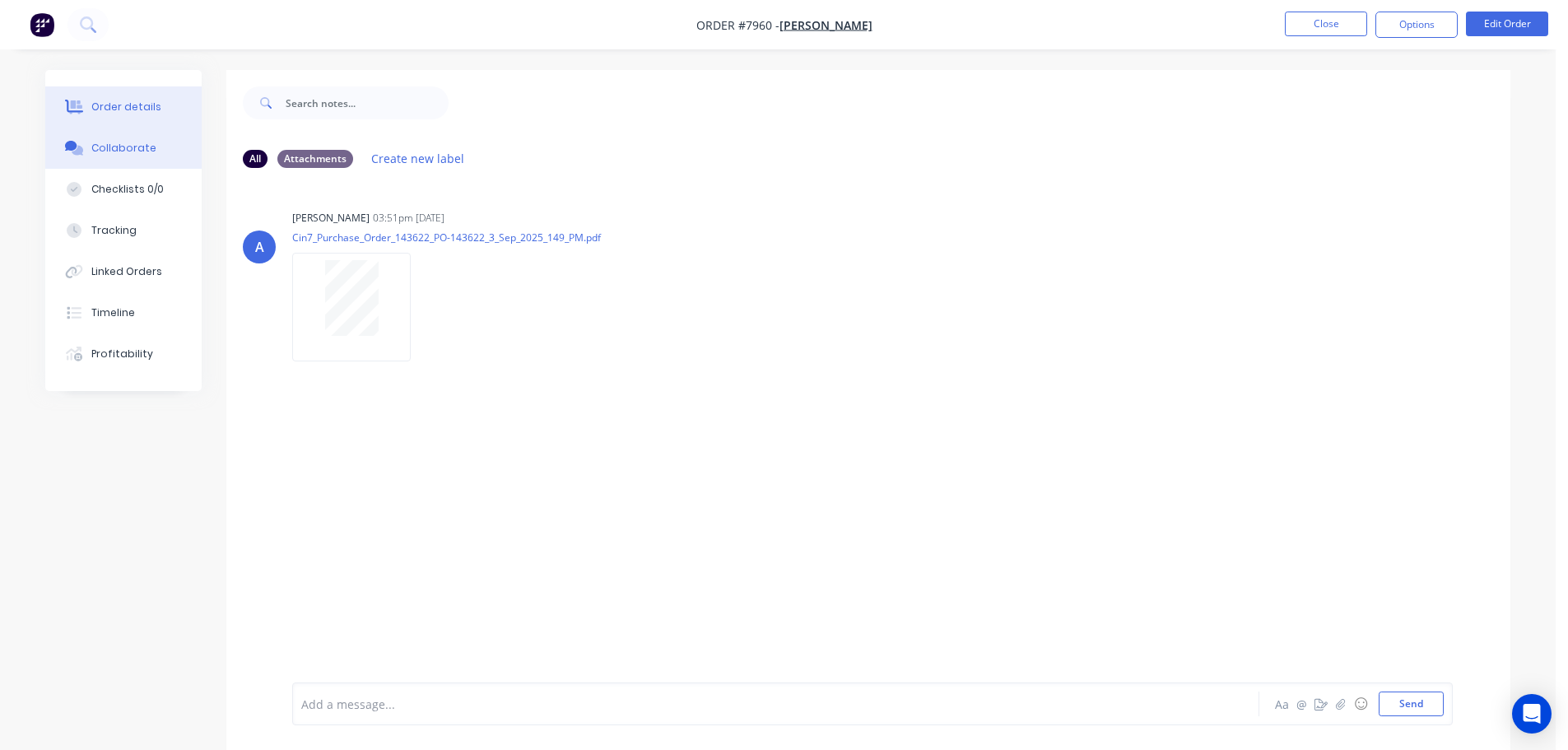
click at [108, 100] on div "Order details" at bounding box center [126, 107] width 70 height 15
